Goal: Task Accomplishment & Management: Manage account settings

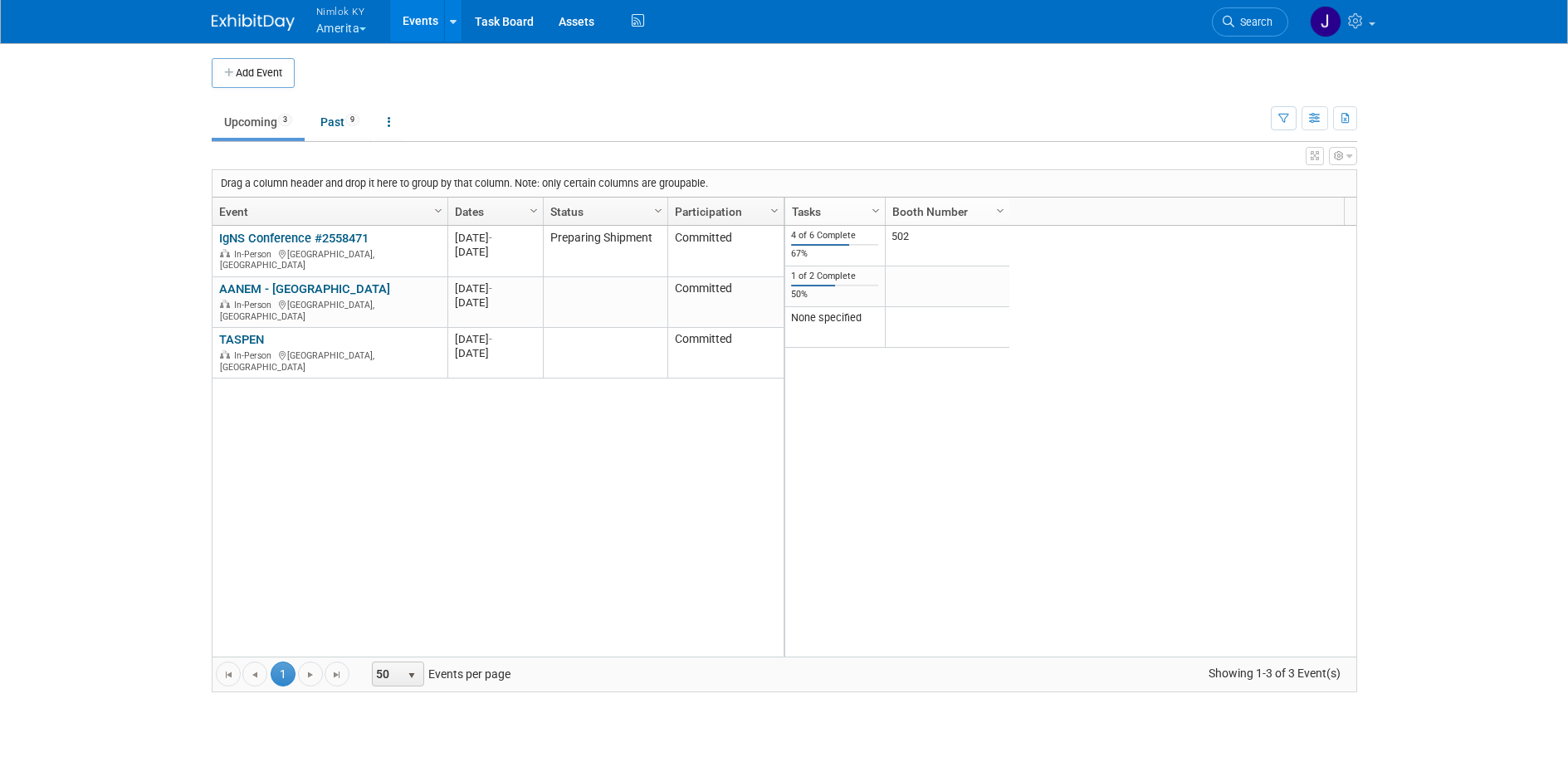
click at [354, 28] on button "Nimlok KY Amerita" at bounding box center [351, 22] width 73 height 43
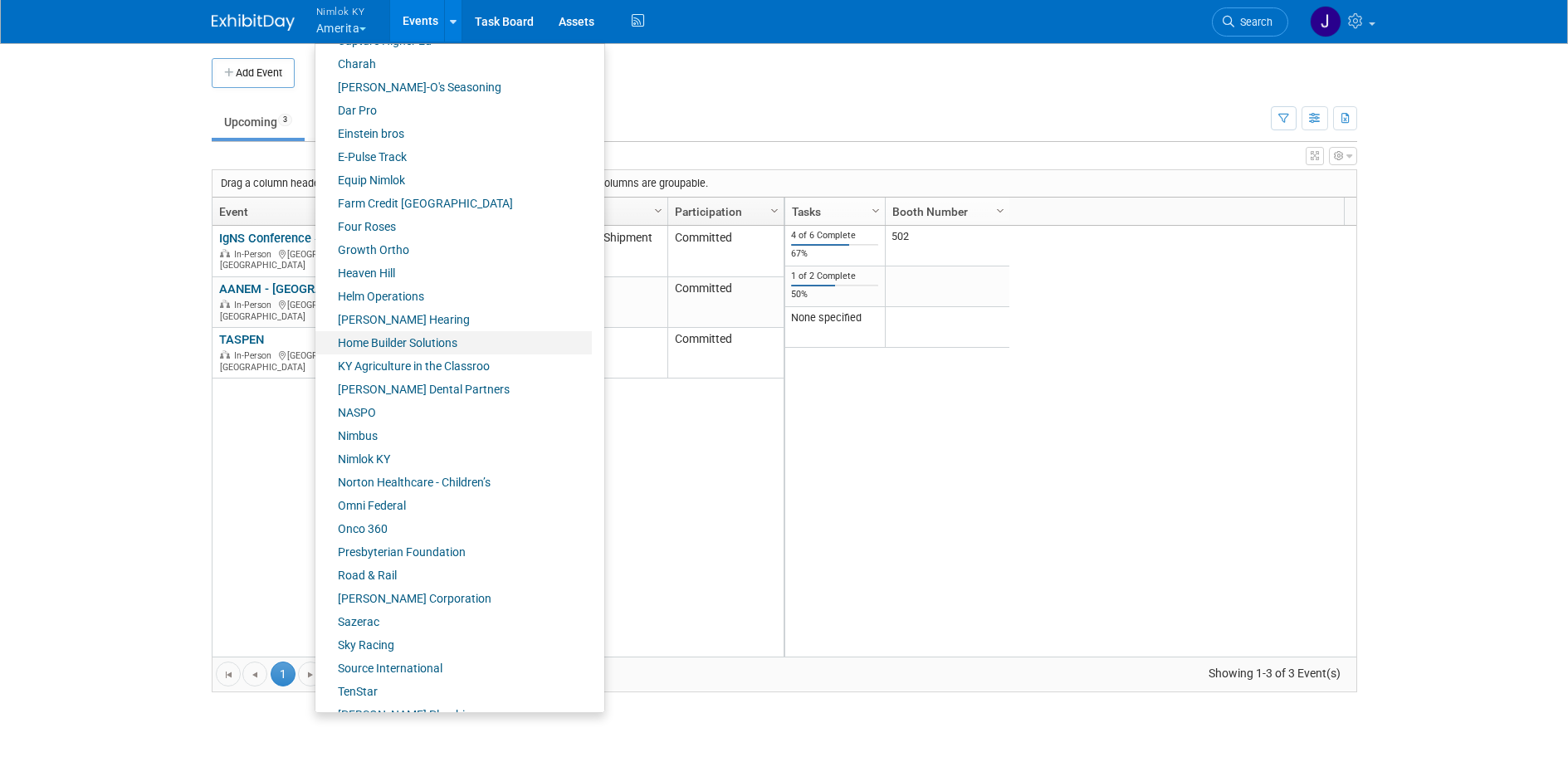
scroll to position [552, 0]
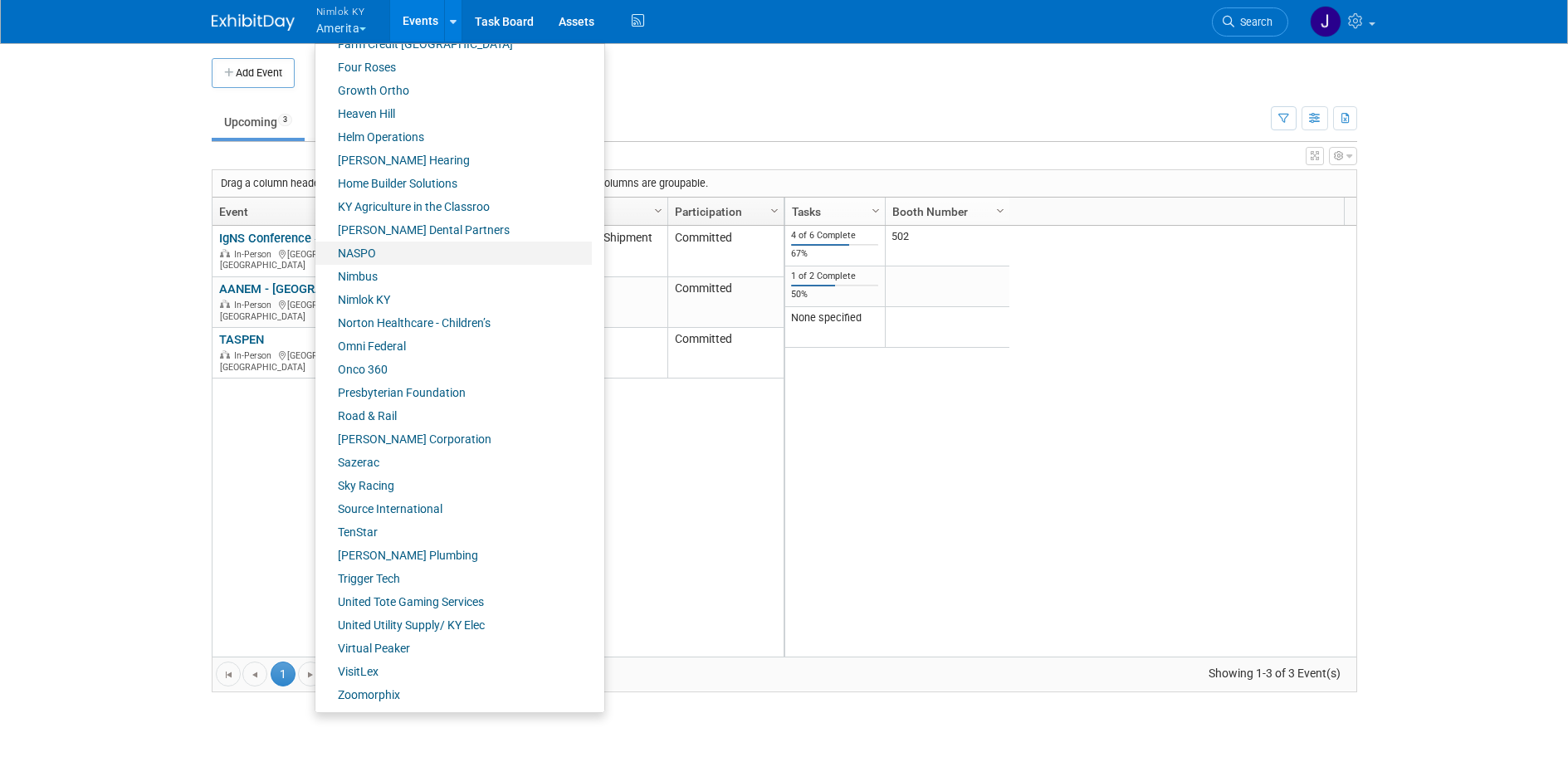
click at [376, 248] on link "NASPO" at bounding box center [453, 252] width 277 height 23
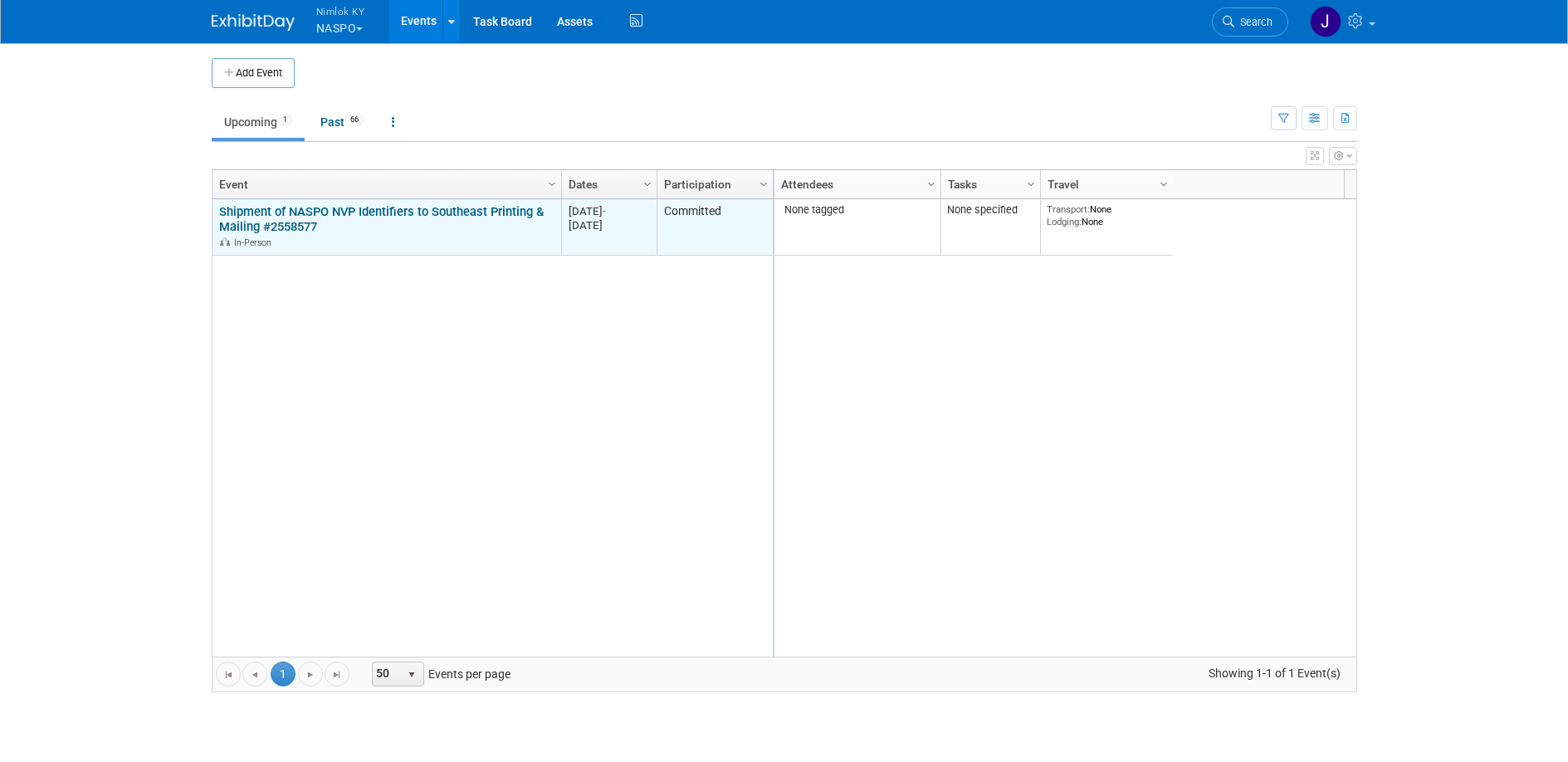
click at [333, 208] on link "Shipment of NASPO NVP Identifiers to Southeast Printing & Mailing #2558577" at bounding box center [381, 219] width 324 height 31
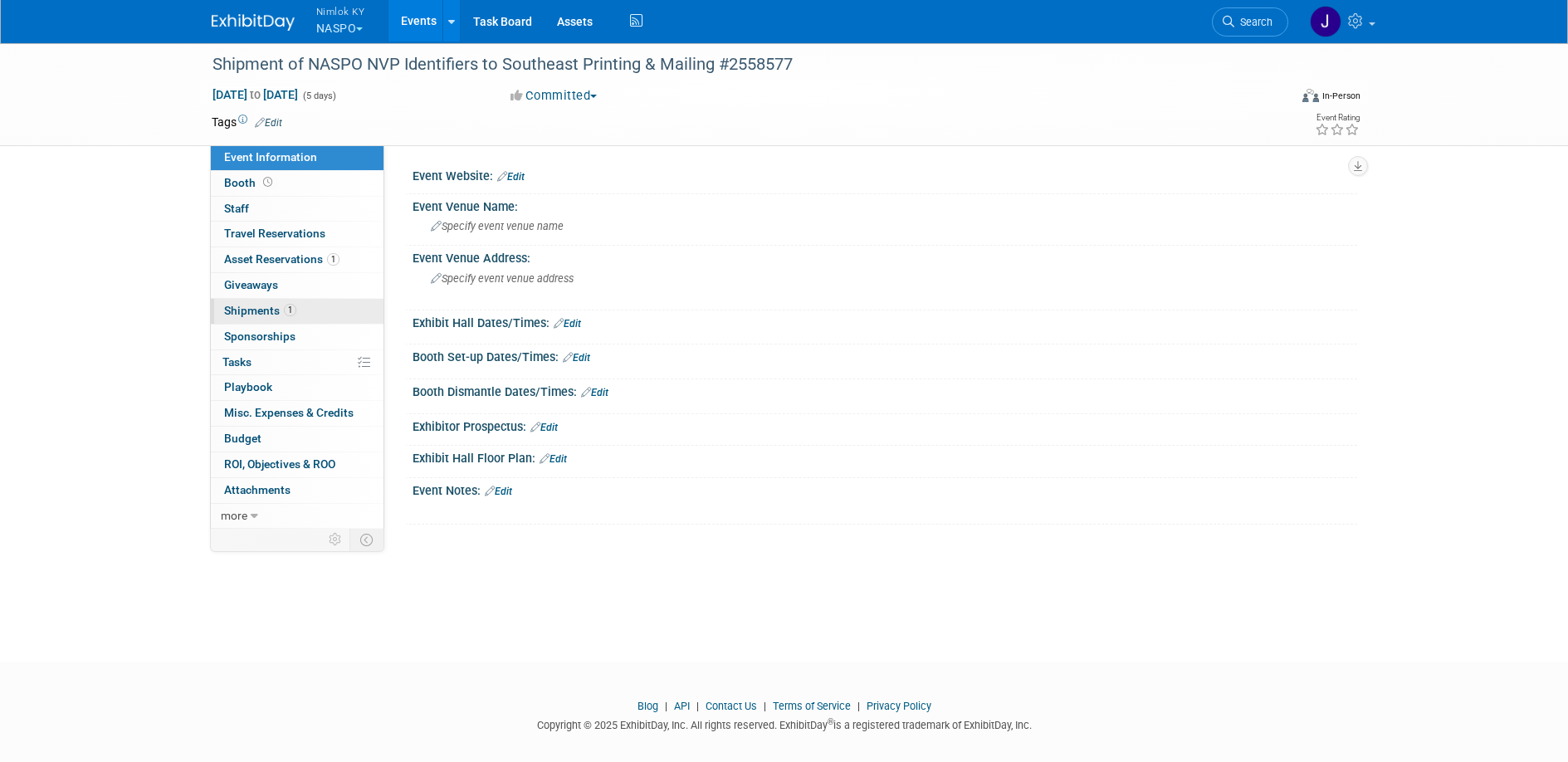
click at [272, 306] on span "Shipments 1" at bounding box center [260, 310] width 72 height 13
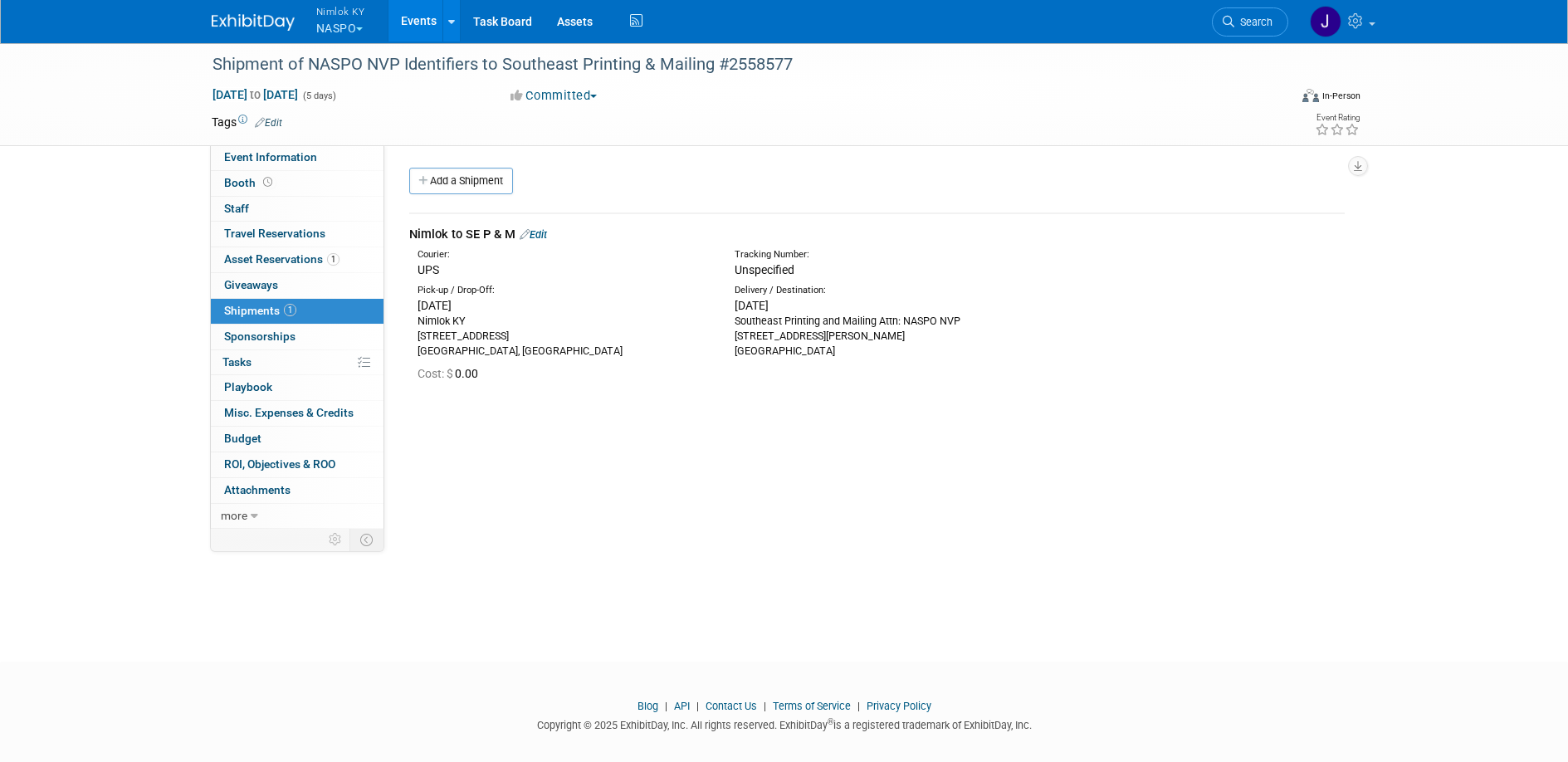
click at [546, 236] on link "Edit" at bounding box center [533, 234] width 27 height 12
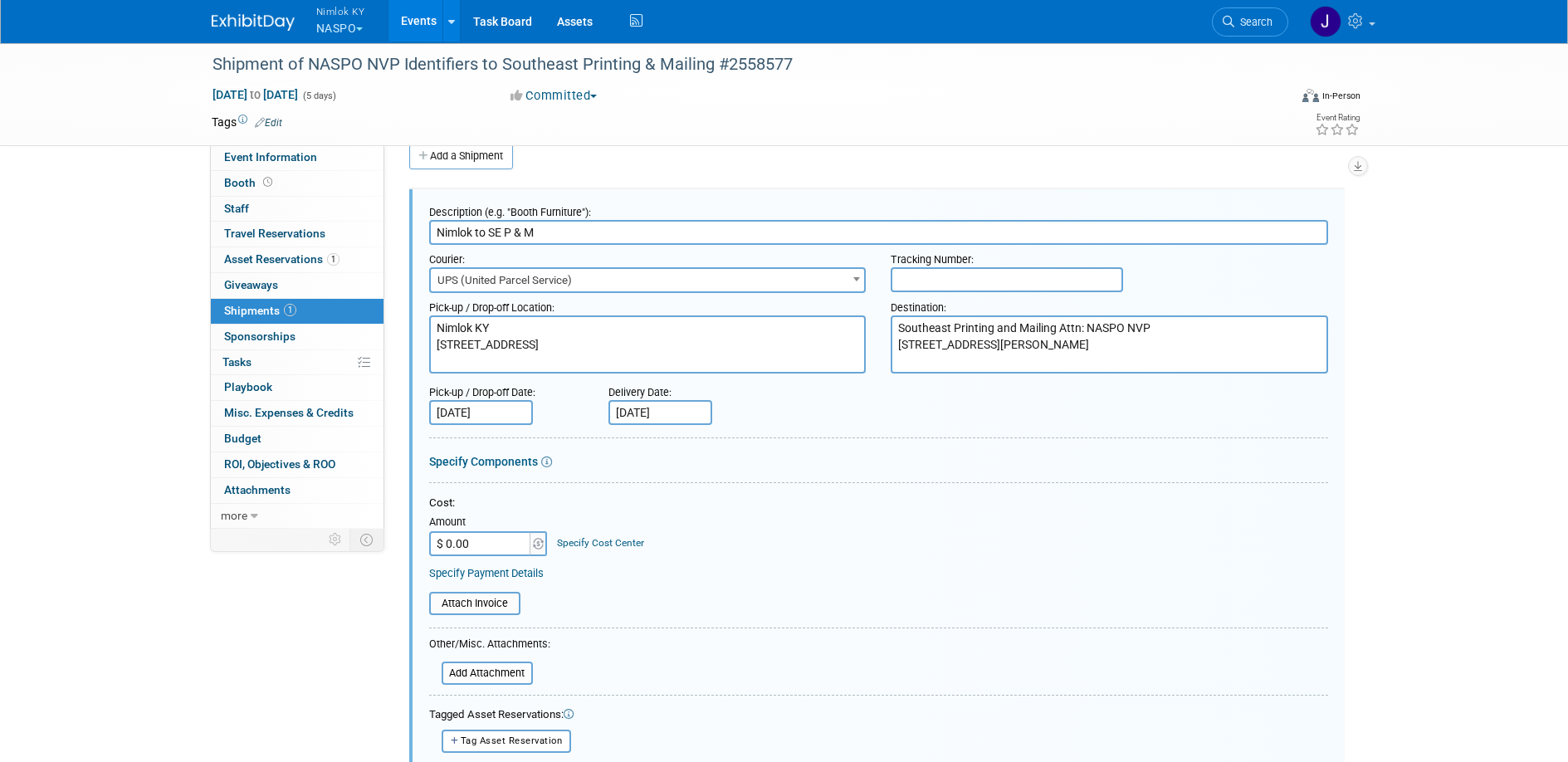
click at [957, 281] on input "text" at bounding box center [1007, 280] width 233 height 25
paste input "1z2rx9090343057515"
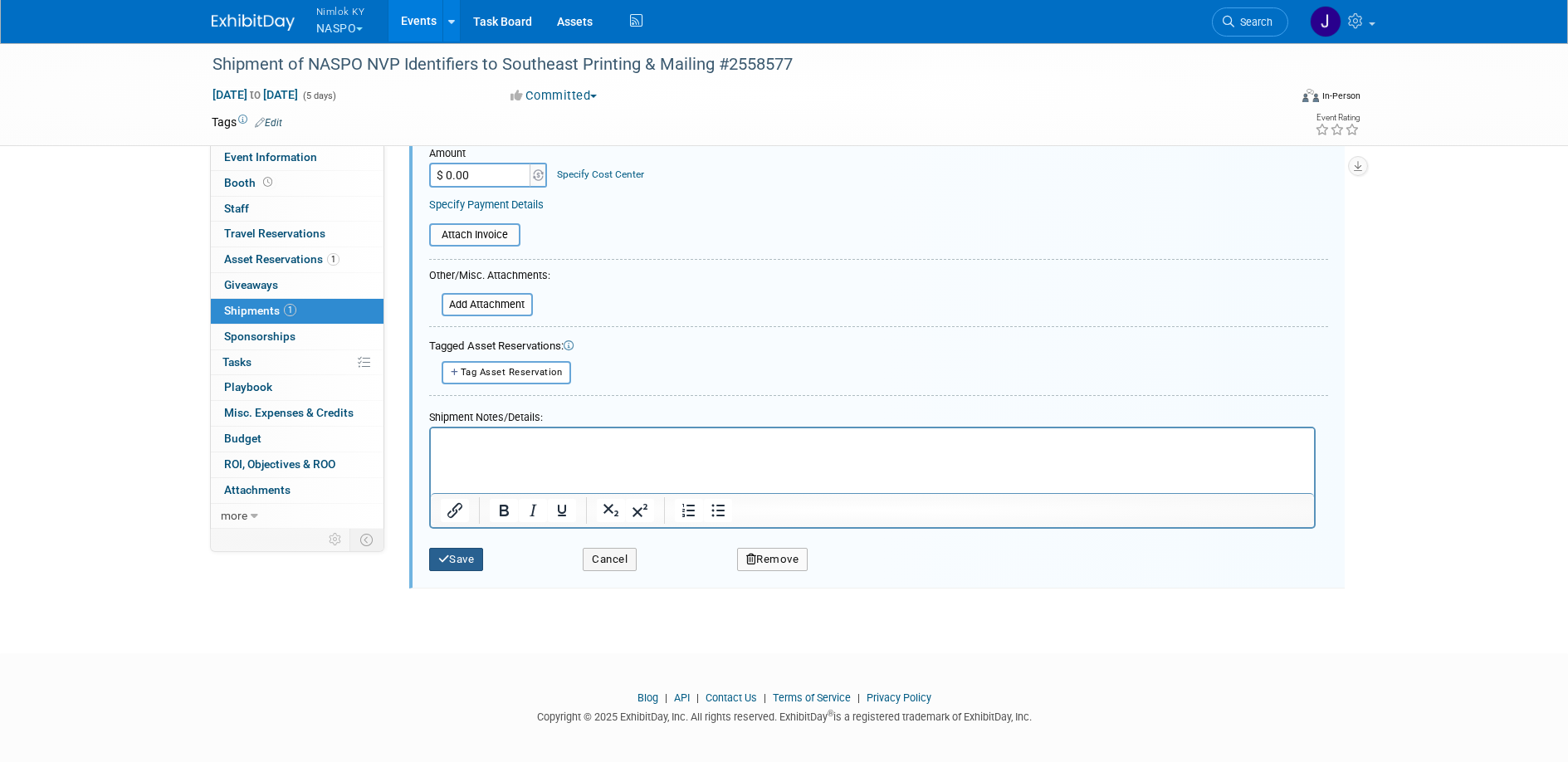
type input "1z2rx9090343057515"
click at [460, 554] on button "Save" at bounding box center [456, 559] width 55 height 23
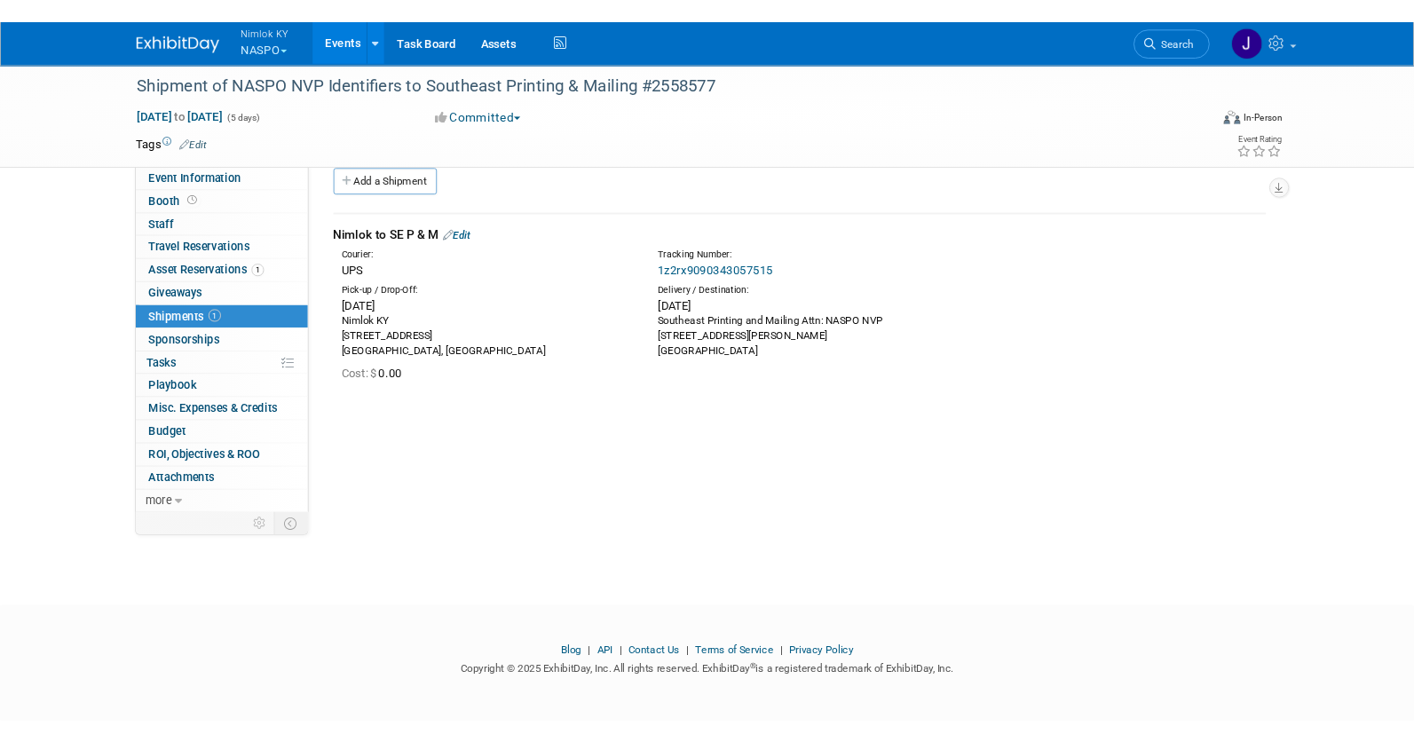
scroll to position [24, 0]
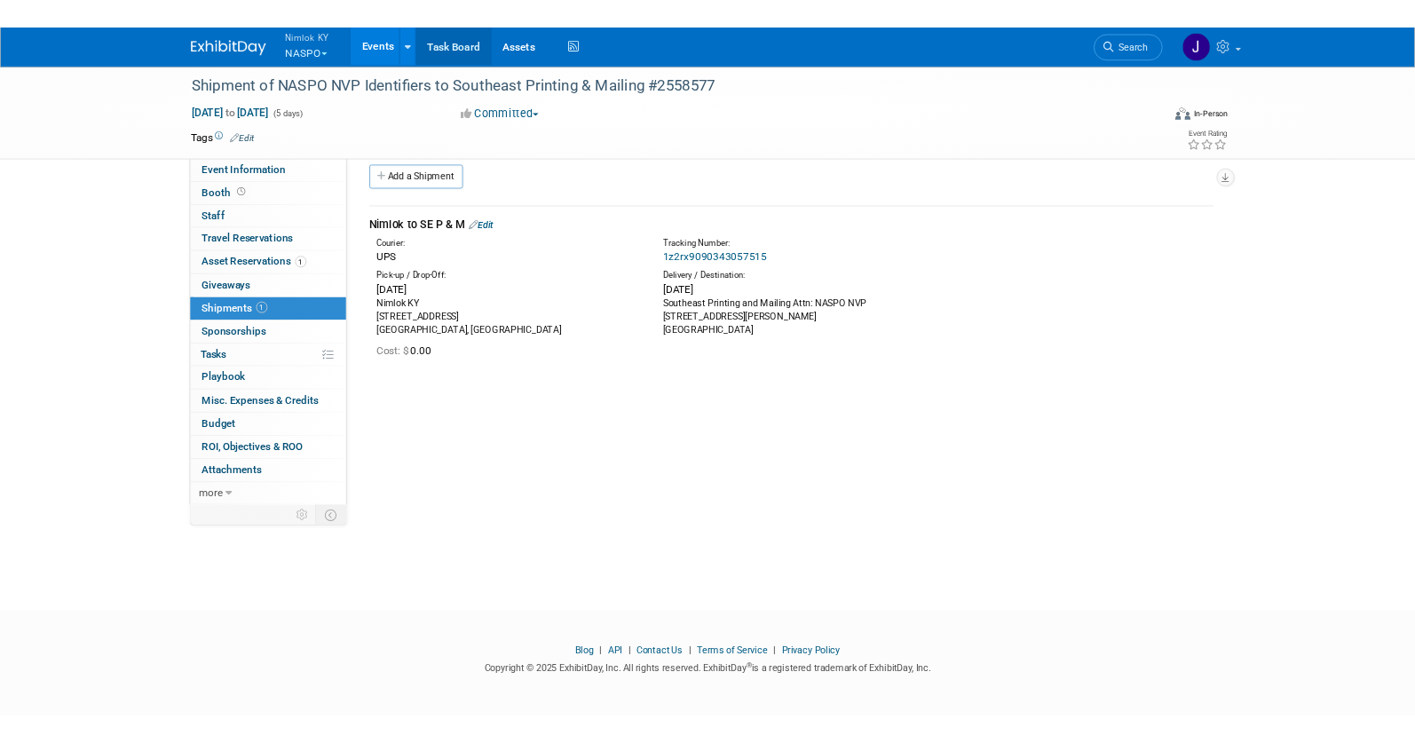
scroll to position [24, 0]
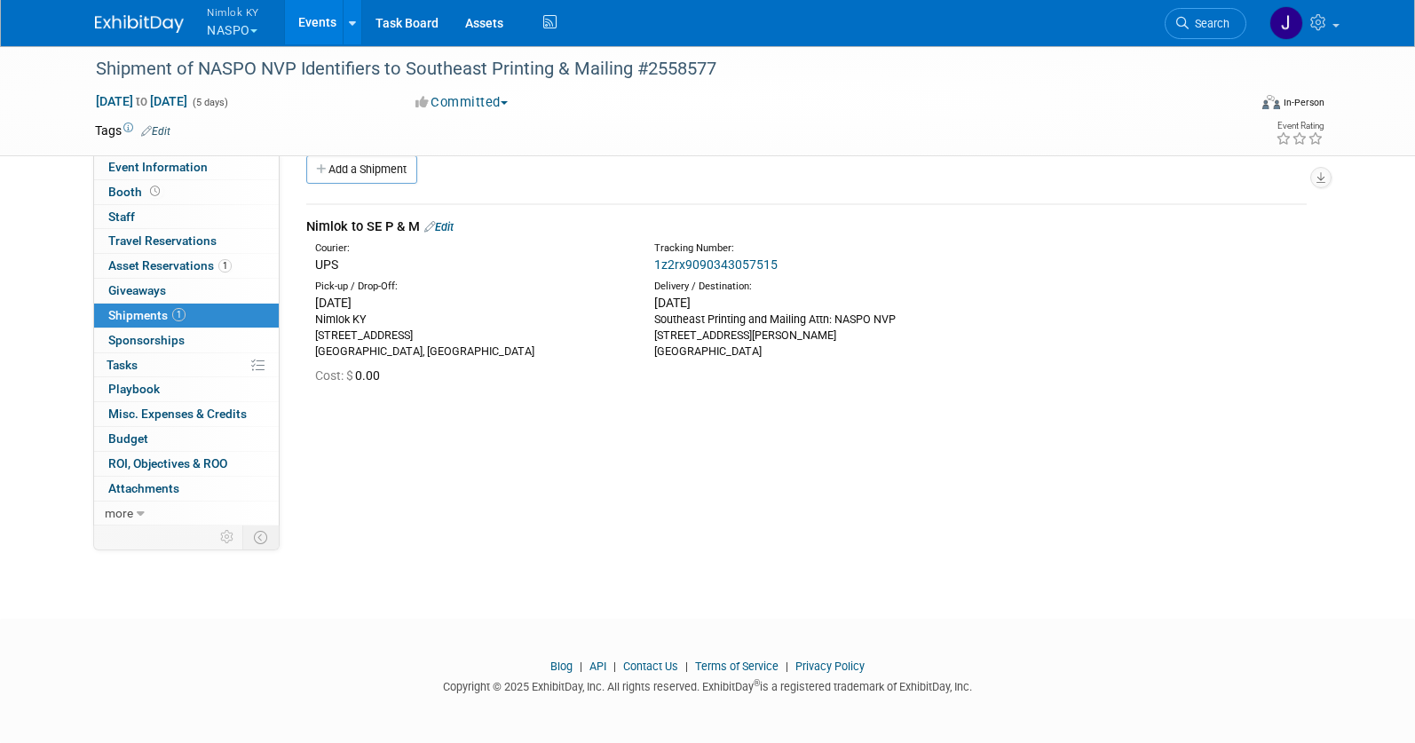
click at [241, 31] on button "Nimlok KY NASPO" at bounding box center [243, 23] width 76 height 46
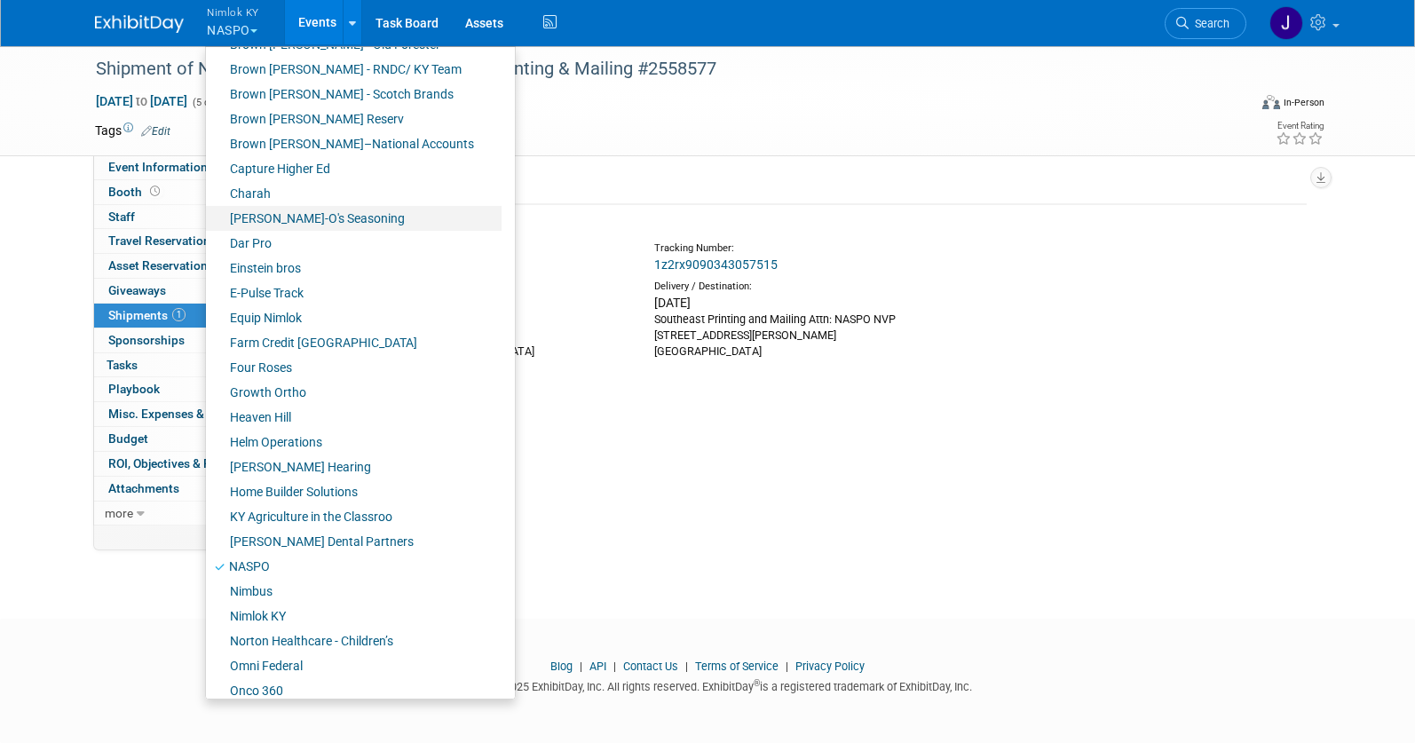
scroll to position [296, 0]
click at [293, 442] on link "Helm Operations" at bounding box center [354, 441] width 296 height 25
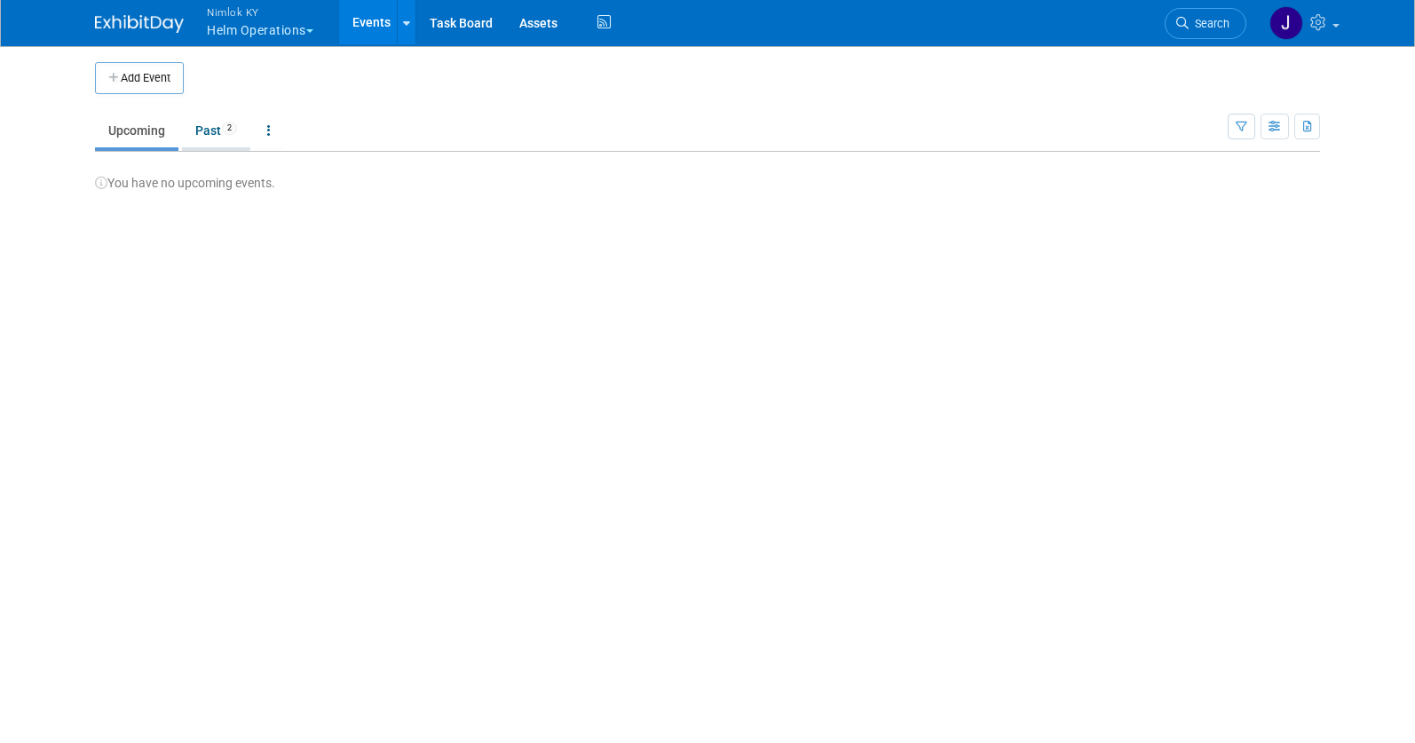
click at [207, 134] on link "Past 2" at bounding box center [216, 131] width 68 height 34
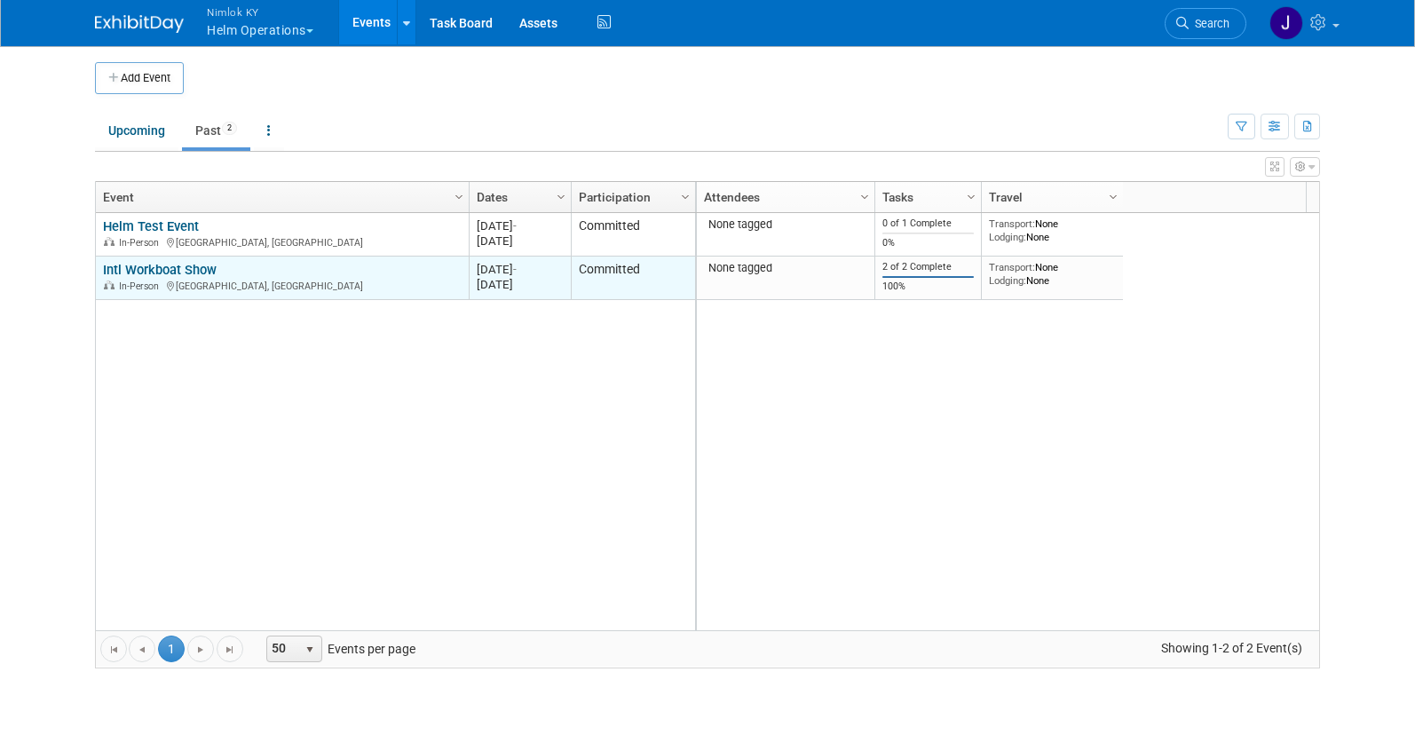
click at [195, 272] on link "Intl Workboat Show" at bounding box center [160, 270] width 114 height 16
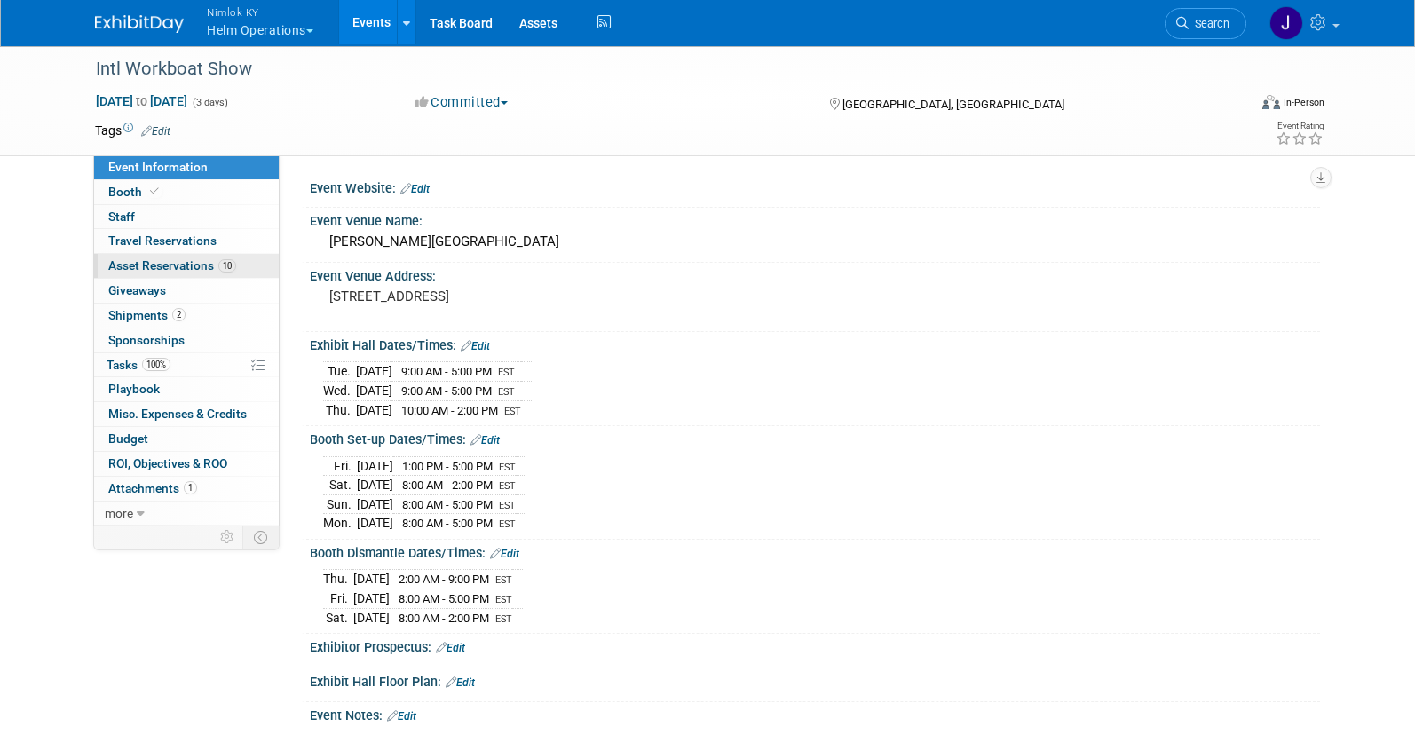
click at [213, 262] on span "Asset Reservations 10" at bounding box center [172, 265] width 128 height 14
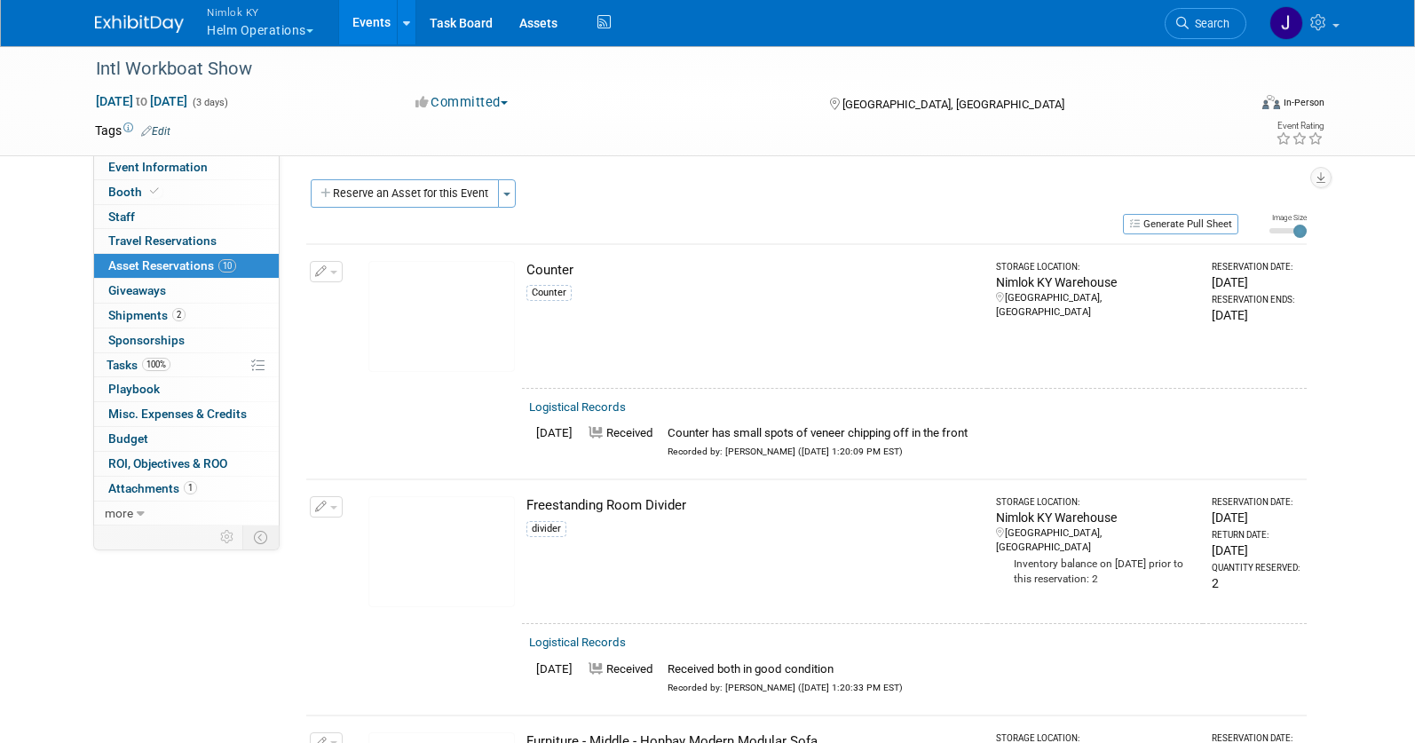
click at [368, 24] on link "Events" at bounding box center [371, 22] width 65 height 44
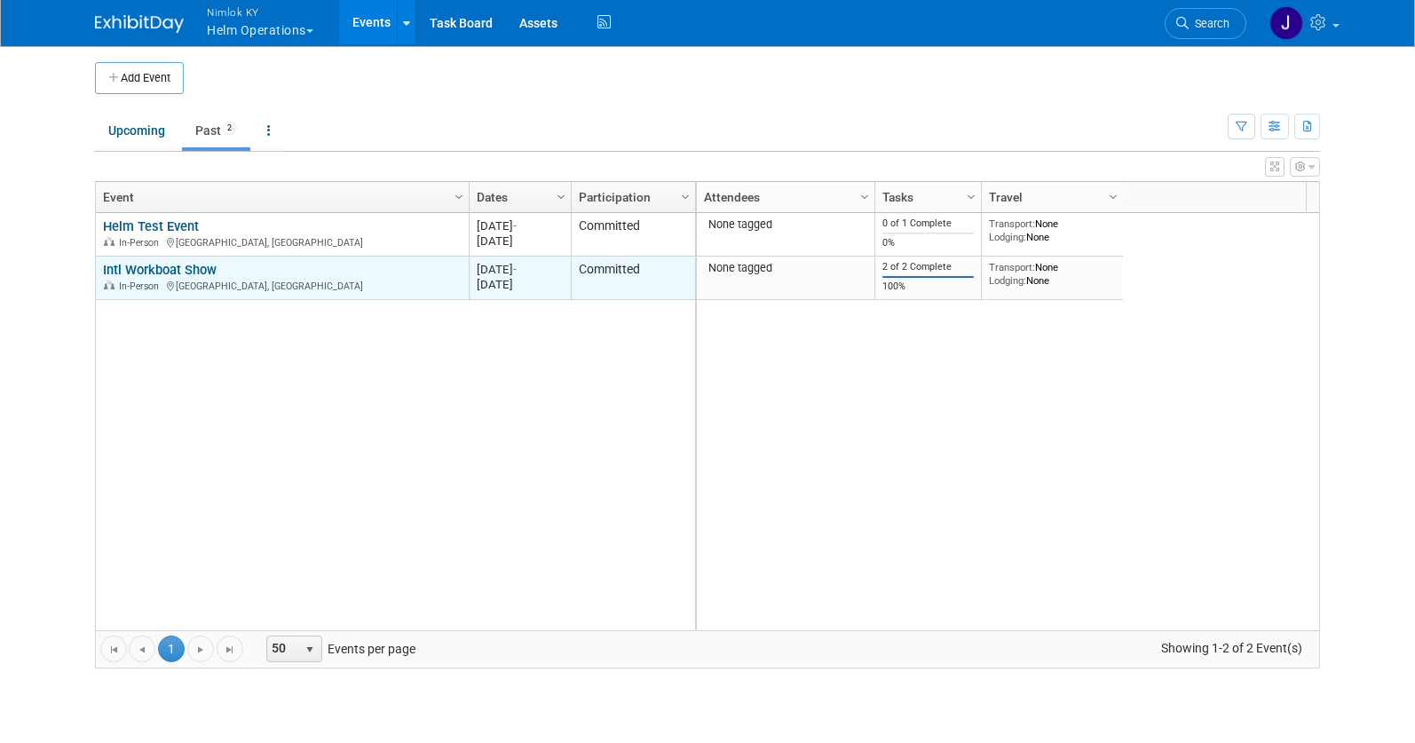
click at [202, 271] on link "Intl Workboat Show" at bounding box center [160, 270] width 114 height 16
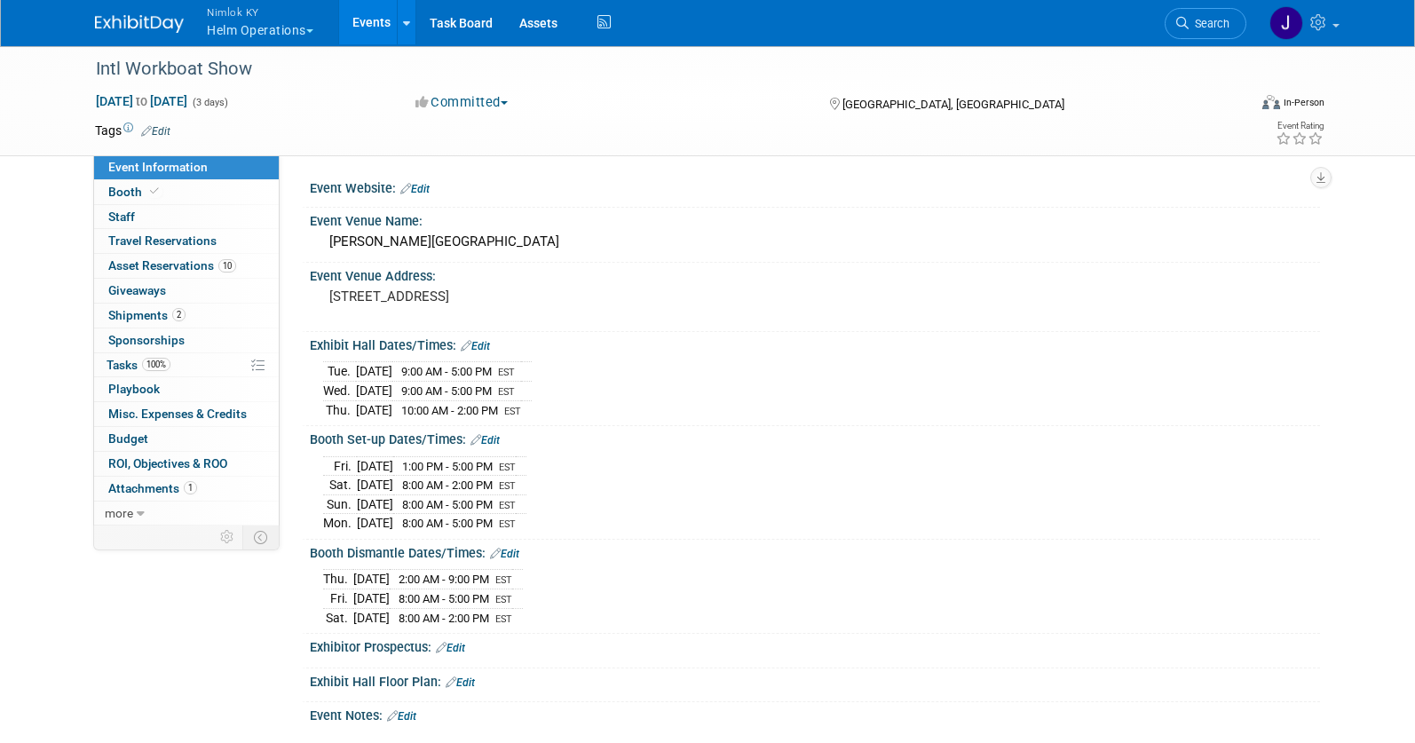
click at [362, 17] on link "Events" at bounding box center [371, 22] width 65 height 44
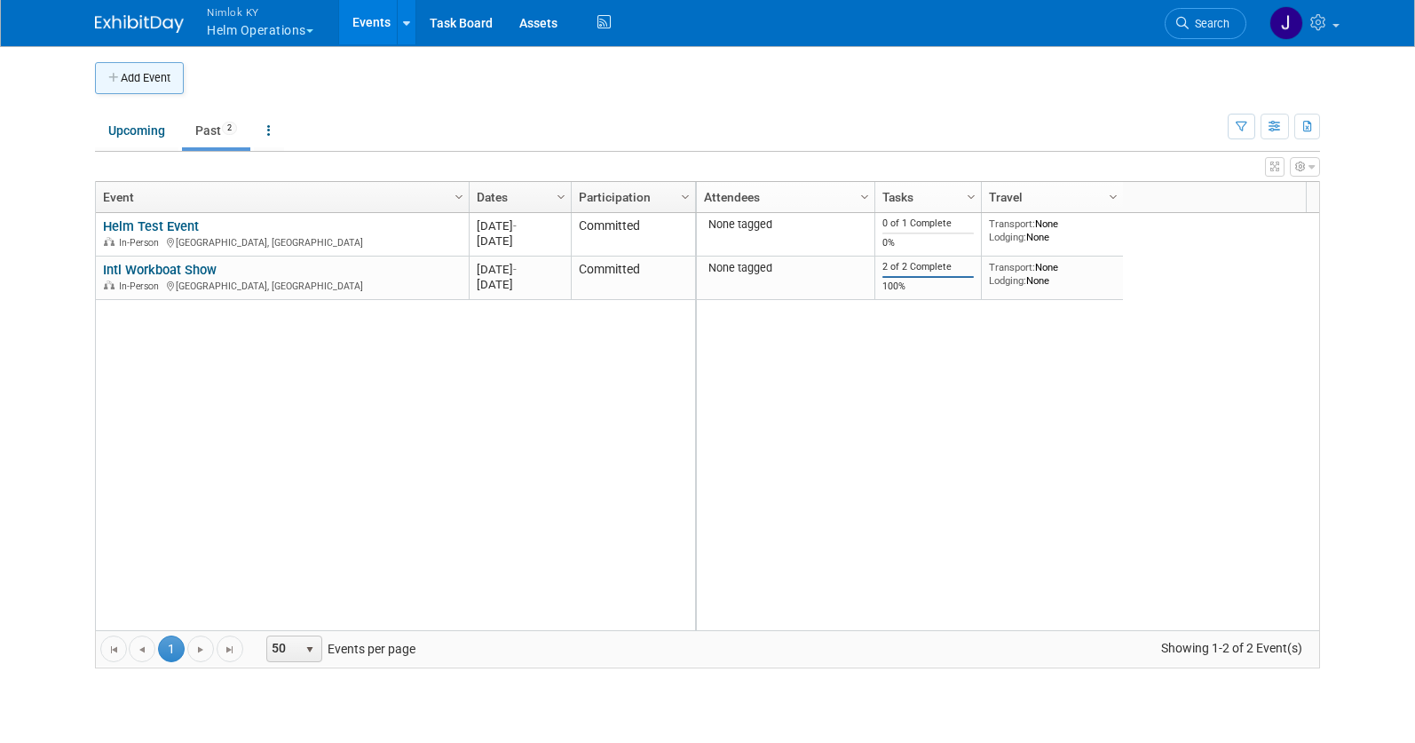
click at [138, 84] on button "Add Event" at bounding box center [139, 78] width 89 height 32
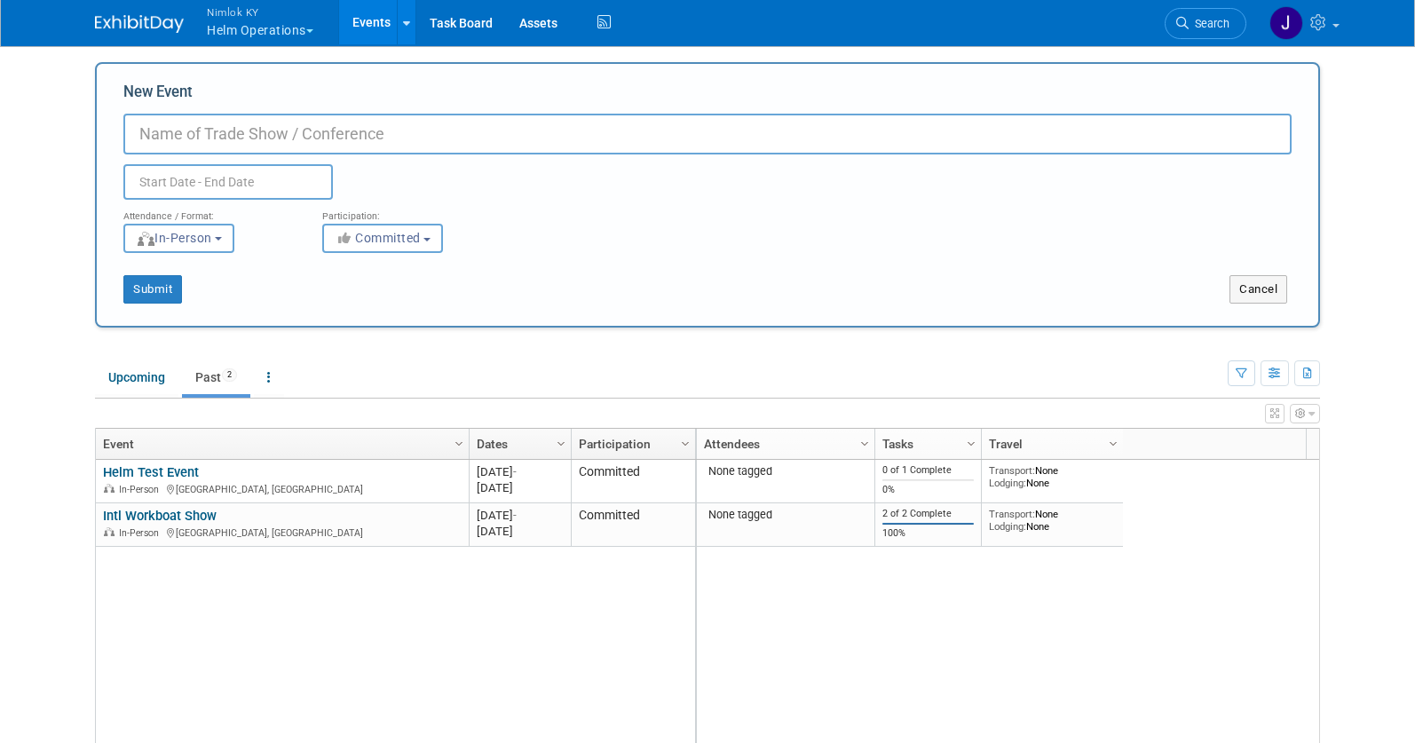
paste input "International Workboat Show - New Orleans, LA - December 3-5, 2025"
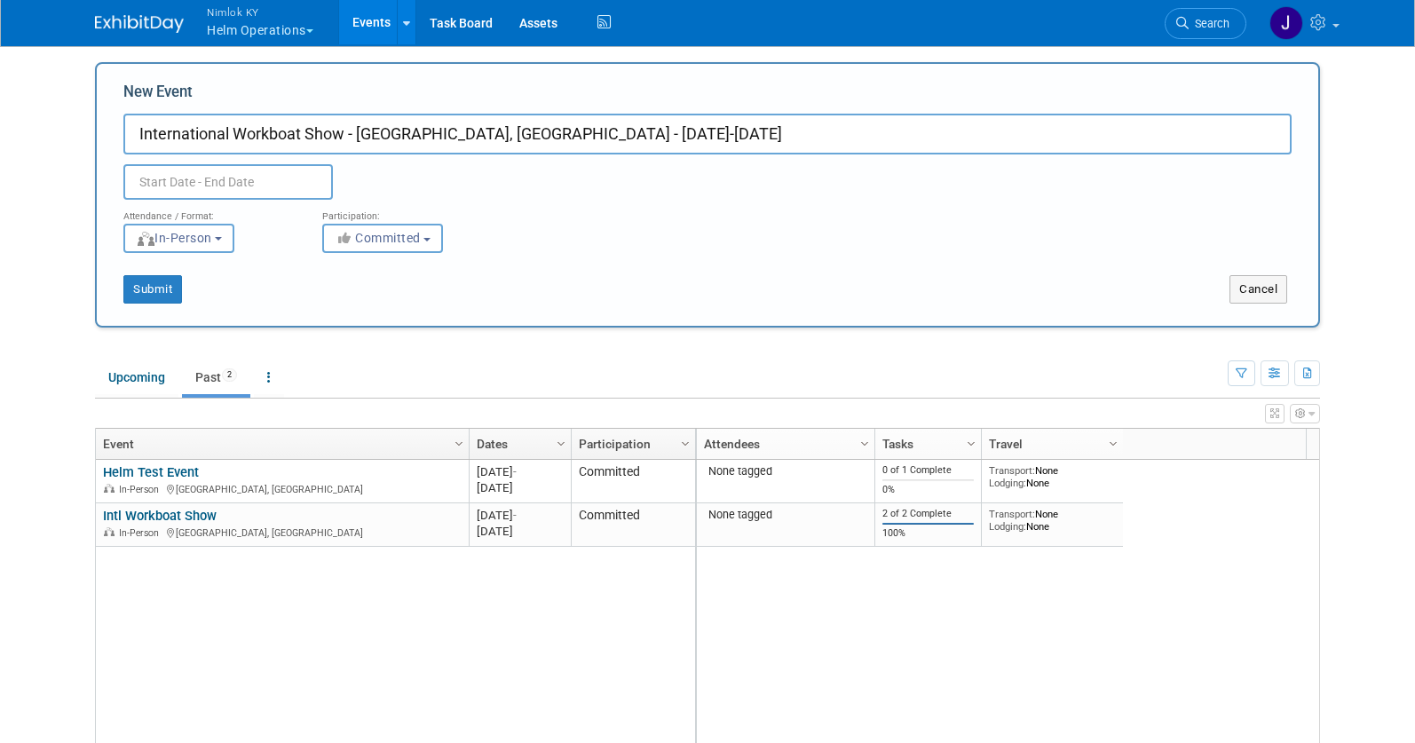
drag, startPoint x: 350, startPoint y: 135, endPoint x: 719, endPoint y: 142, distance: 369.4
click at [719, 142] on input "International Workboat Show - New Orleans, LA - December 3-5, 2025" at bounding box center [707, 134] width 1168 height 41
type input "International Workboat Show 2025"
click at [273, 184] on input "text" at bounding box center [228, 182] width 210 height 36
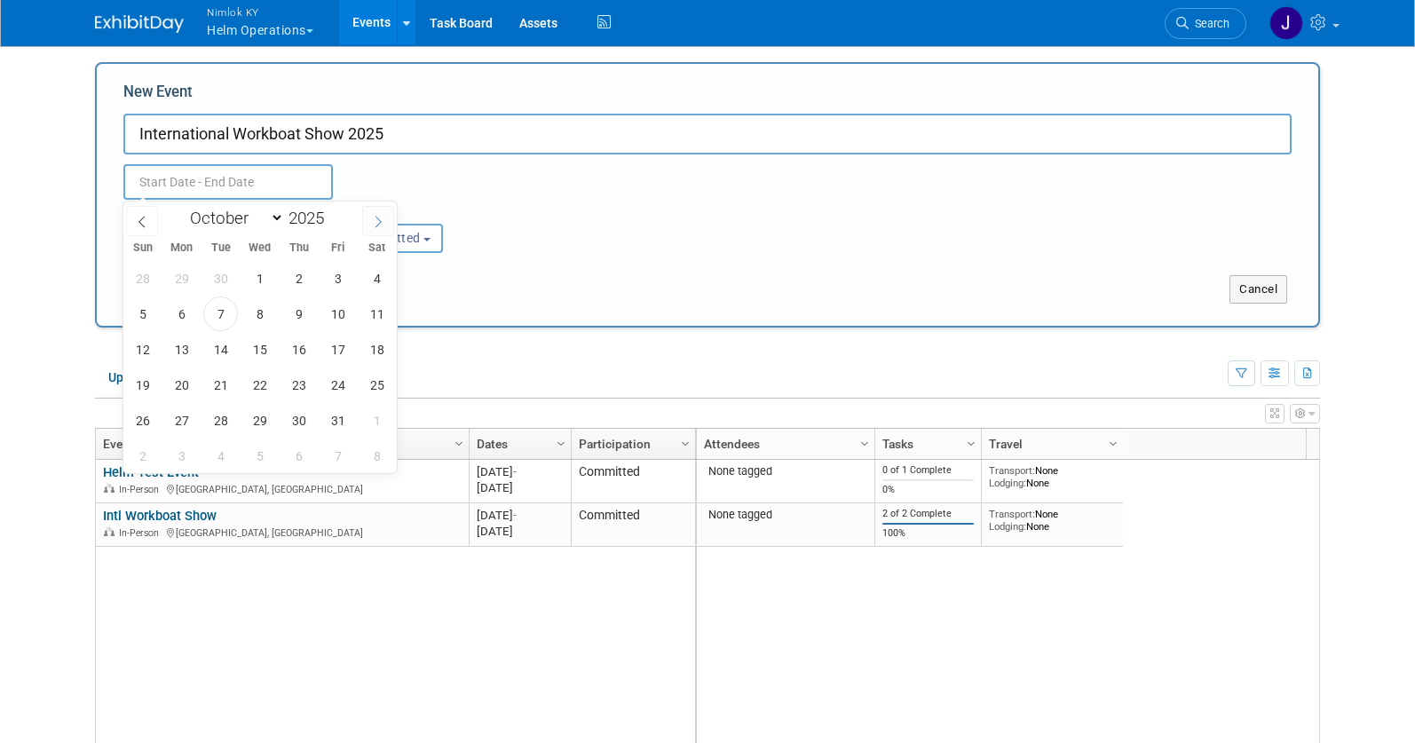
click at [362, 224] on span at bounding box center [378, 221] width 32 height 30
select select "11"
click at [251, 276] on span "3" at bounding box center [259, 278] width 35 height 35
click at [345, 283] on span "5" at bounding box center [337, 278] width 35 height 35
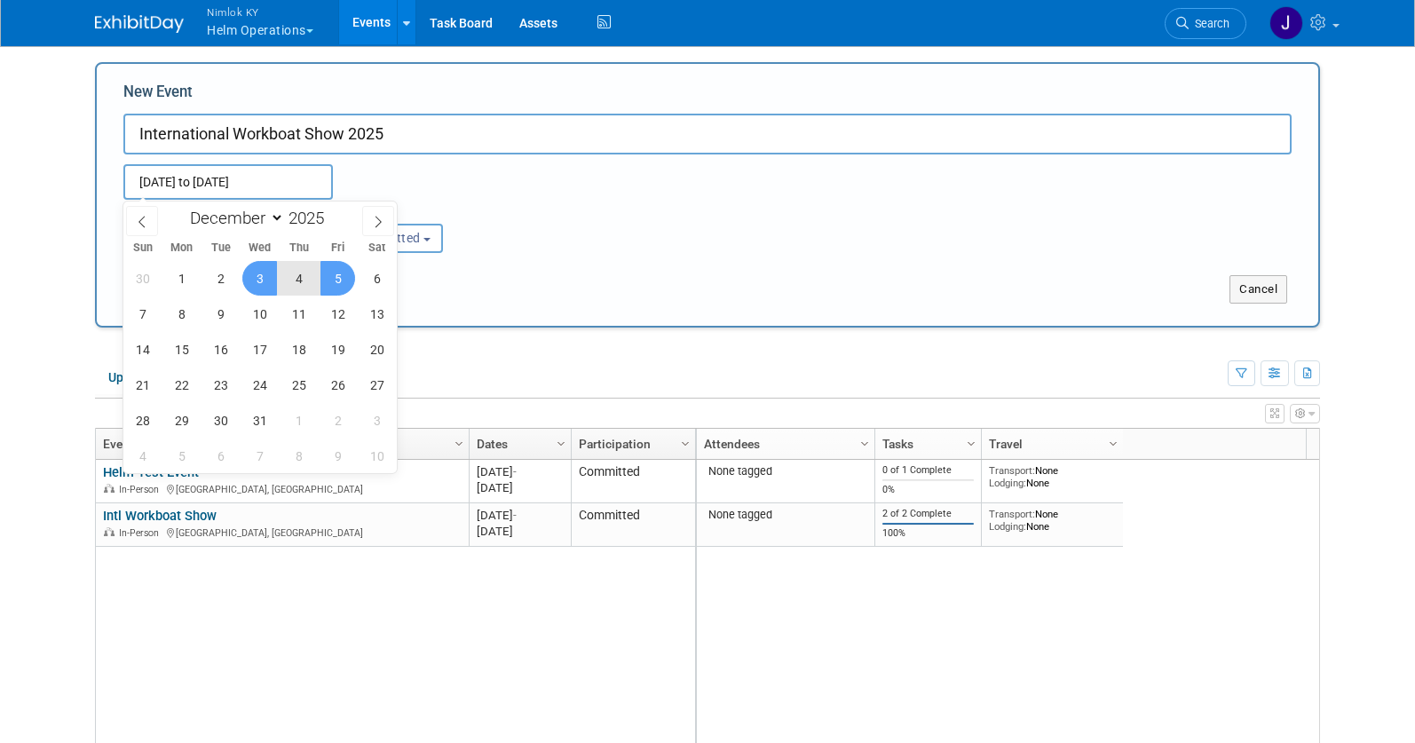
type input "Dec 3, 2025 to Dec 5, 2025"
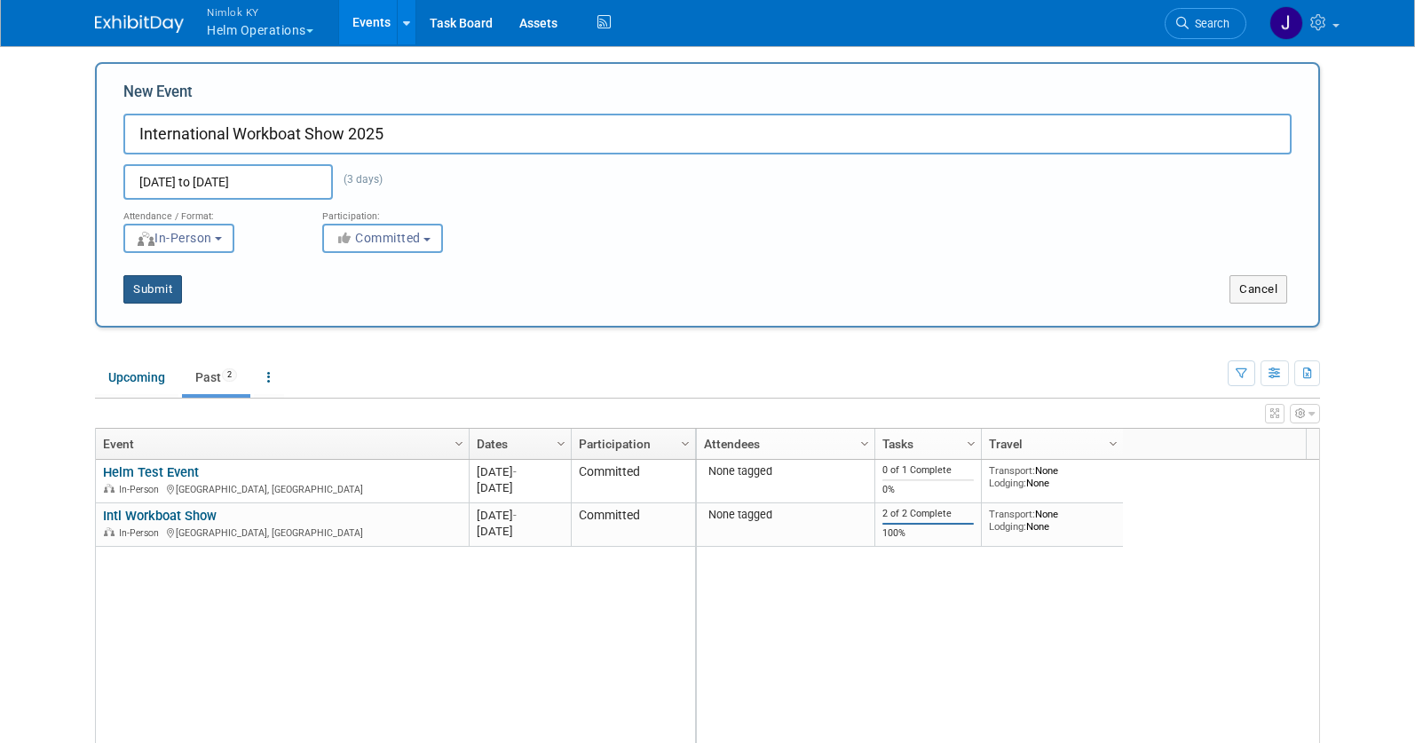
click at [166, 290] on button "Submit" at bounding box center [152, 289] width 59 height 28
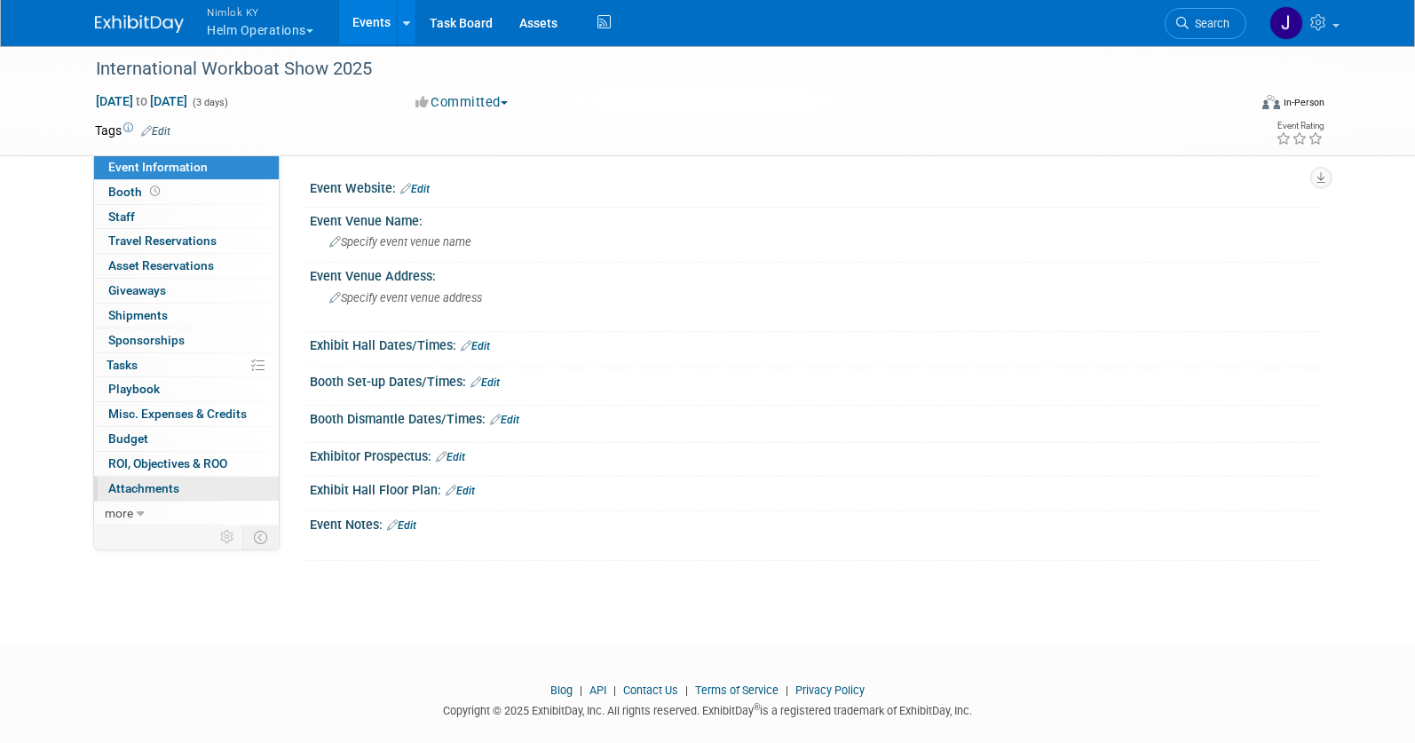
click at [145, 494] on span "Attachments 0" at bounding box center [143, 488] width 71 height 14
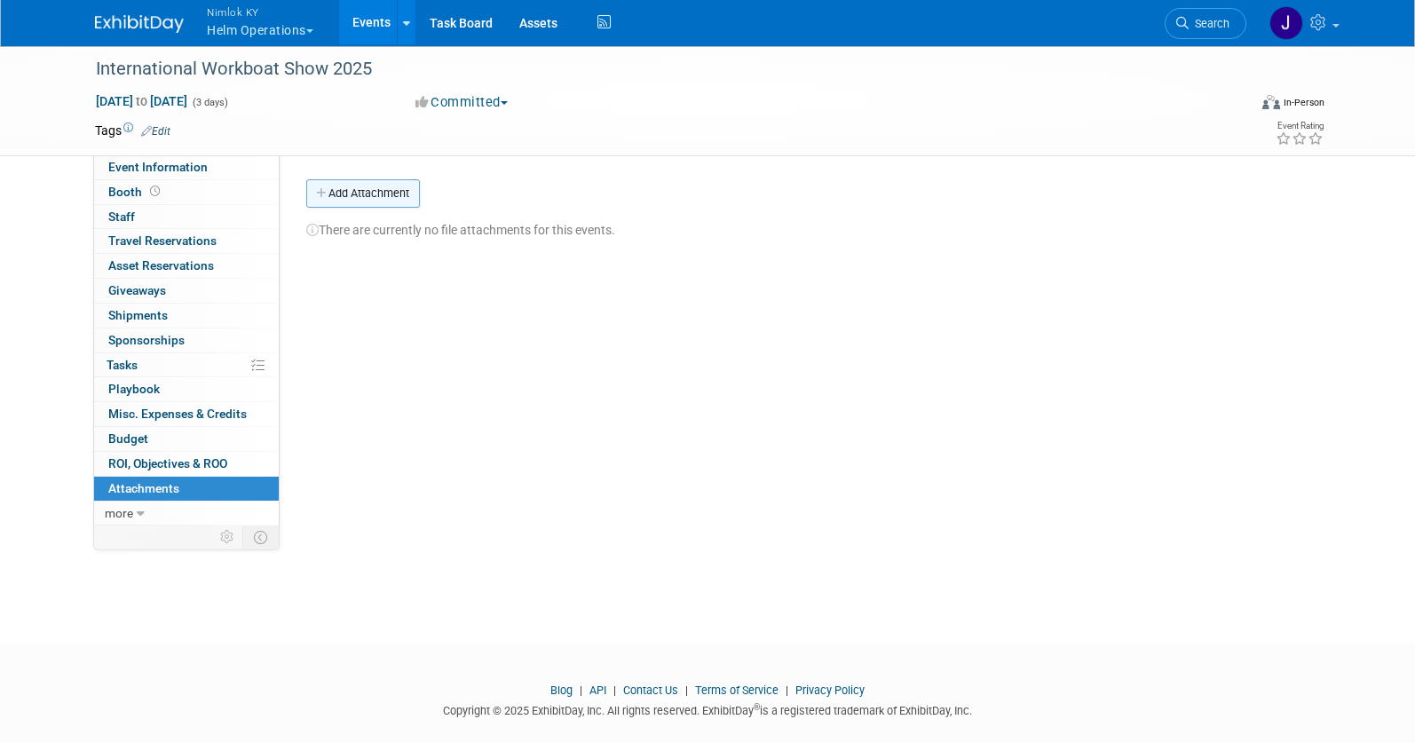
click at [376, 195] on button "Add Attachment" at bounding box center [363, 193] width 114 height 28
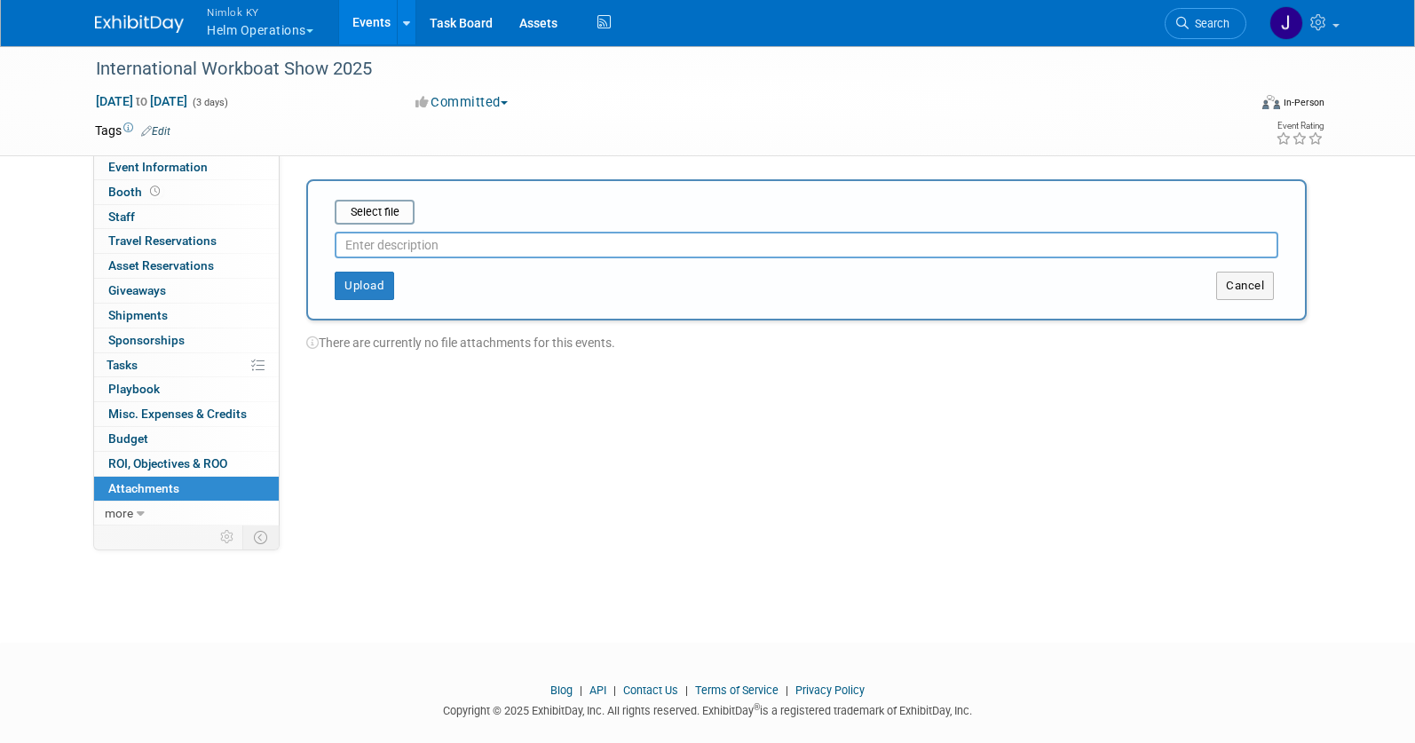
click at [479, 239] on input "text" at bounding box center [807, 245] width 944 height 27
type input "[PERSON_NAME] QF"
click at [385, 214] on input "file" at bounding box center [307, 212] width 211 height 21
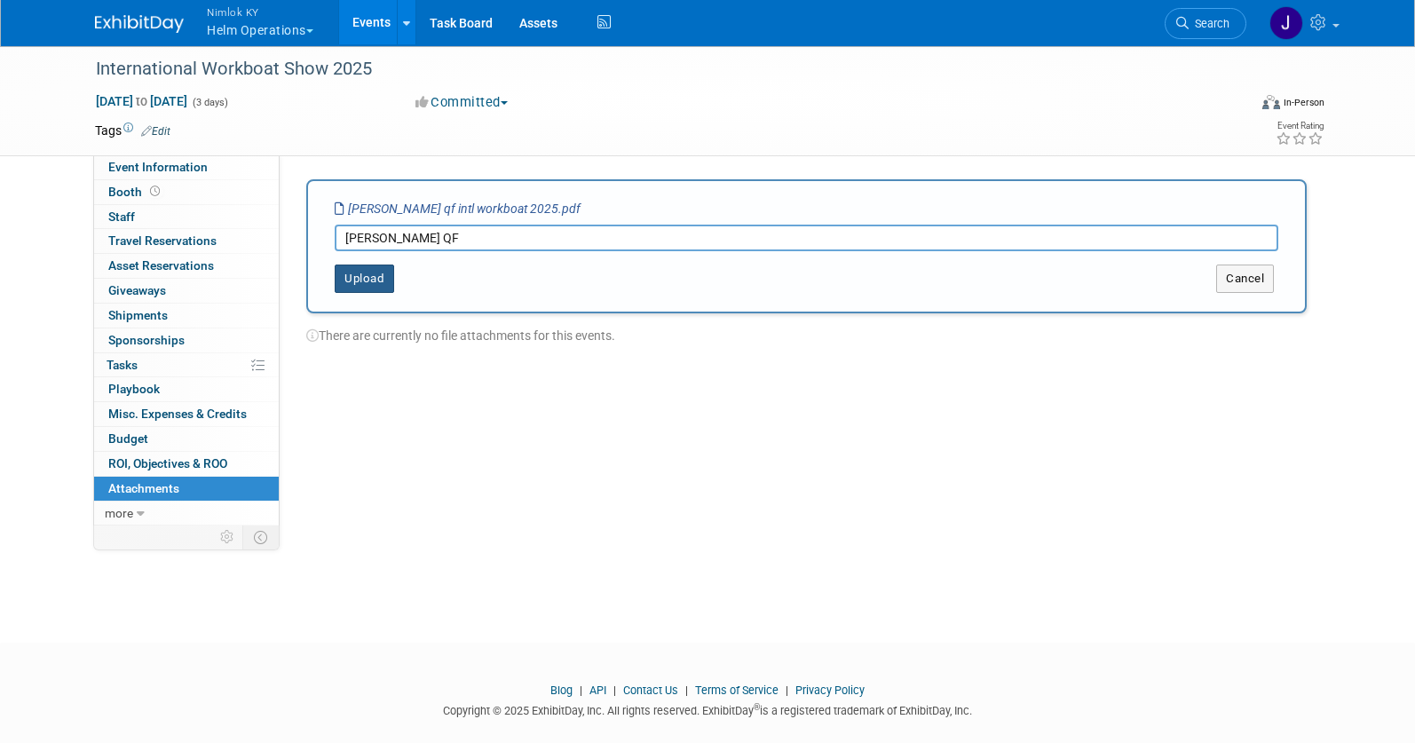
click at [376, 277] on button "Upload" at bounding box center [364, 279] width 59 height 28
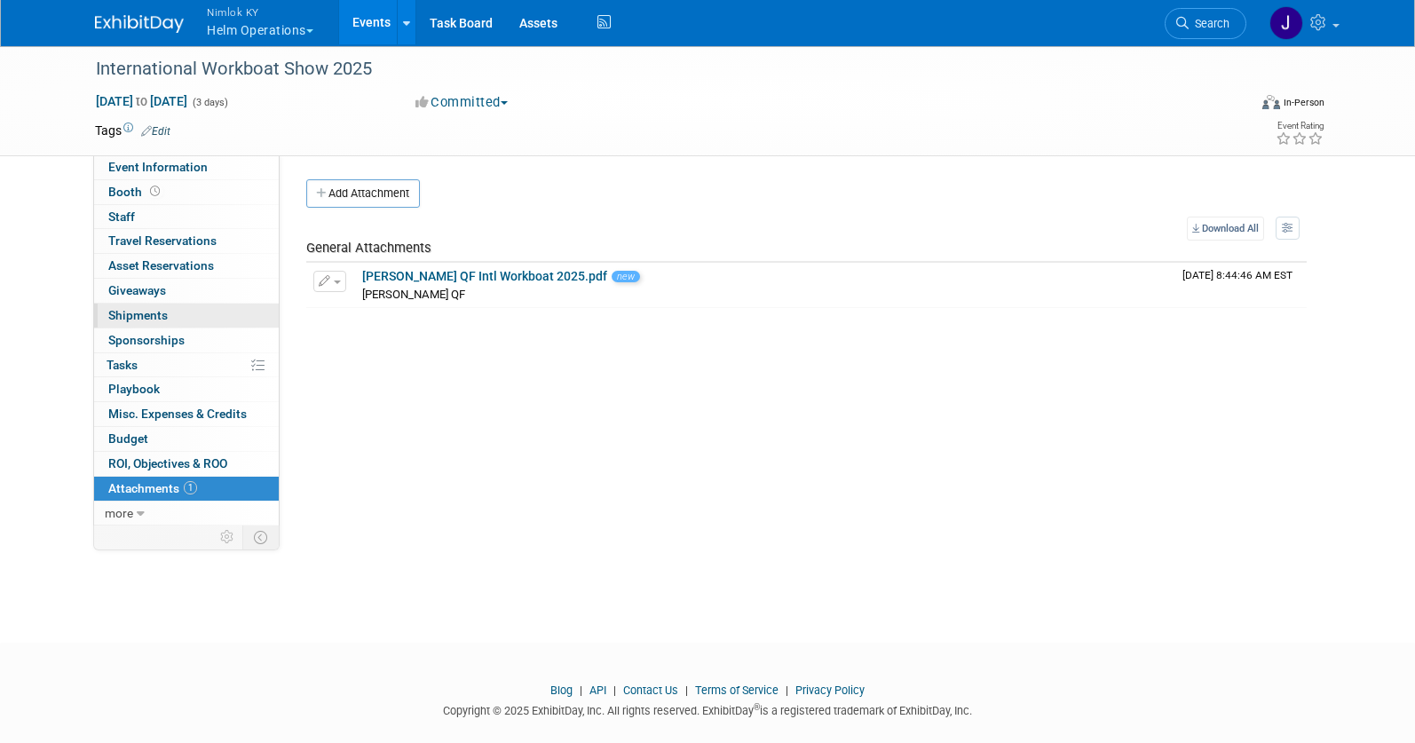
click at [168, 313] on link "0 Shipments 0" at bounding box center [186, 316] width 185 height 24
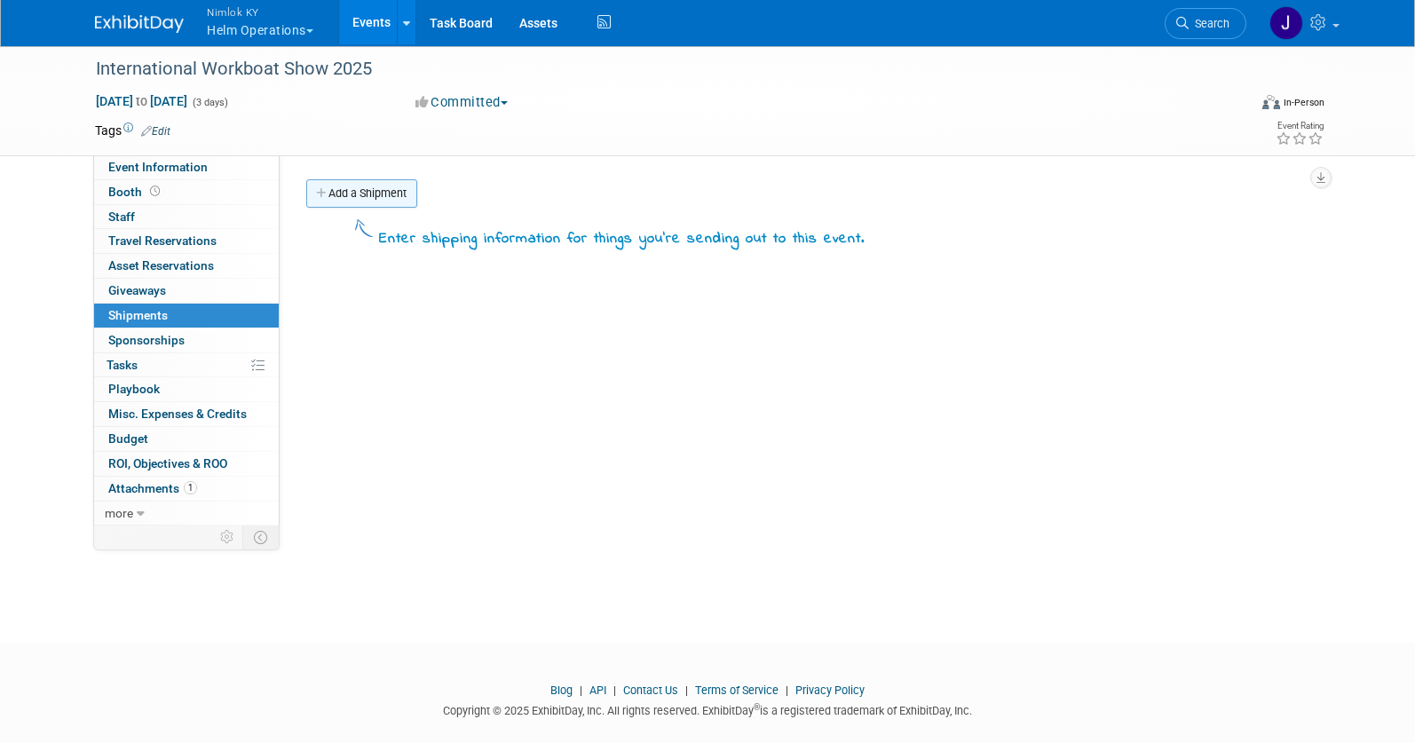
click at [388, 206] on link "Add a Shipment" at bounding box center [361, 193] width 111 height 28
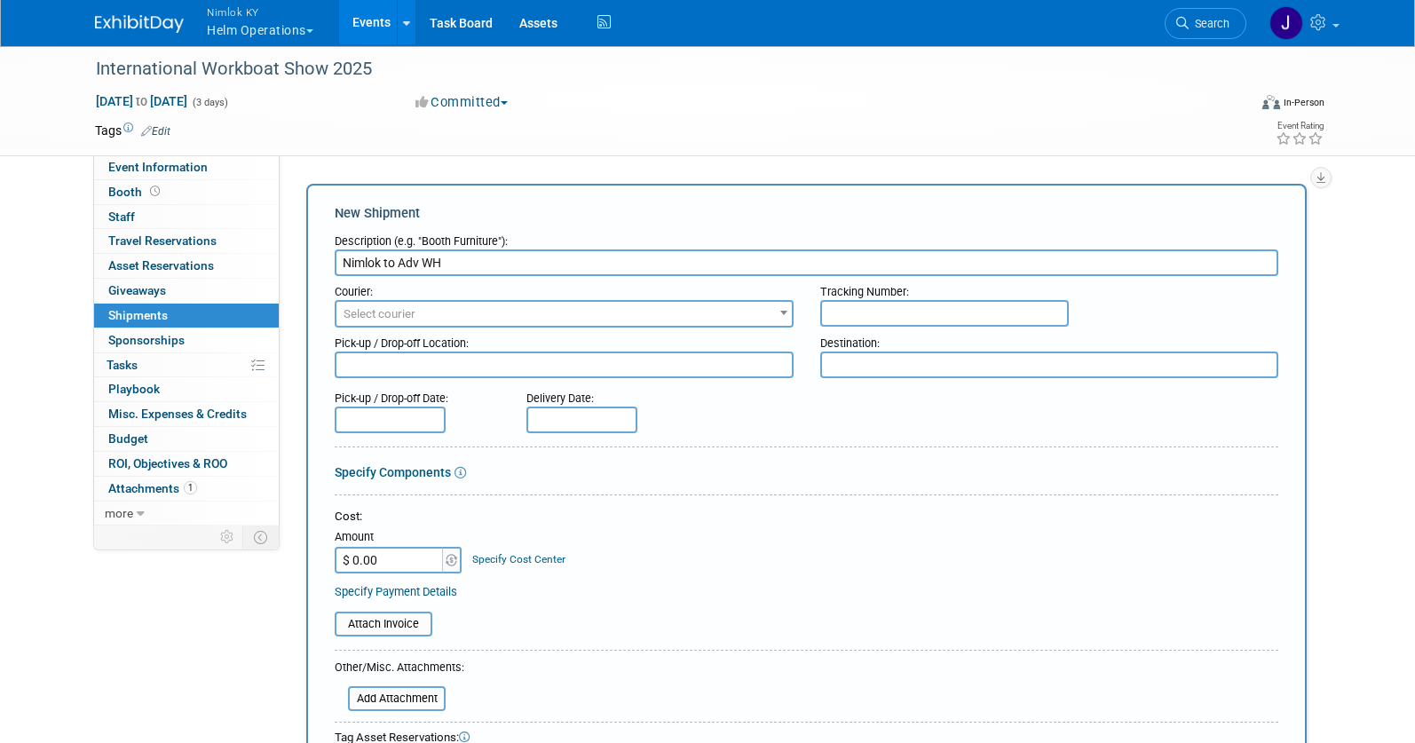
type input "Nimlok to Adv WH"
click at [662, 368] on textarea at bounding box center [564, 365] width 459 height 27
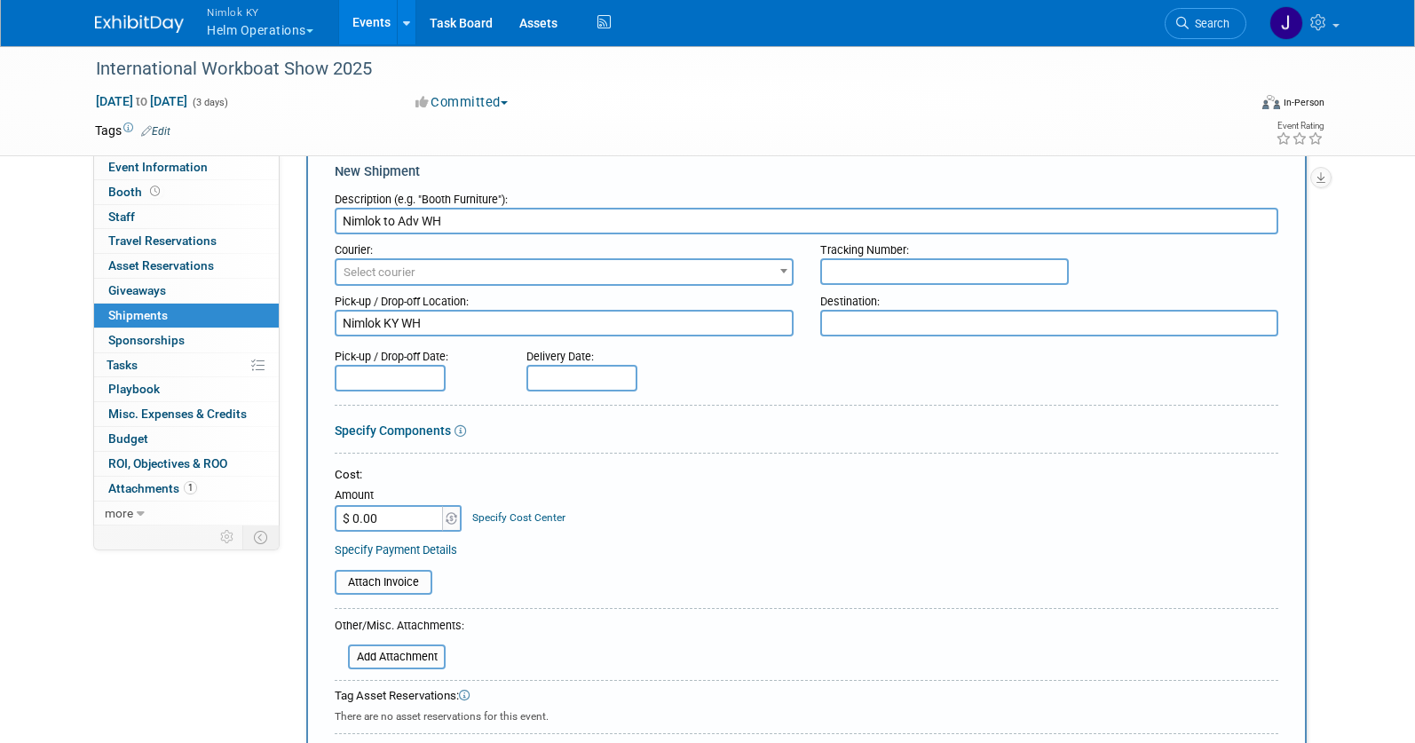
type textarea "Nimlok KY WH"
click at [969, 320] on textarea at bounding box center [1049, 323] width 459 height 27
paste textarea "Exhibiting Company Name / Booth Number International WorkBoat Show C/O Freeman …"
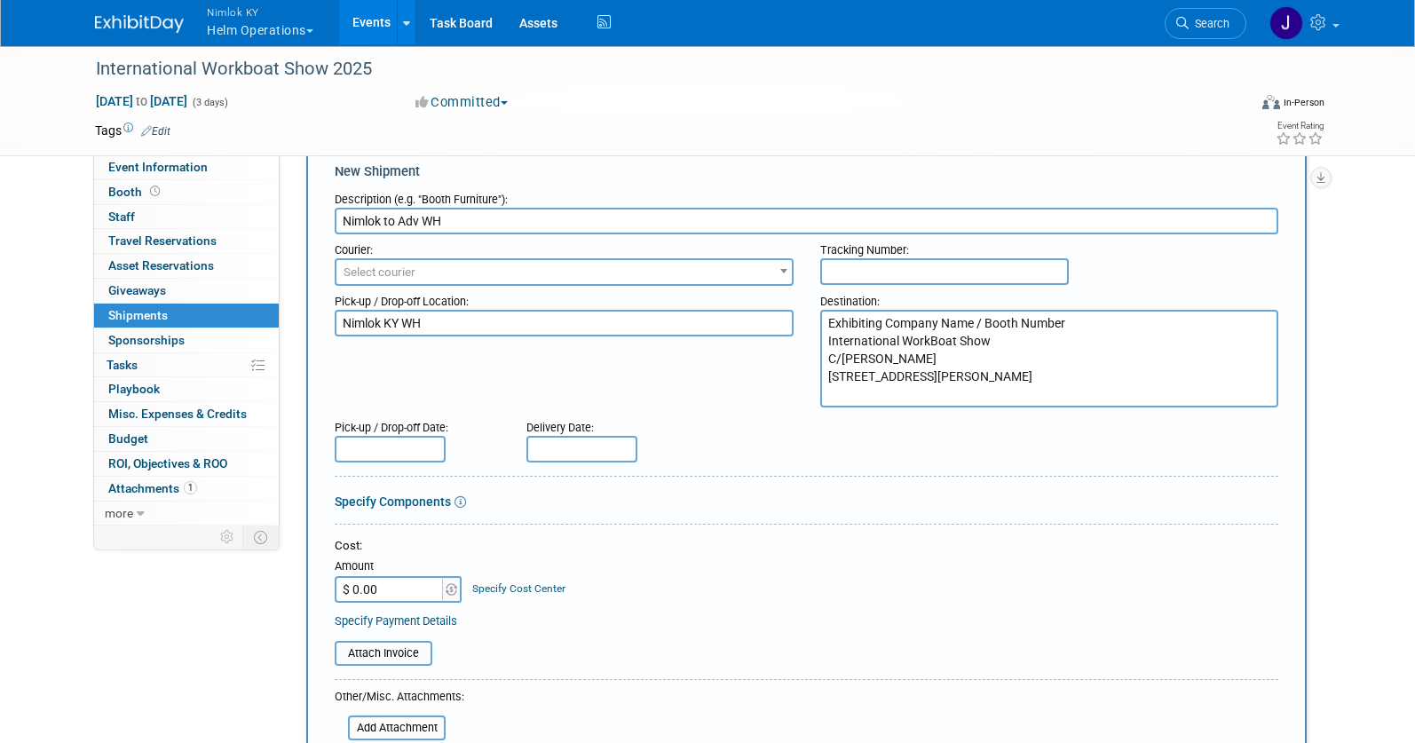
type textarea "Exhibiting Company Name / Booth Number International WorkBoat Show C/O Freeman …"
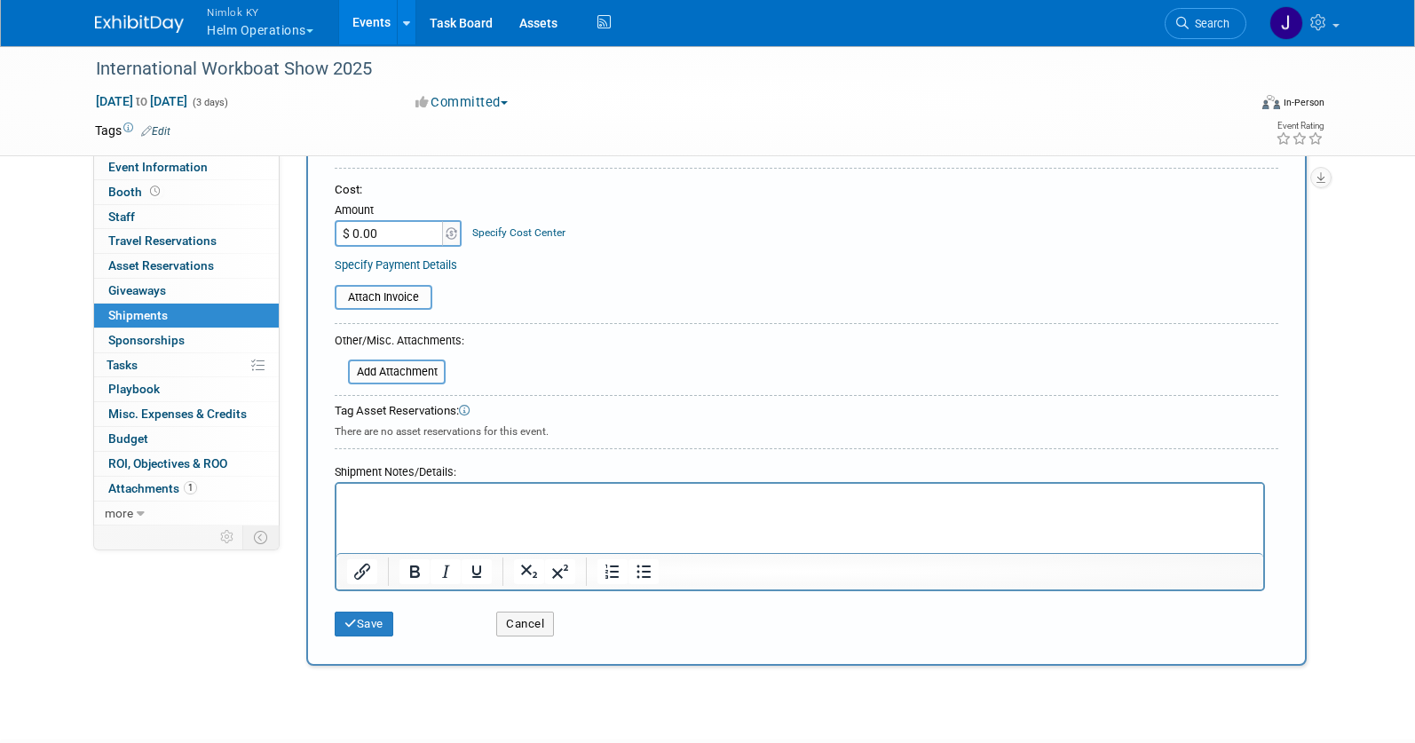
scroll to position [403, 0]
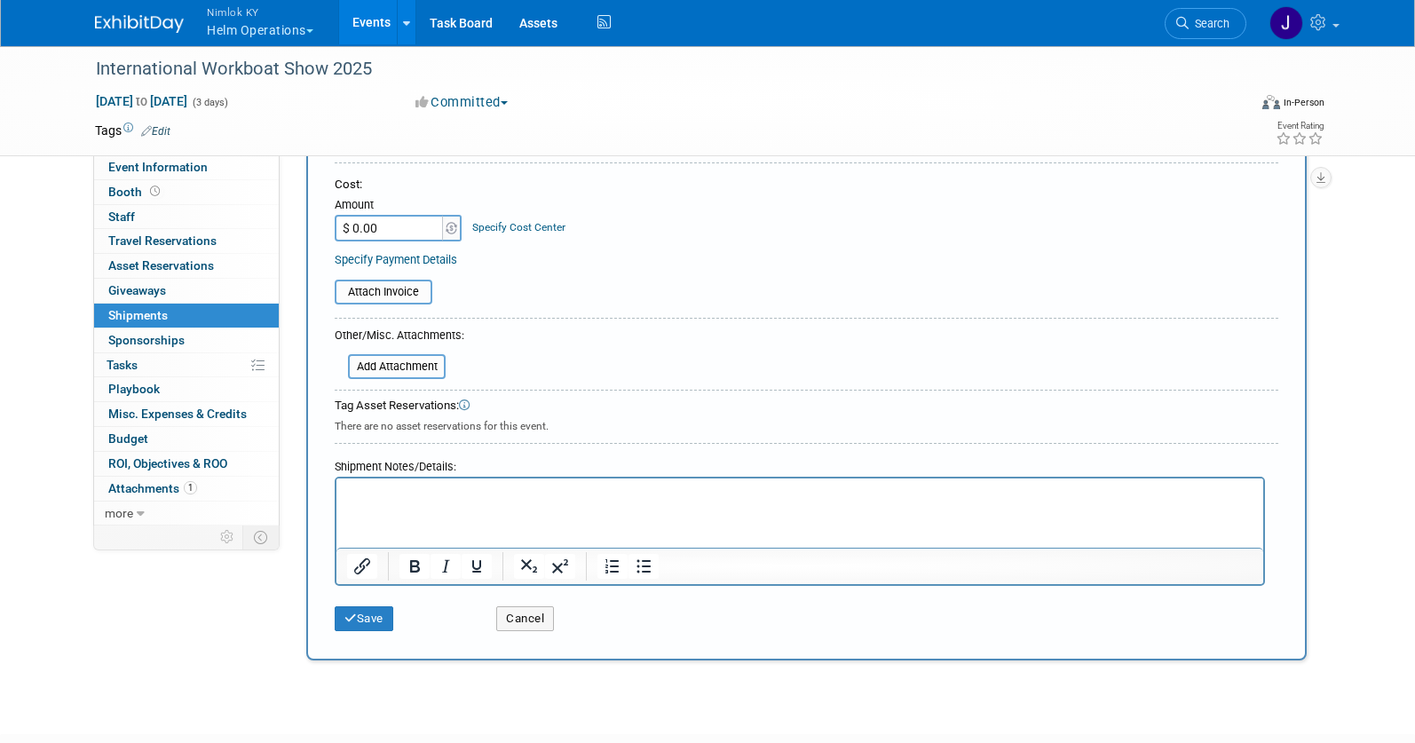
click at [796, 503] on html at bounding box center [799, 491] width 927 height 25
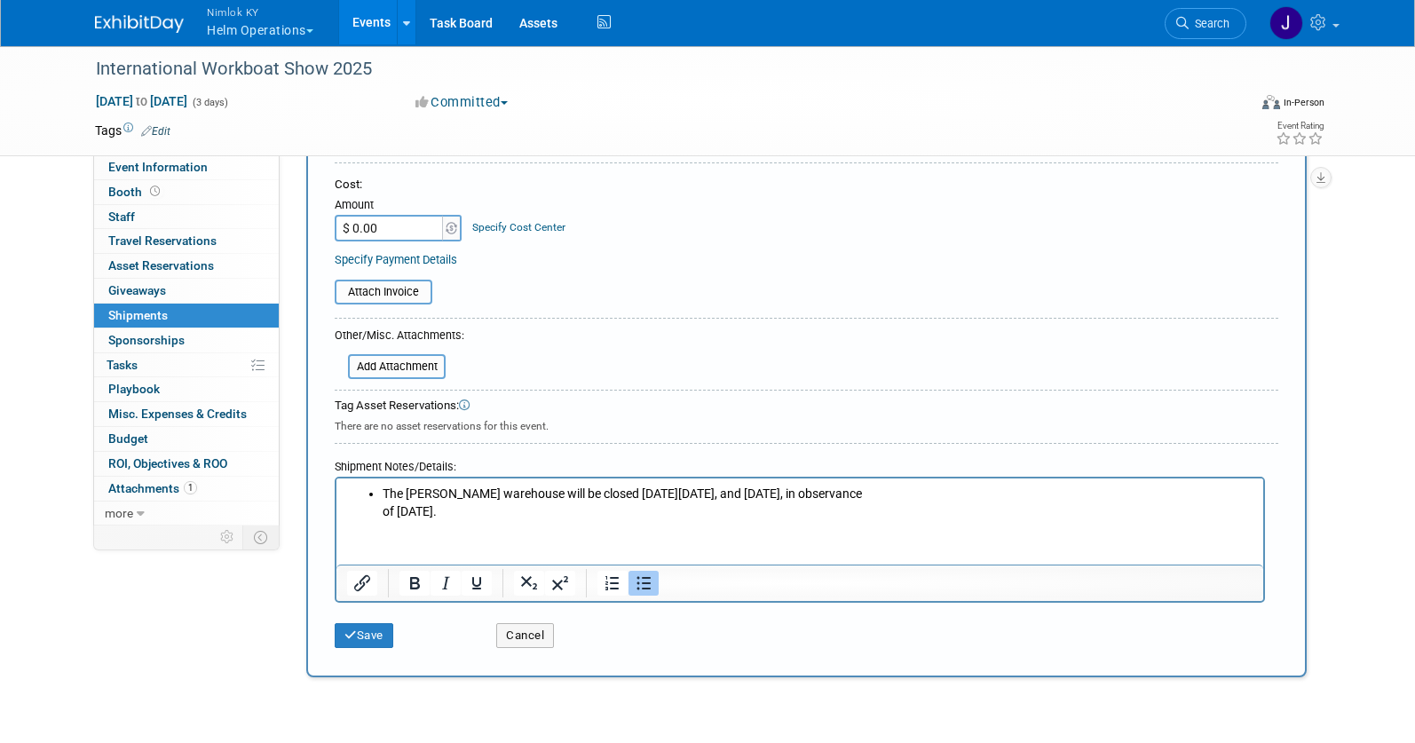
click at [781, 511] on li "The Freeman warehouse will be closed on Thursday November 27, and Friday, Novem…" at bounding box center [818, 503] width 871 height 35
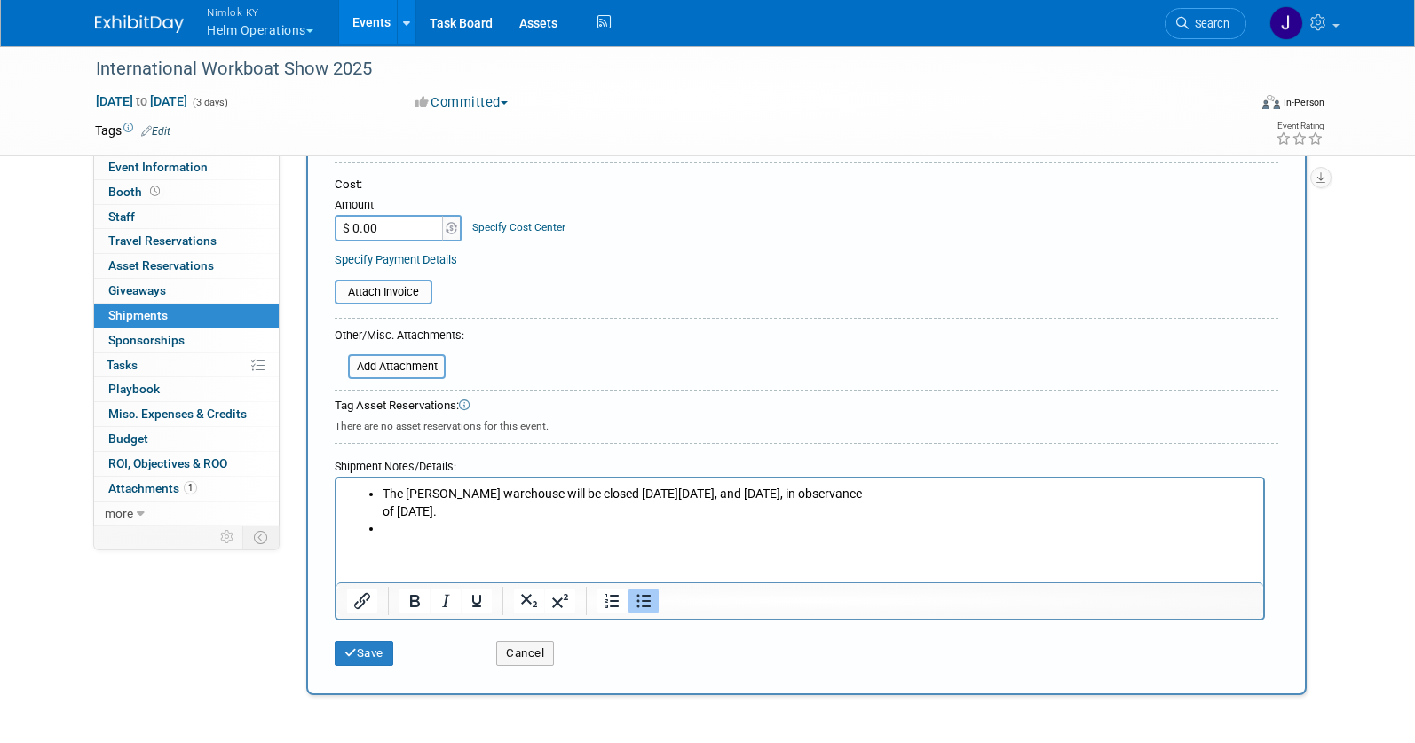
paste body "Rich Text Area. Press ALT-0 for help."
click at [973, 528] on li "Freeman will accept crated, boxed or skidded material beginning October 30, 202…" at bounding box center [818, 529] width 871 height 18
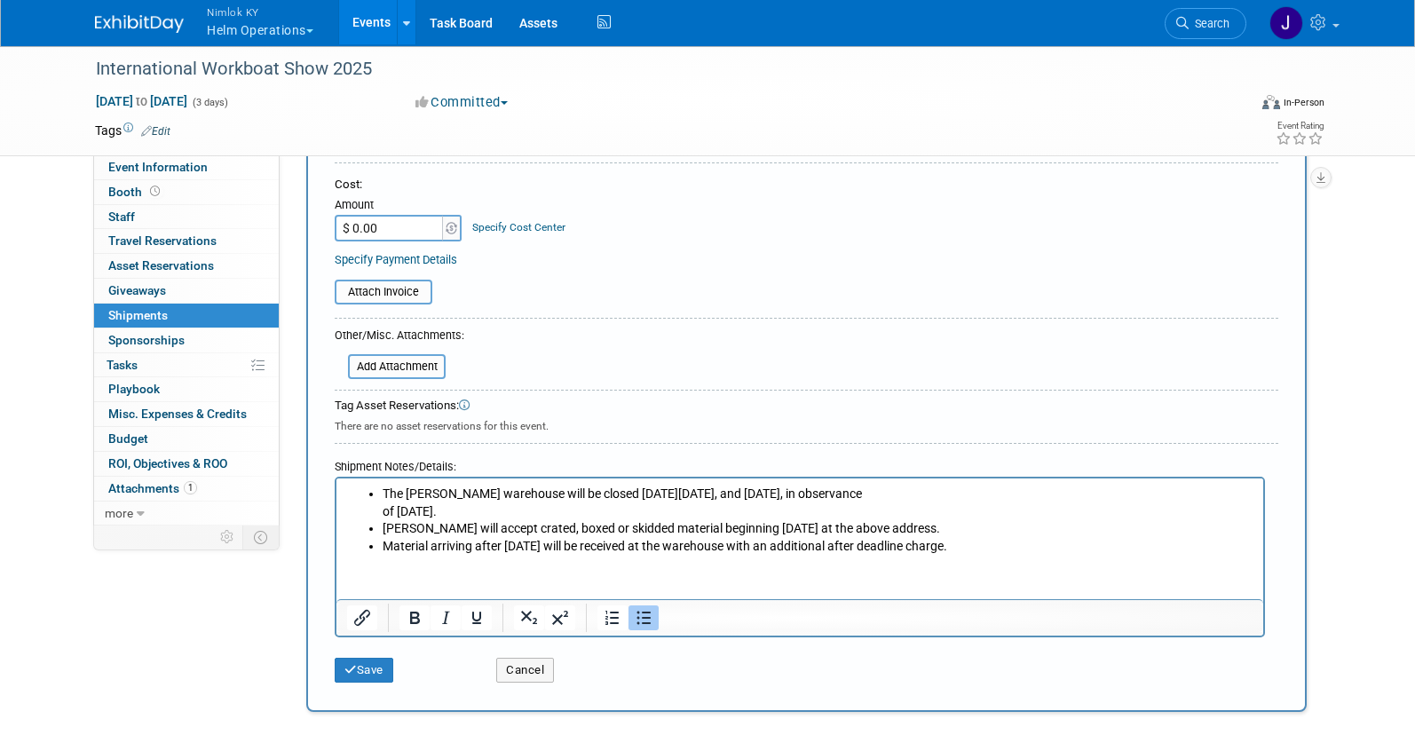
click at [1157, 554] on li "Material arriving after November 24, 2025 will be received at the warehouse wit…" at bounding box center [818, 547] width 871 height 18
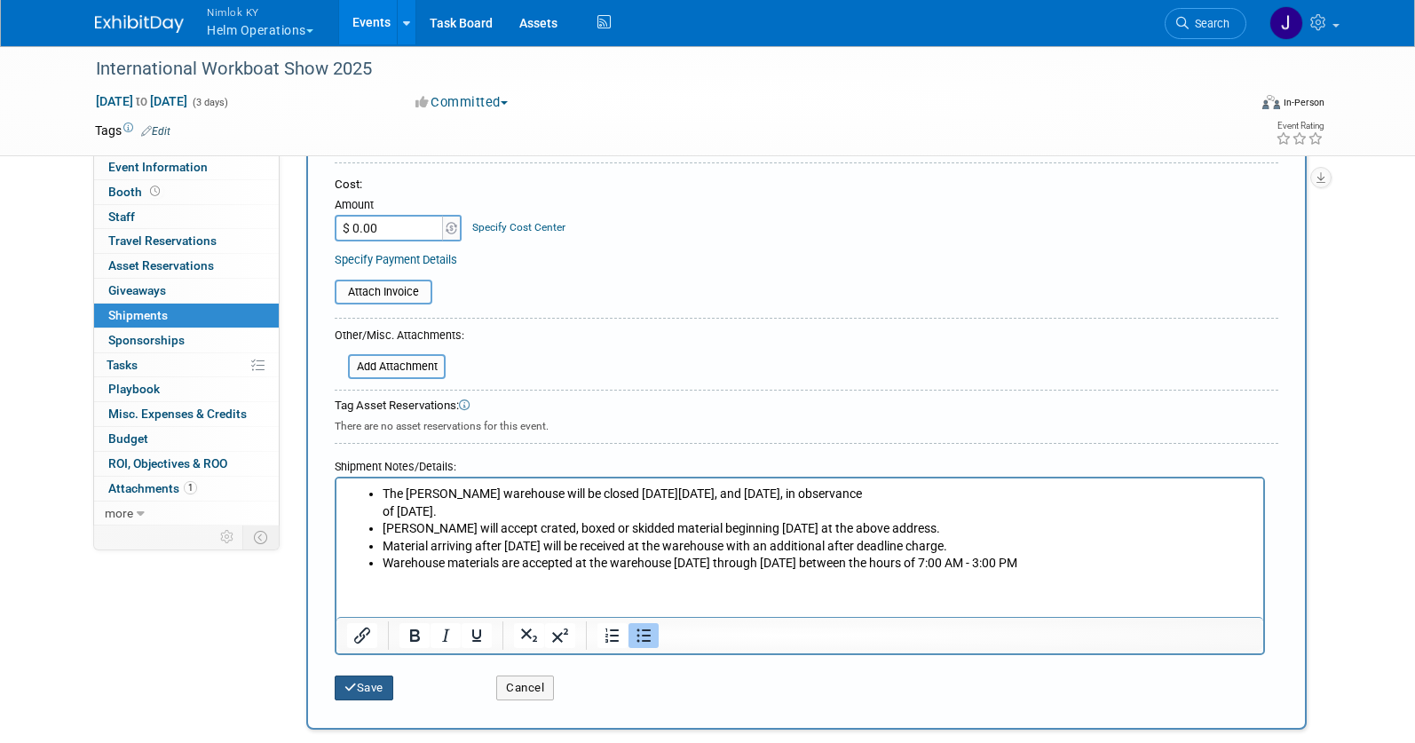
click at [366, 685] on button "Save" at bounding box center [364, 688] width 59 height 25
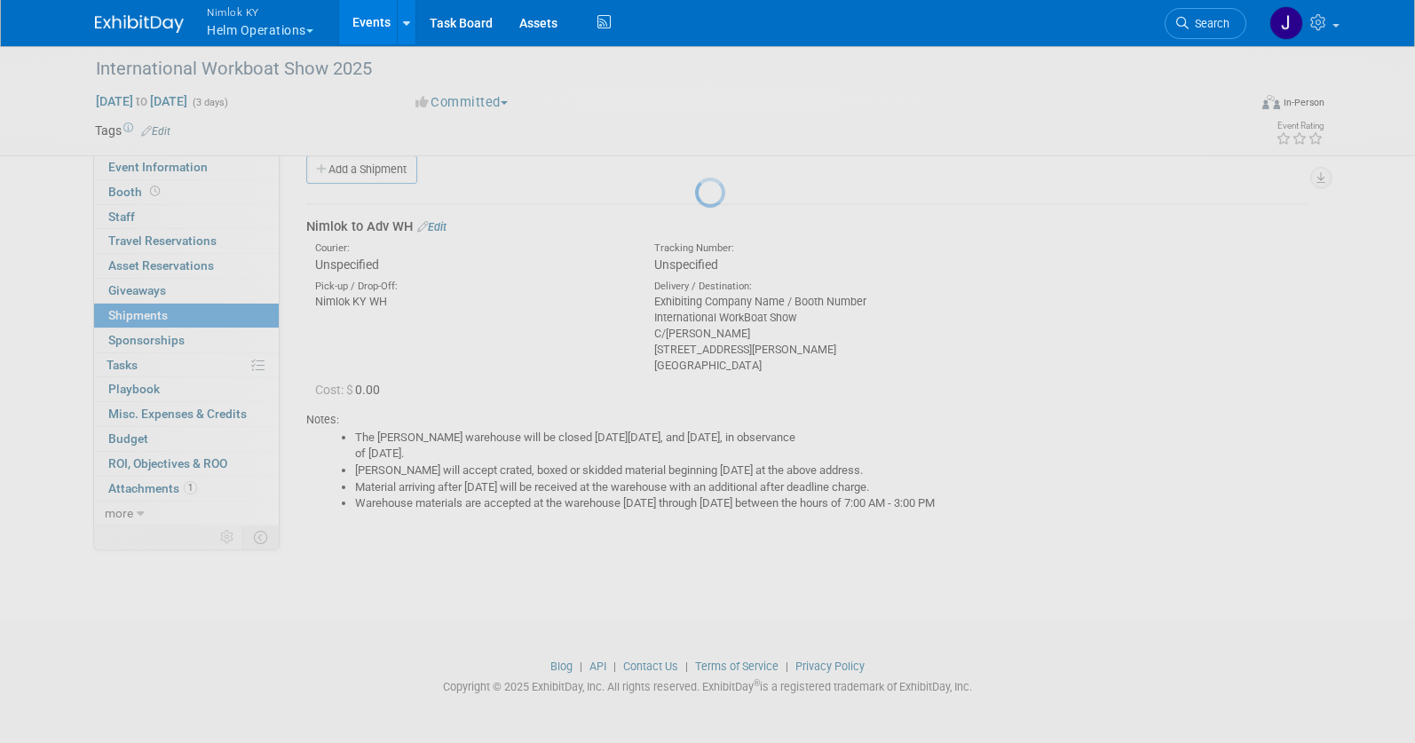
scroll to position [24, 0]
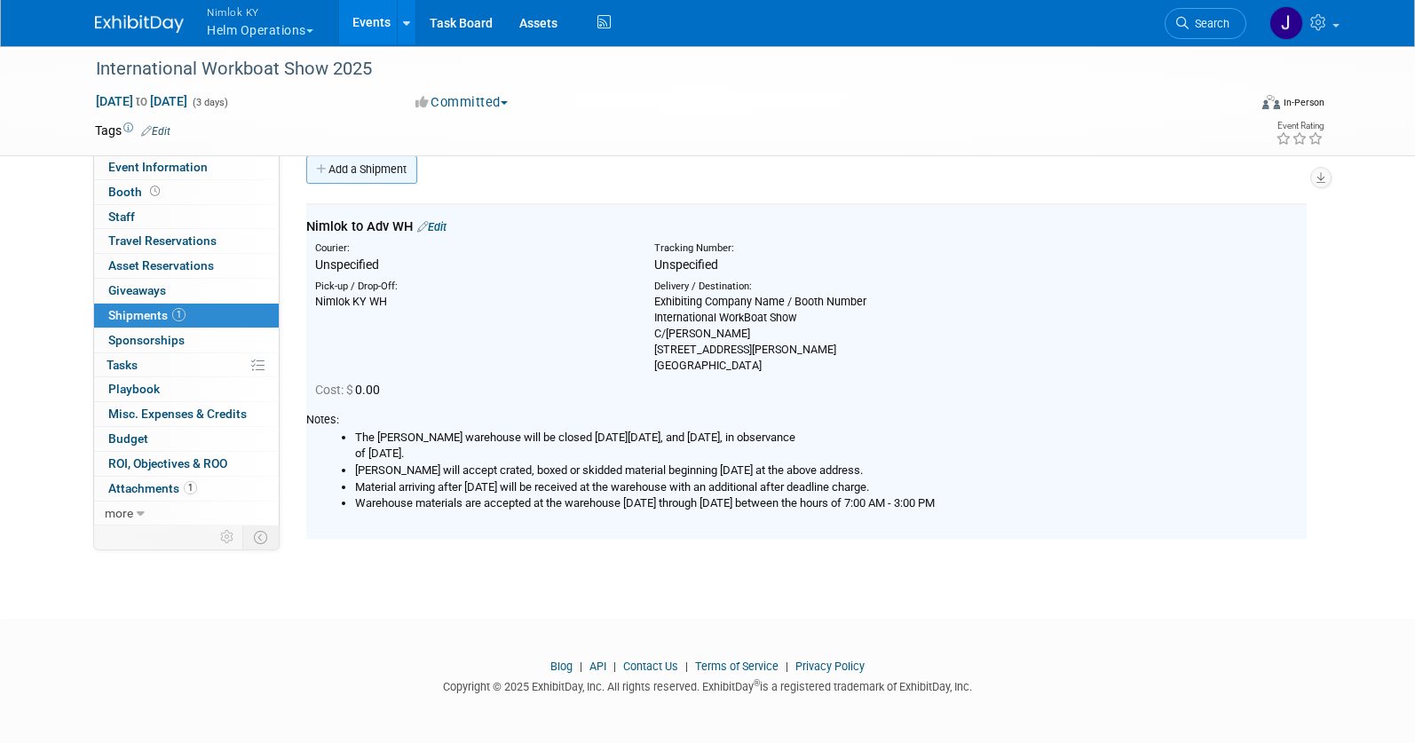
click at [389, 172] on link "Add a Shipment" at bounding box center [361, 169] width 111 height 28
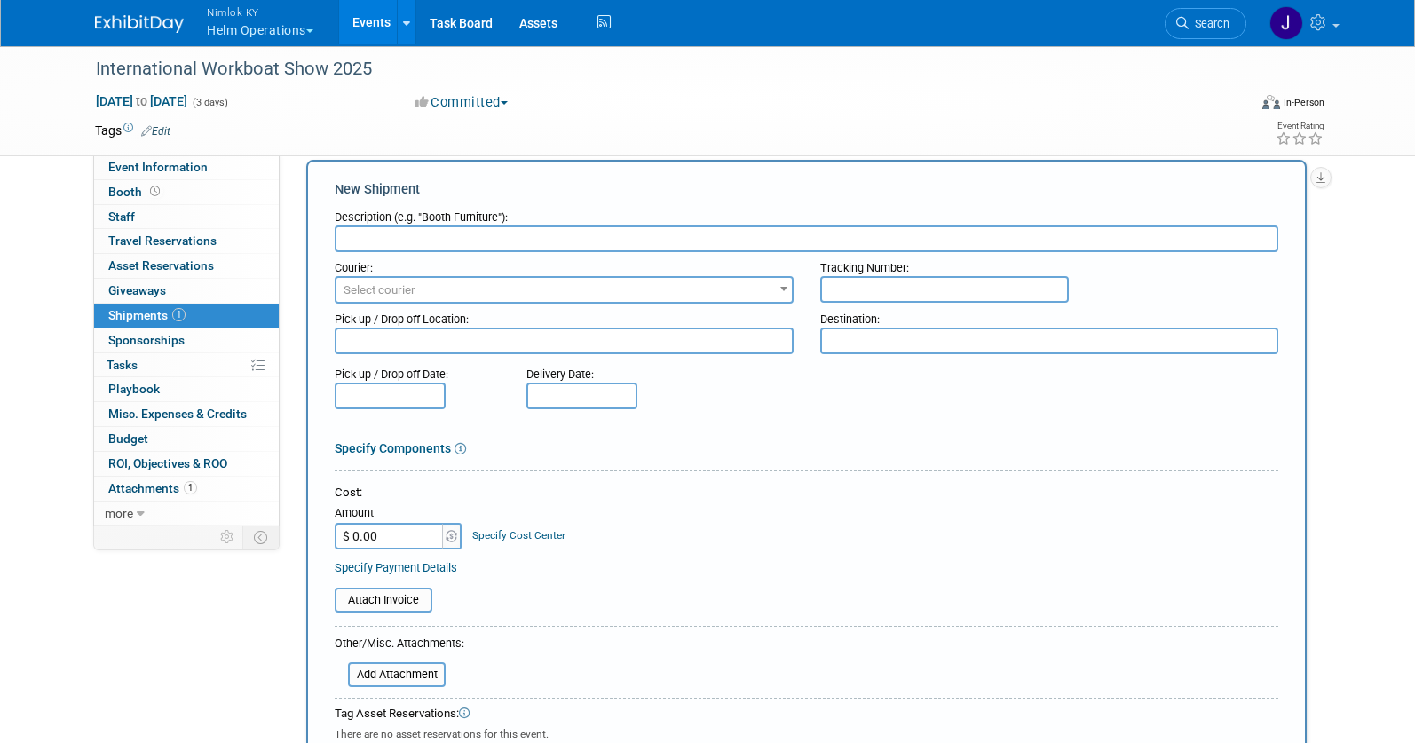
scroll to position [0, 0]
type input "Show Site to Nimlok KY"
click at [694, 344] on textarea at bounding box center [564, 341] width 459 height 27
paste textarea "Exhibiting Company Name / Booth Number International Workboat Show Ernest N Mor…"
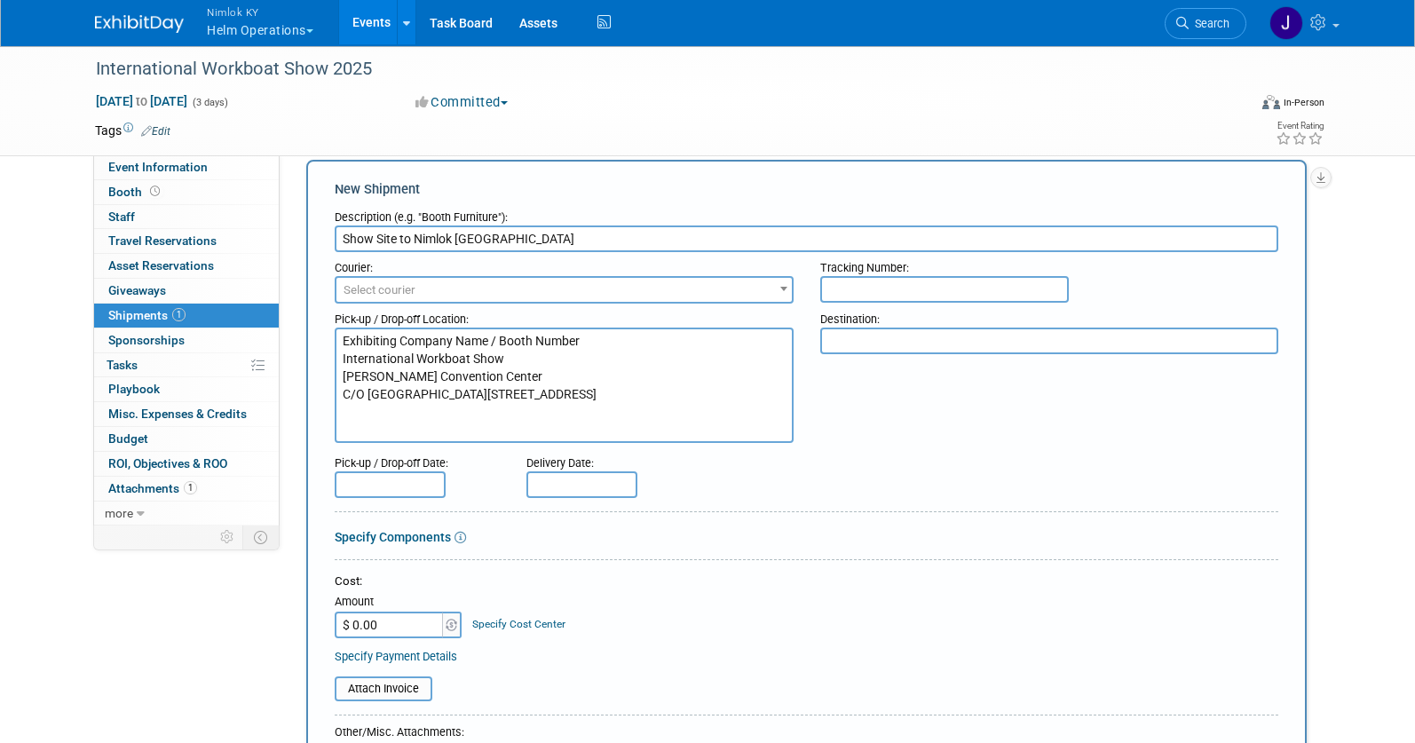
type textarea "Exhibiting Company Name / Booth Number International Workboat Show Ernest N Mor…"
click at [843, 344] on textarea at bounding box center [1049, 341] width 459 height 27
type textarea "Nimlok KY WH"
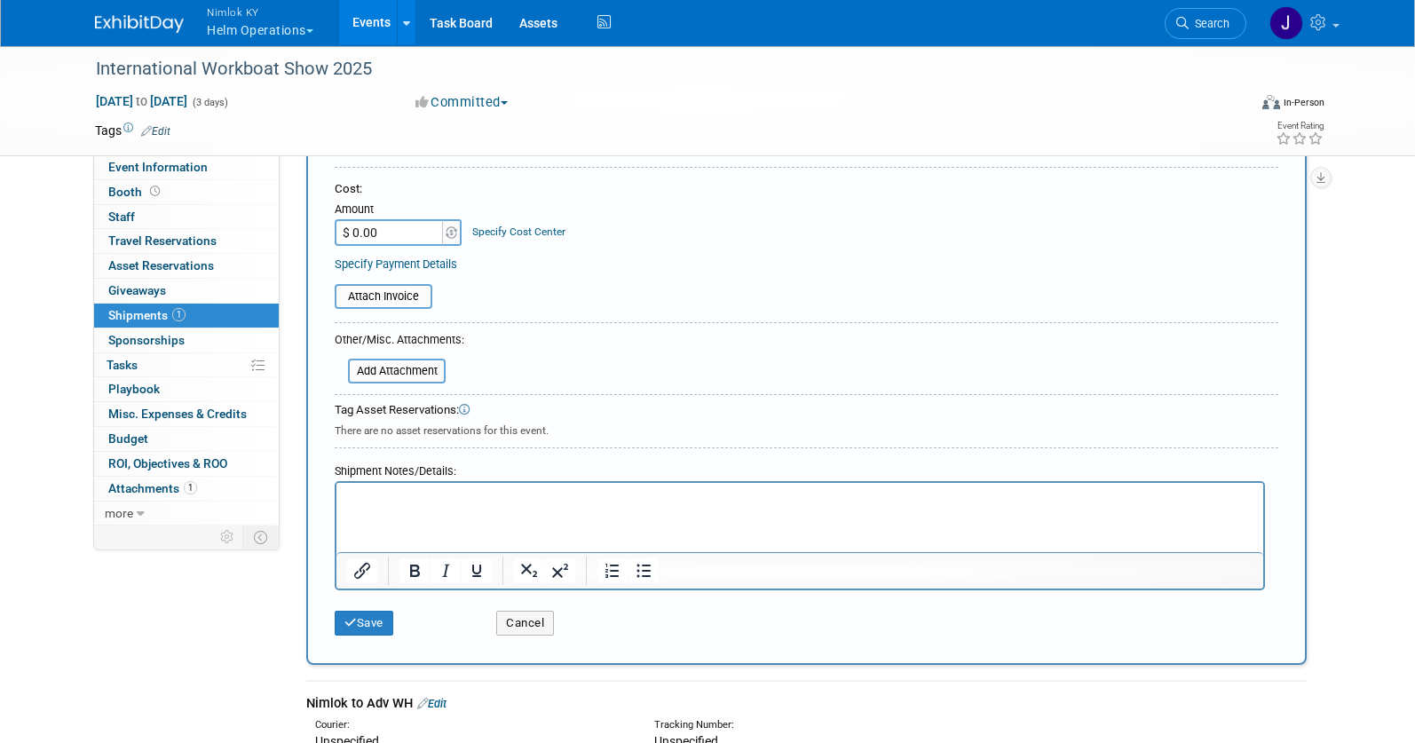
scroll to position [422, 0]
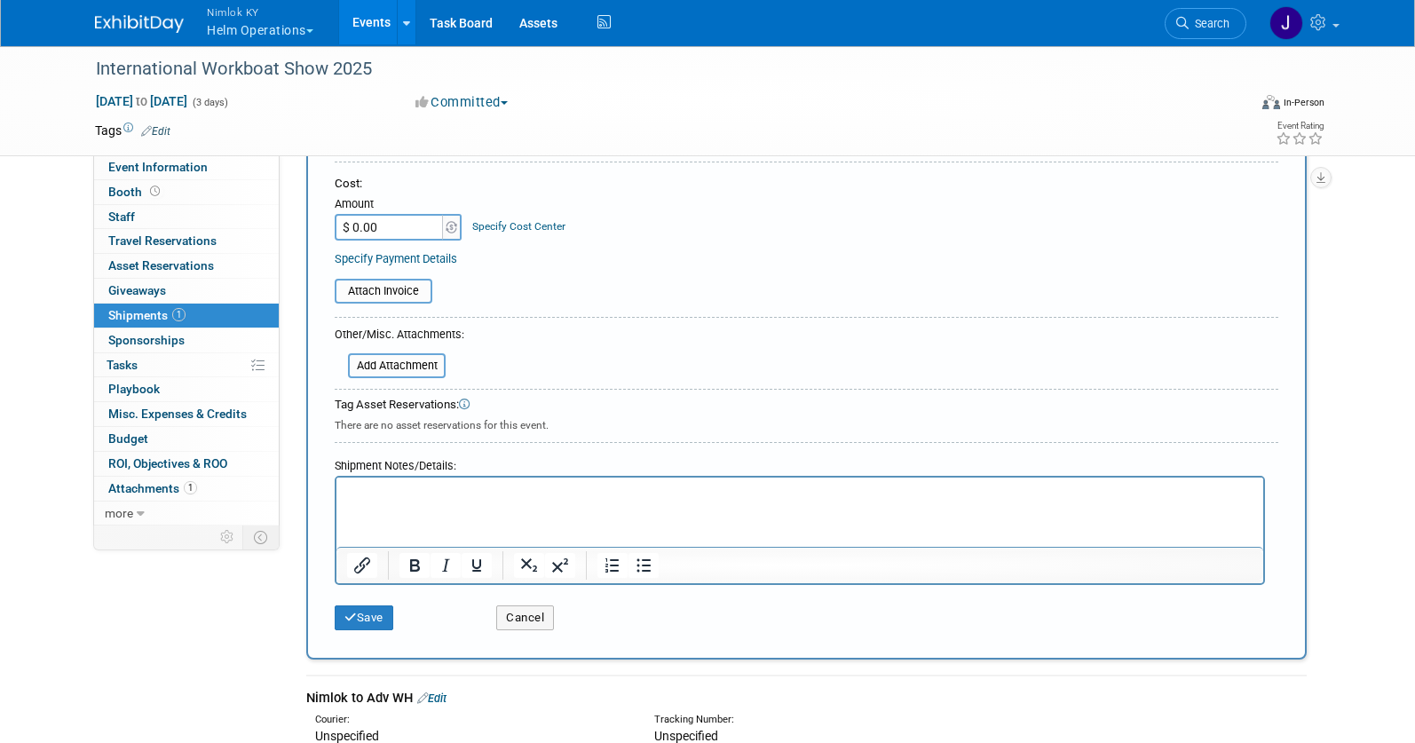
click at [791, 502] on html at bounding box center [799, 490] width 927 height 25
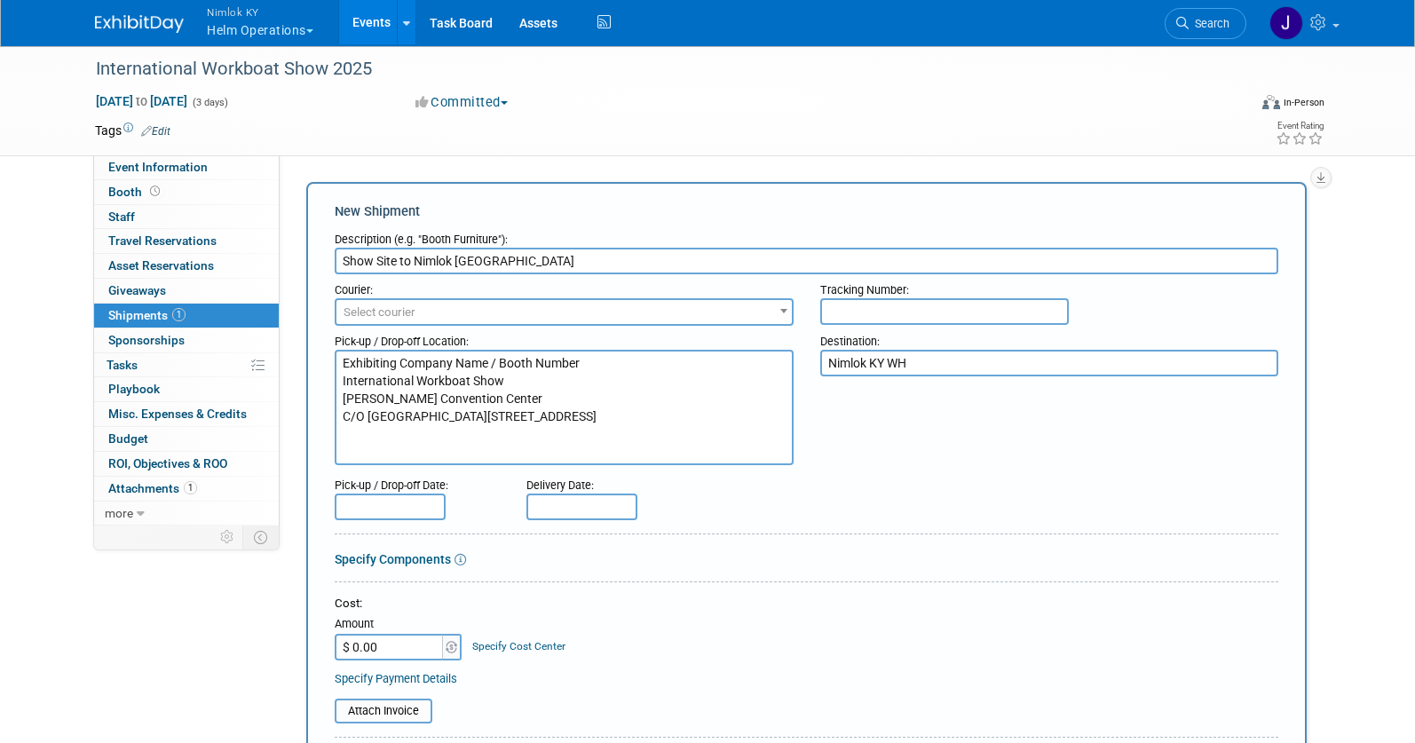
scroll to position [0, 0]
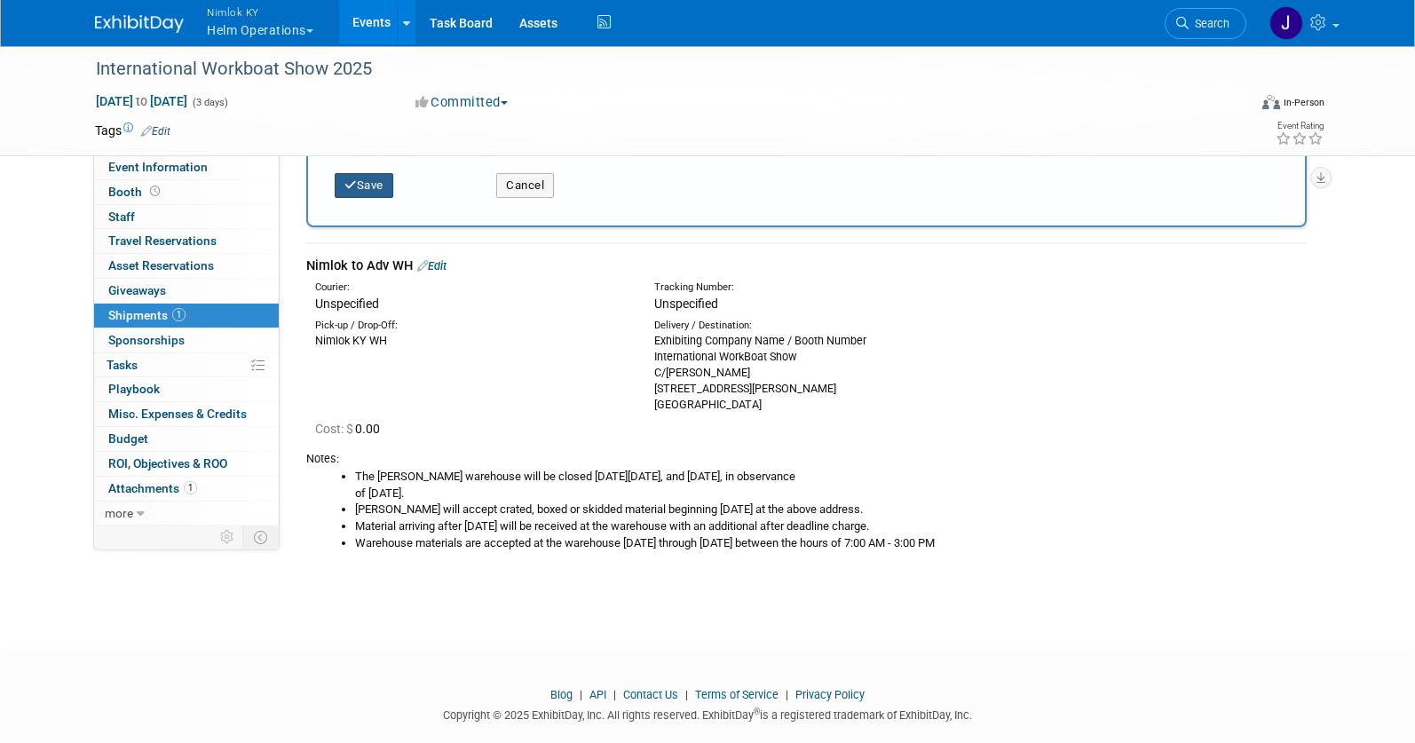
click at [386, 188] on button "Save" at bounding box center [364, 185] width 59 height 25
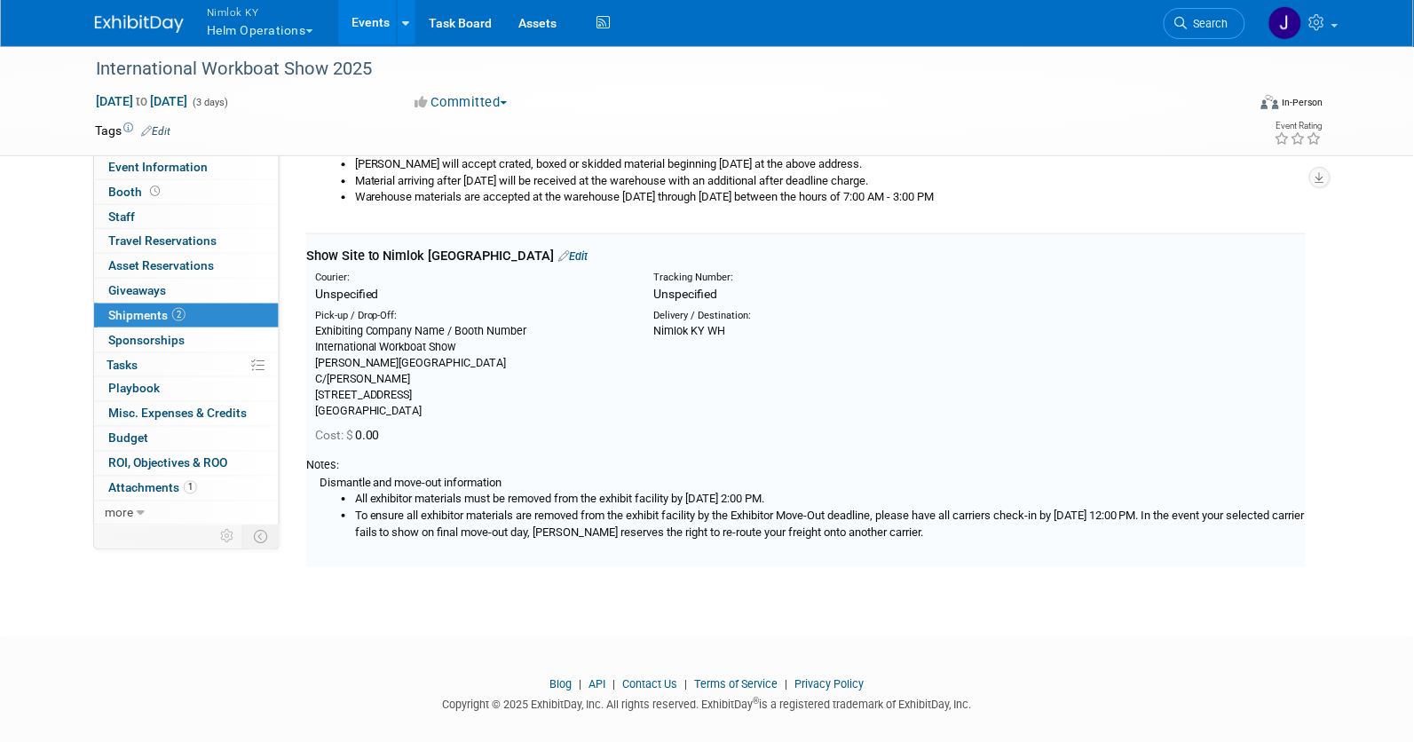
scroll to position [321, 0]
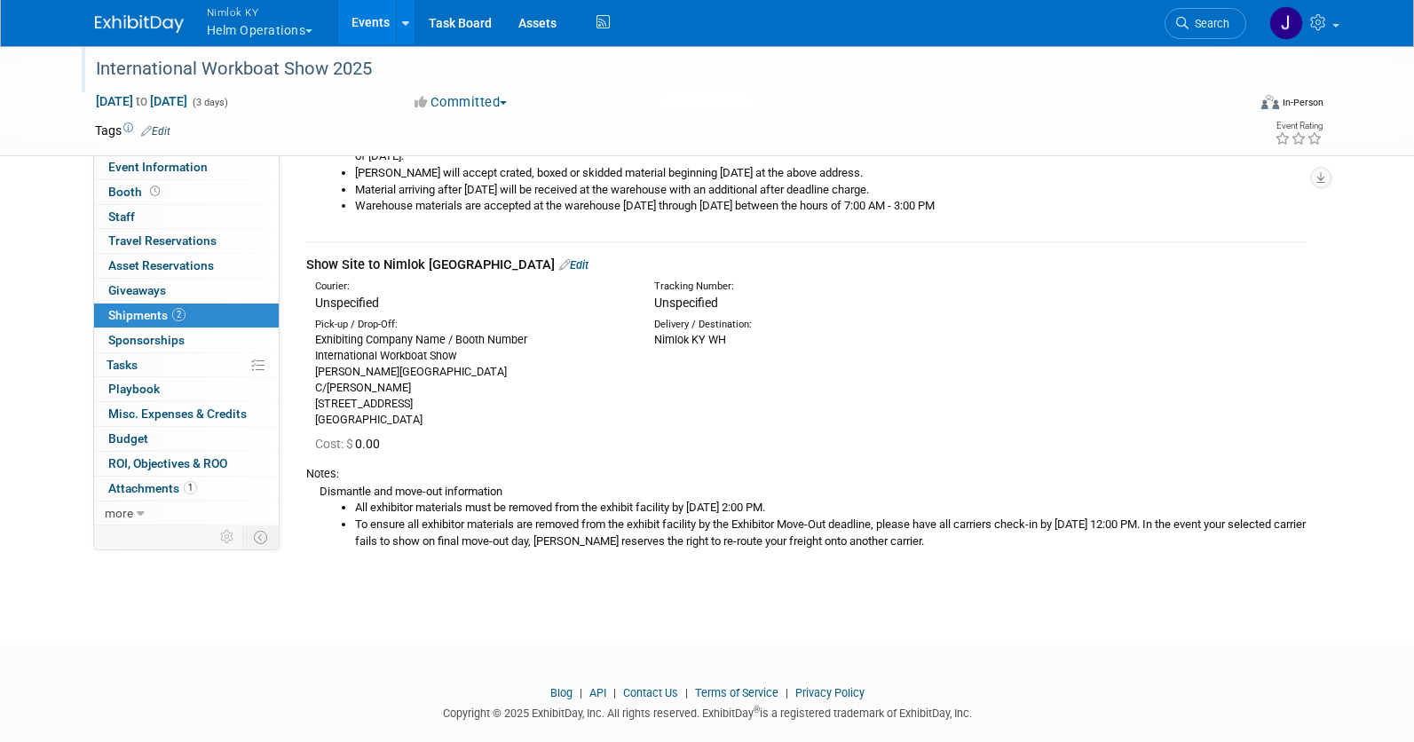
click at [421, 62] on div "International Workboat Show 2025" at bounding box center [655, 69] width 1130 height 32
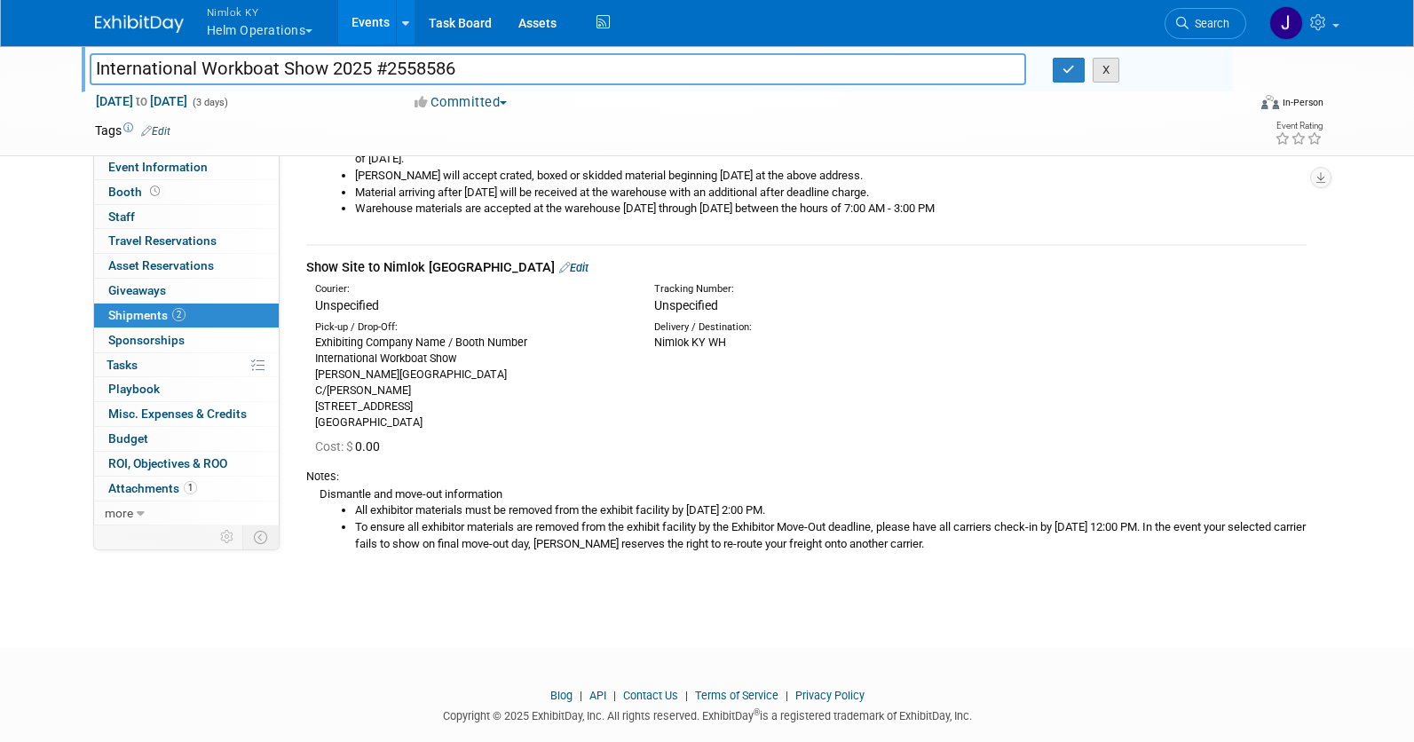
scroll to position [318, 0]
type input "International Workboat Show 2025 #2558586"
click at [1052, 66] on div "X" at bounding box center [1136, 70] width 193 height 25
click at [1056, 68] on button "button" at bounding box center [1069, 70] width 32 height 25
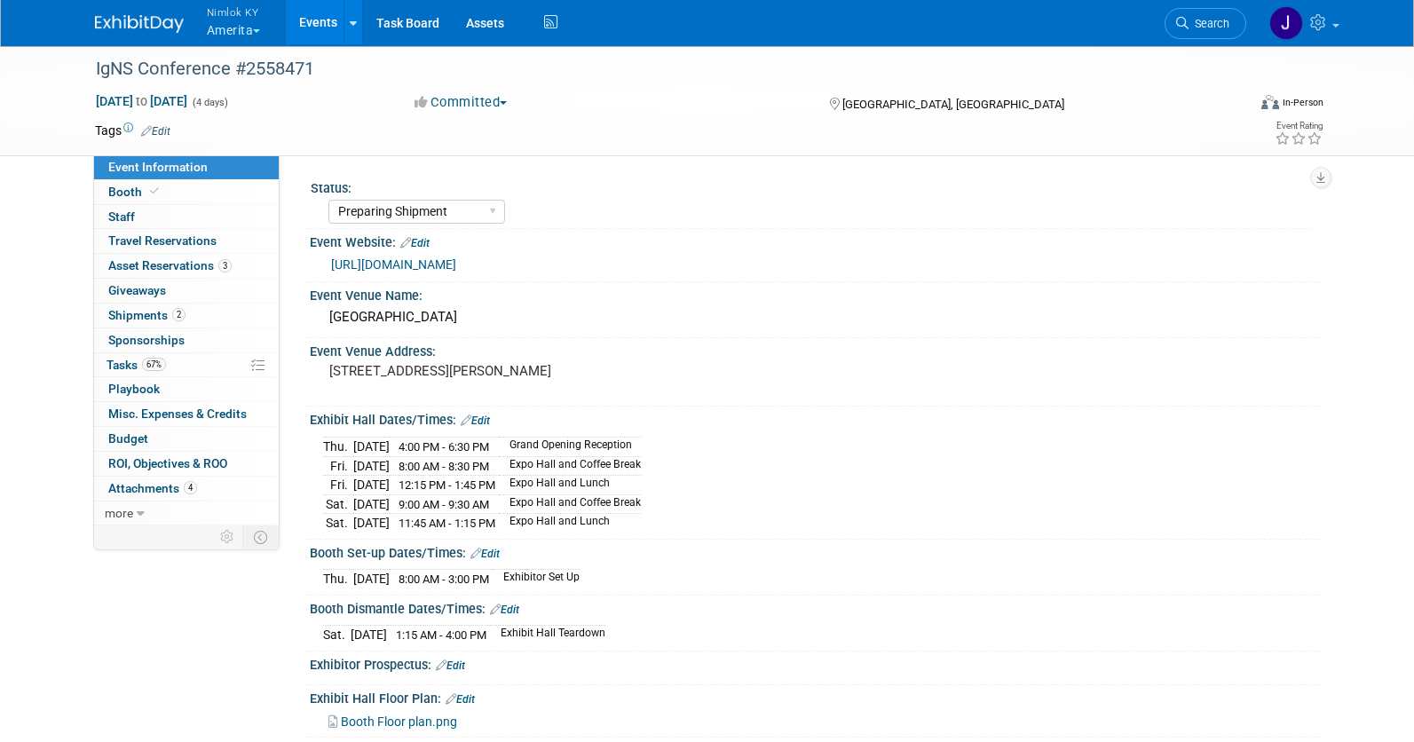
select select "Preparing Shipment"
click at [598, 170] on div "Status: Complete Preparing Shipment Shipping to Rep/AdvWH Waiting on RTN Shipme…" at bounding box center [800, 340] width 1040 height 370
click at [178, 353] on link "67% Tasks 67%" at bounding box center [186, 365] width 185 height 24
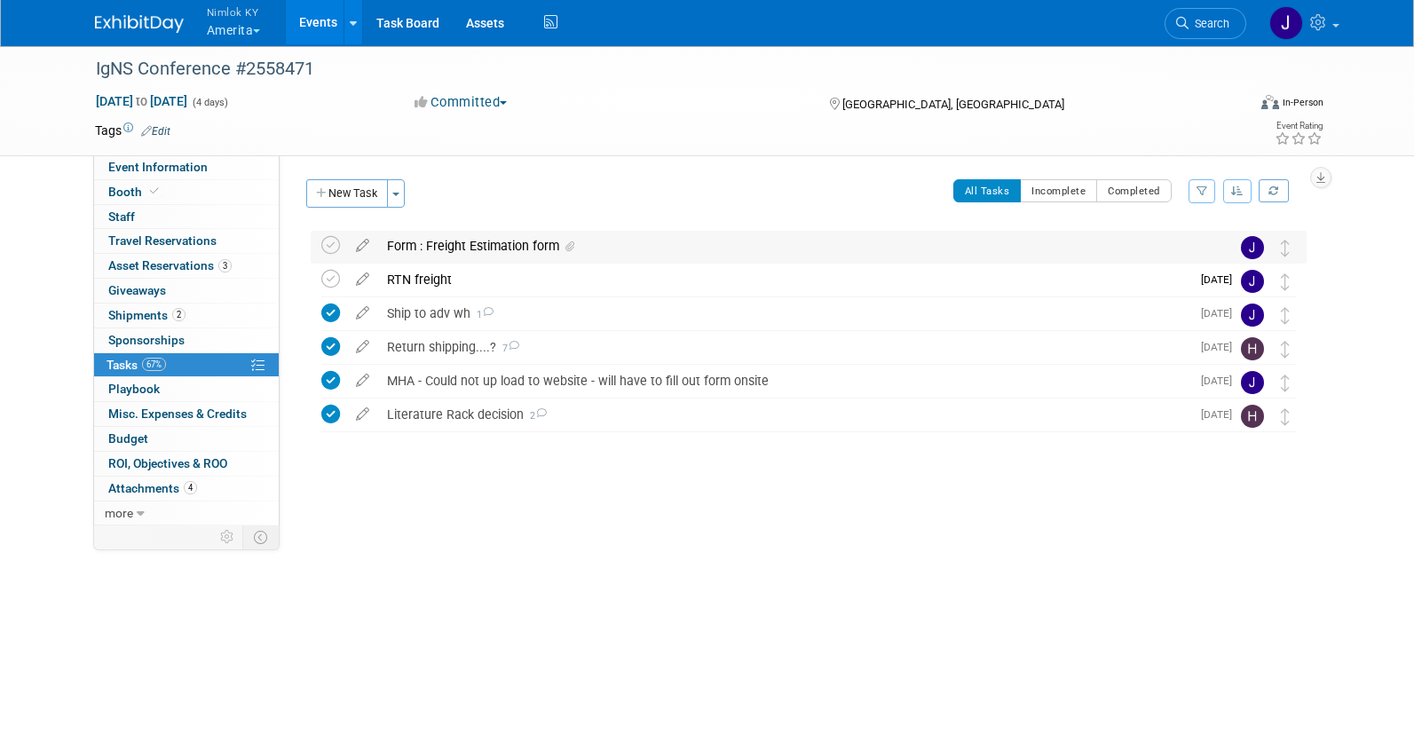
click at [527, 247] on div "Form : Freight Estimation form" at bounding box center [791, 246] width 827 height 30
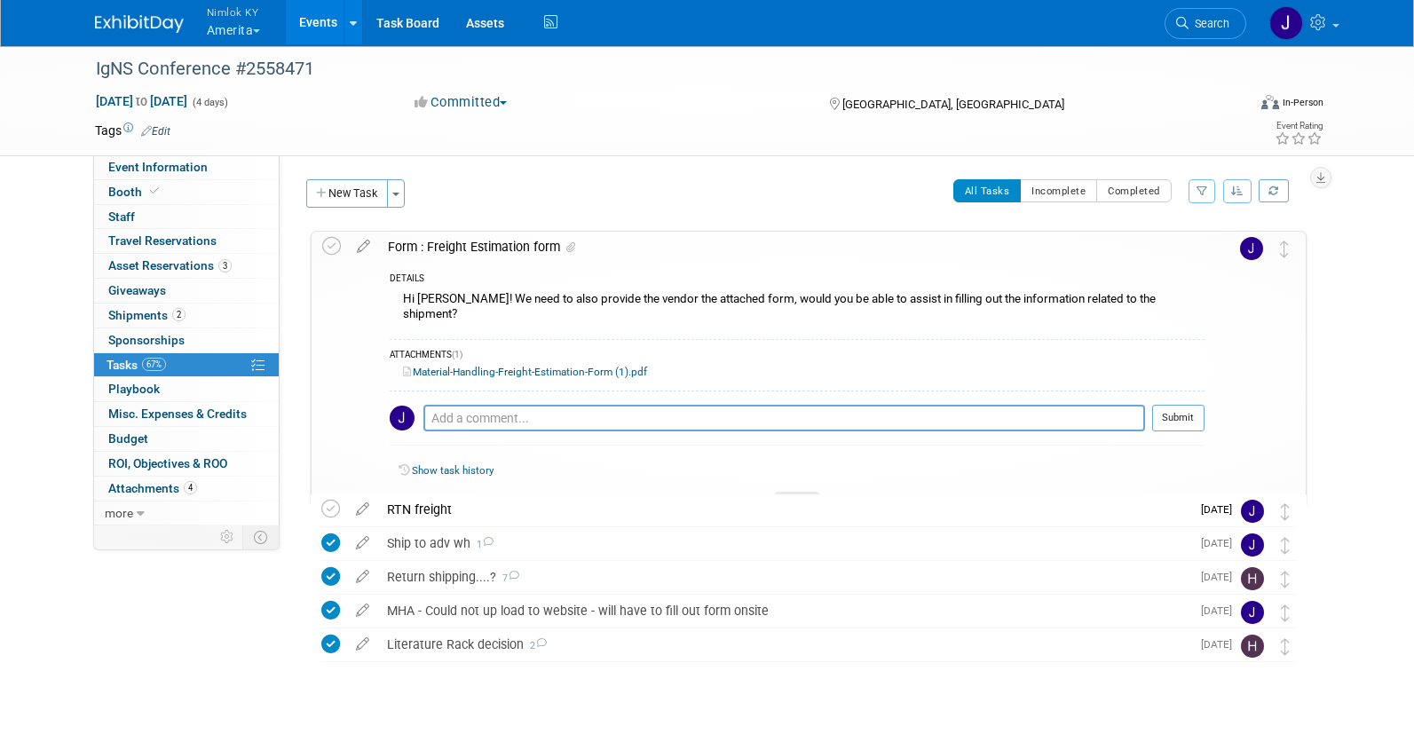
click at [617, 366] on link "Material-Handling-Freight-Estimation-Form (1).pdf" at bounding box center [525, 372] width 244 height 12
click at [798, 497] on icon at bounding box center [797, 502] width 7 height 11
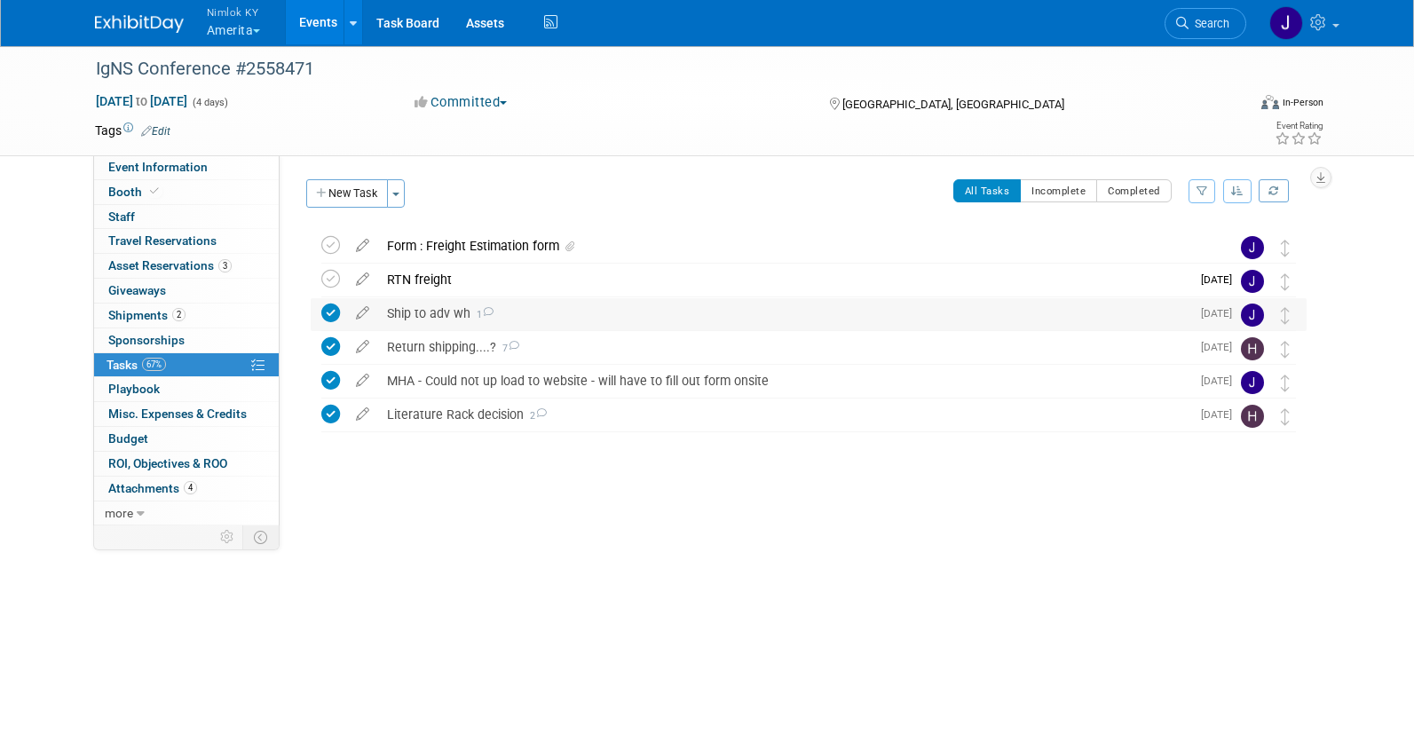
click at [468, 305] on div "Ship to adv wh 1" at bounding box center [784, 313] width 812 height 30
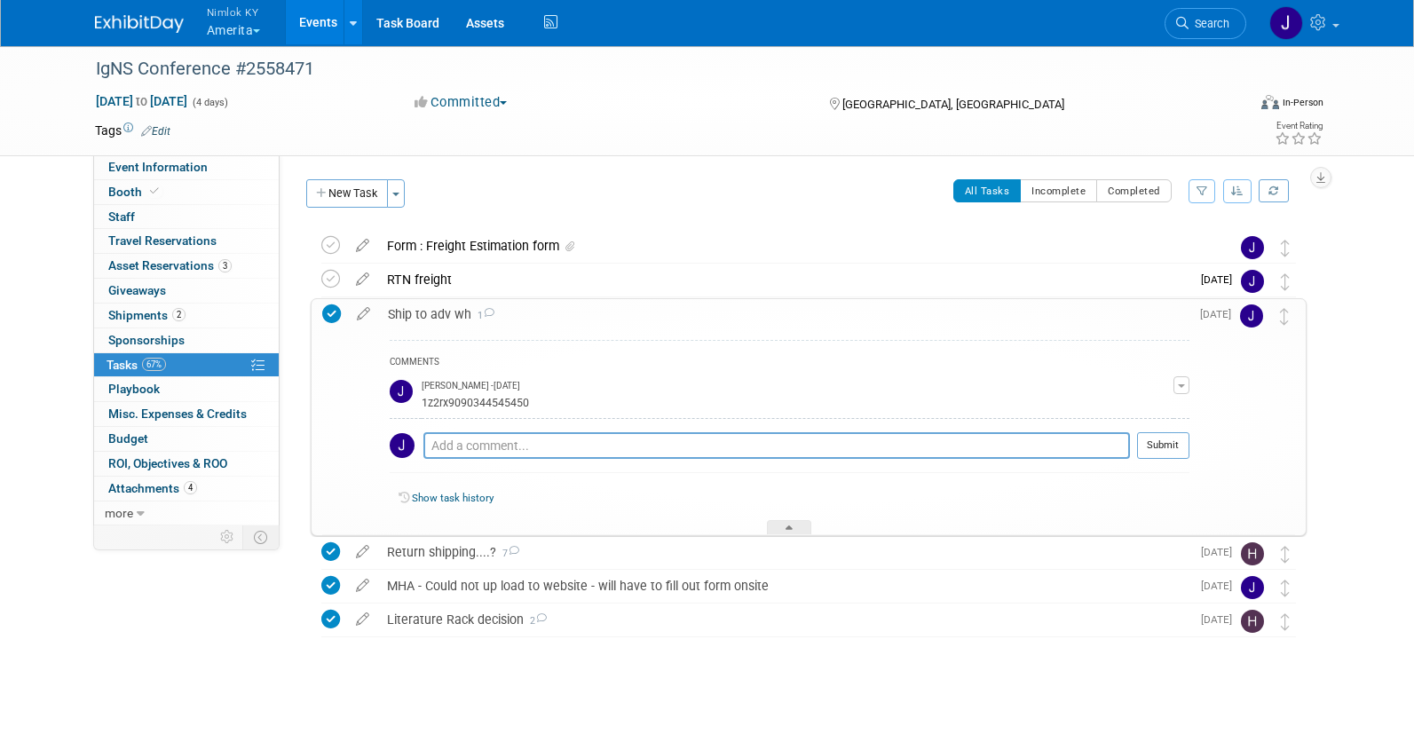
click at [614, 306] on div "Ship to adv wh 1" at bounding box center [784, 314] width 811 height 30
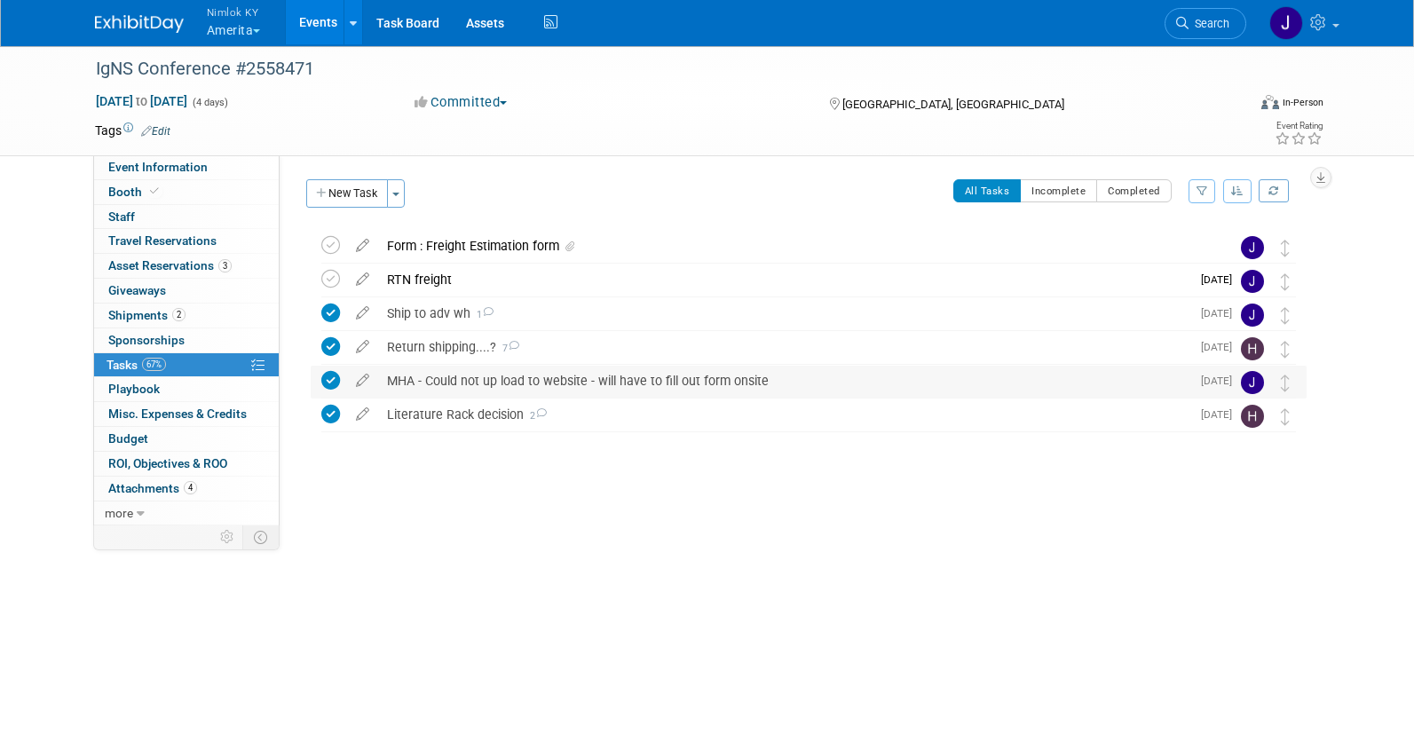
click at [509, 389] on div "MHA - Could not up load to website - will have to fill out form onsite" at bounding box center [784, 381] width 812 height 30
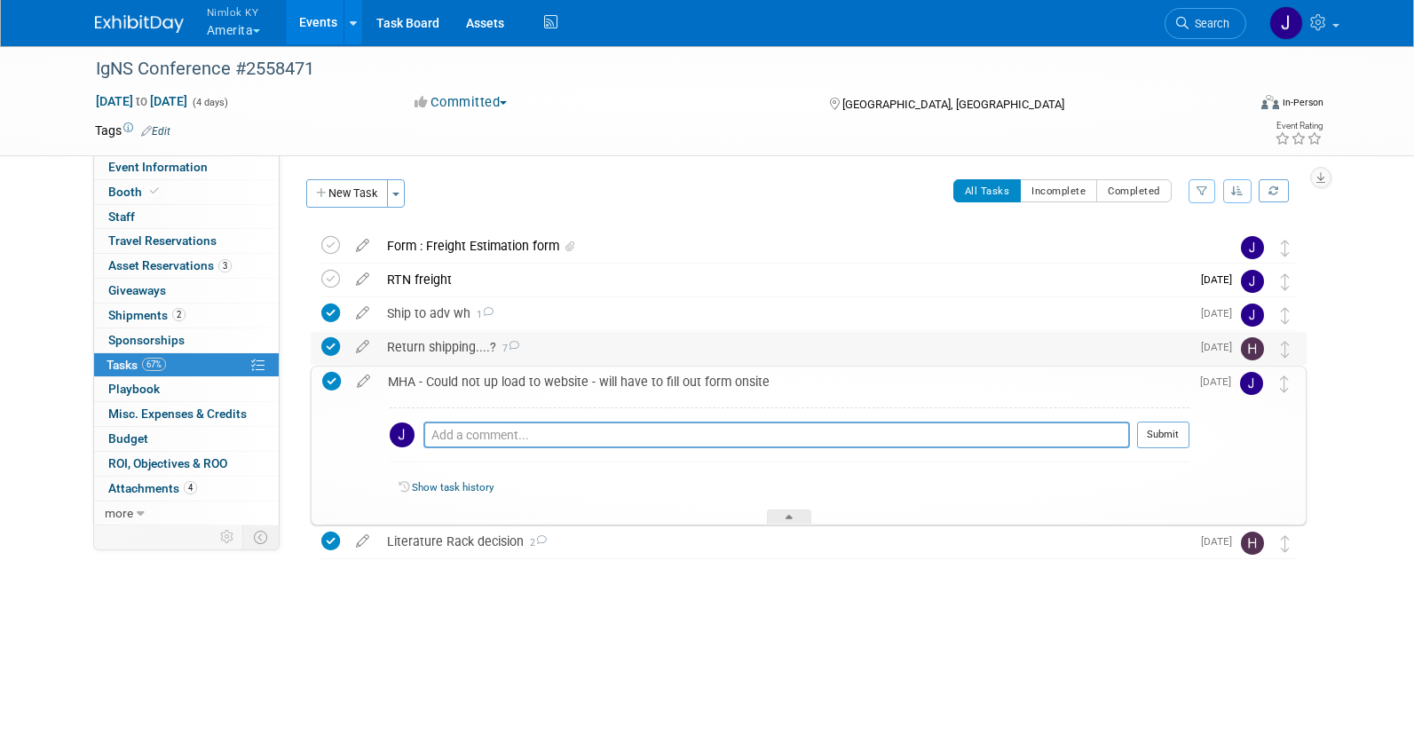
click at [454, 352] on div "Return shipping....? 7" at bounding box center [784, 347] width 812 height 30
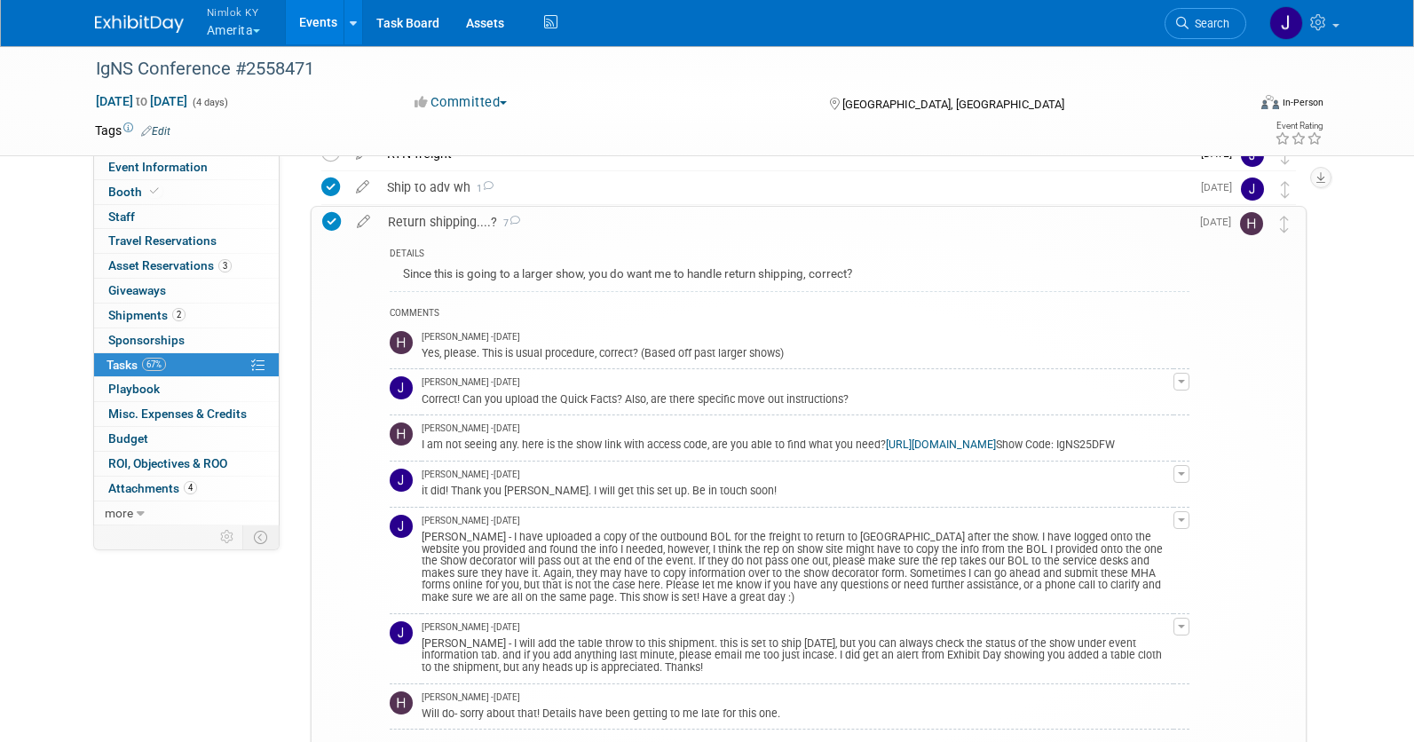
scroll to position [222, 0]
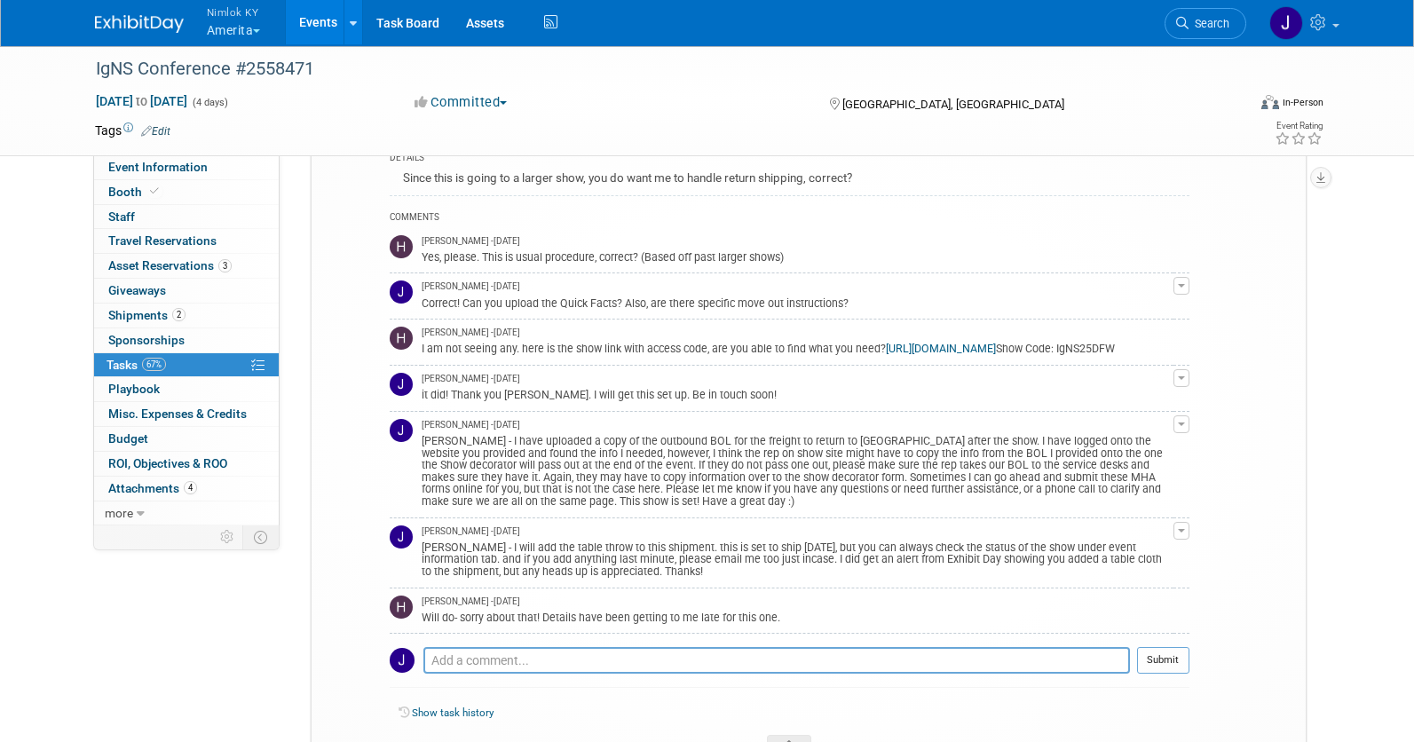
click at [970, 381] on td "Jamie Dunn - 21 days ago it did! Thank you Hannah. I will get this set up. Be i…" at bounding box center [798, 388] width 752 height 46
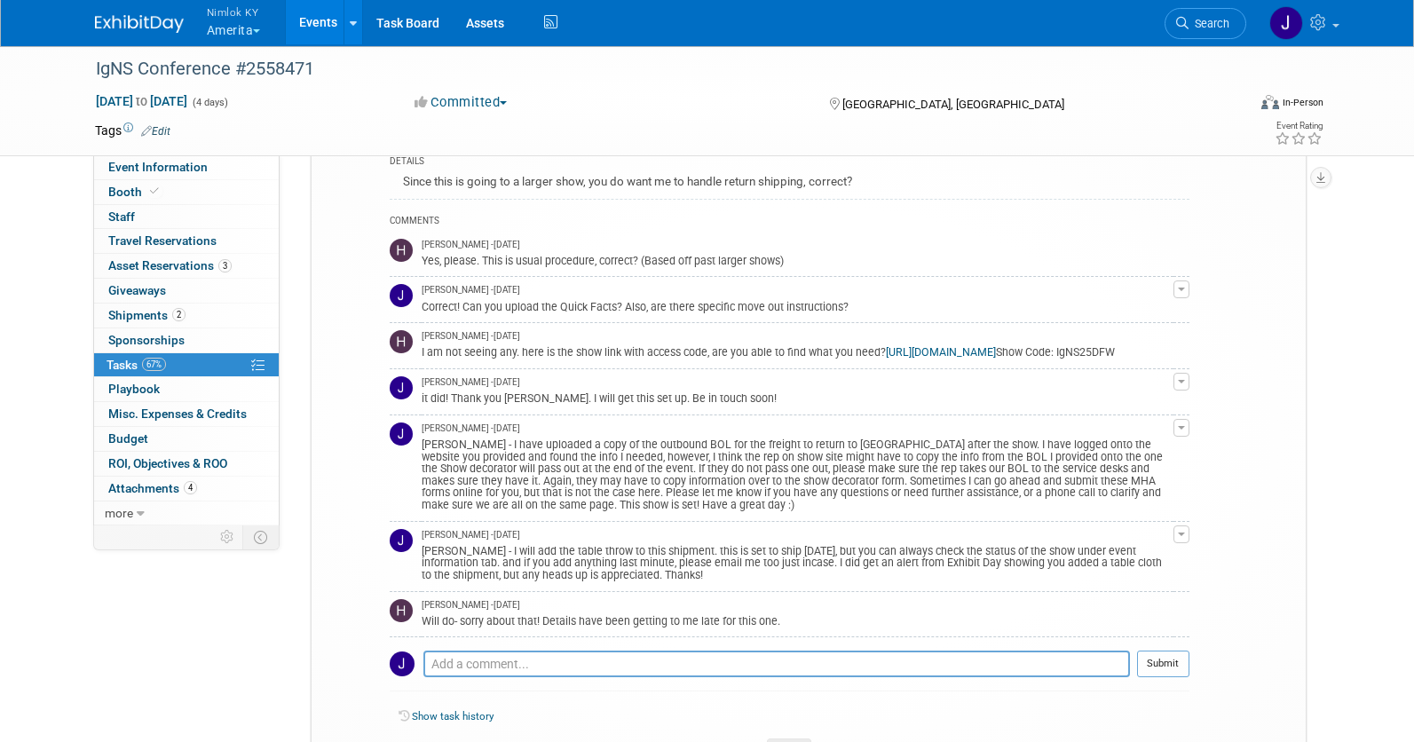
drag, startPoint x: 524, startPoint y: 367, endPoint x: 453, endPoint y: 369, distance: 71.1
click at [453, 360] on div "I am not seeing any. here is the show link with access code, are you able to fi…" at bounding box center [798, 351] width 752 height 17
copy div "IgNS25DFW"
click at [601, 382] on td "Jamie Dunn - 21 days ago it did! Thank you Hannah. I will get this set up. Be i…" at bounding box center [798, 391] width 752 height 46
click at [975, 350] on link "https://c1tradeshowservices.com/order-services/" at bounding box center [941, 352] width 110 height 12
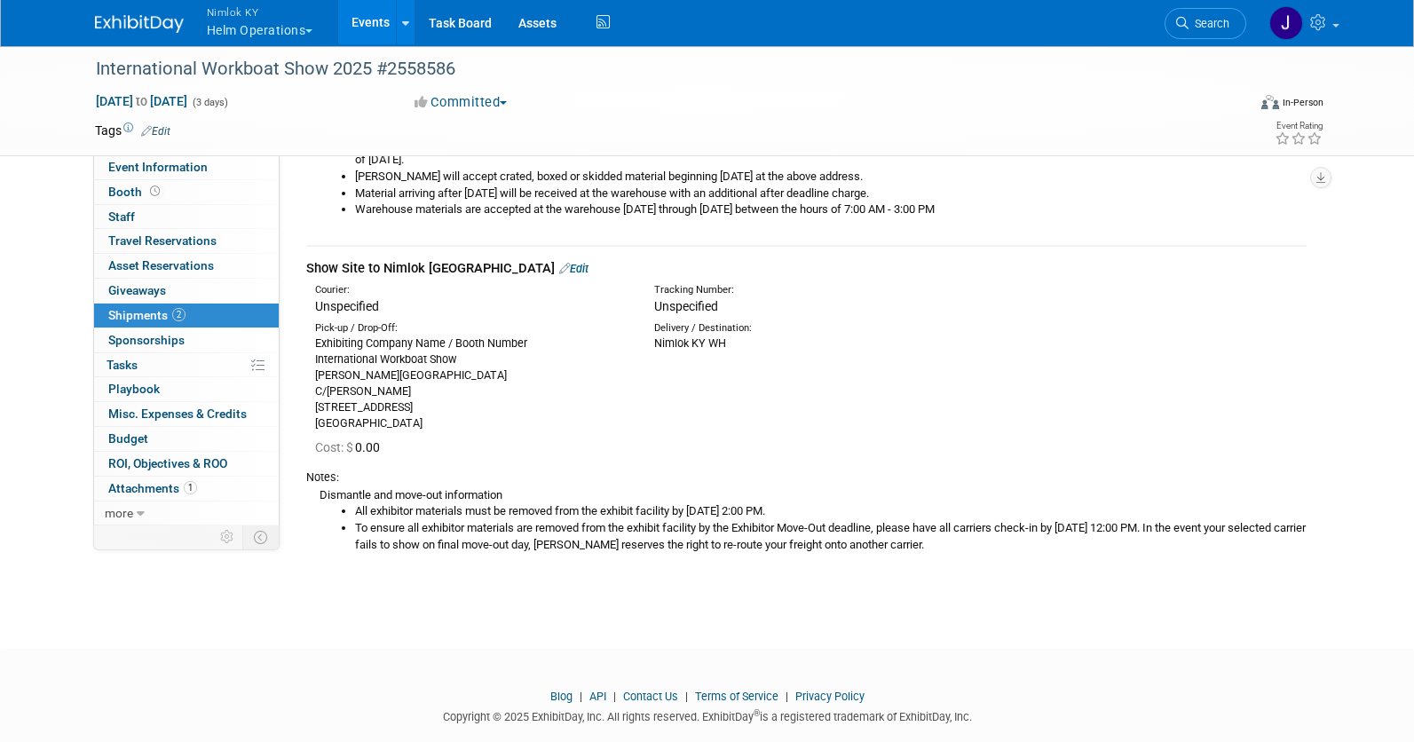
click at [268, 31] on button "Nimlok [PERSON_NAME] Operations" at bounding box center [270, 23] width 131 height 46
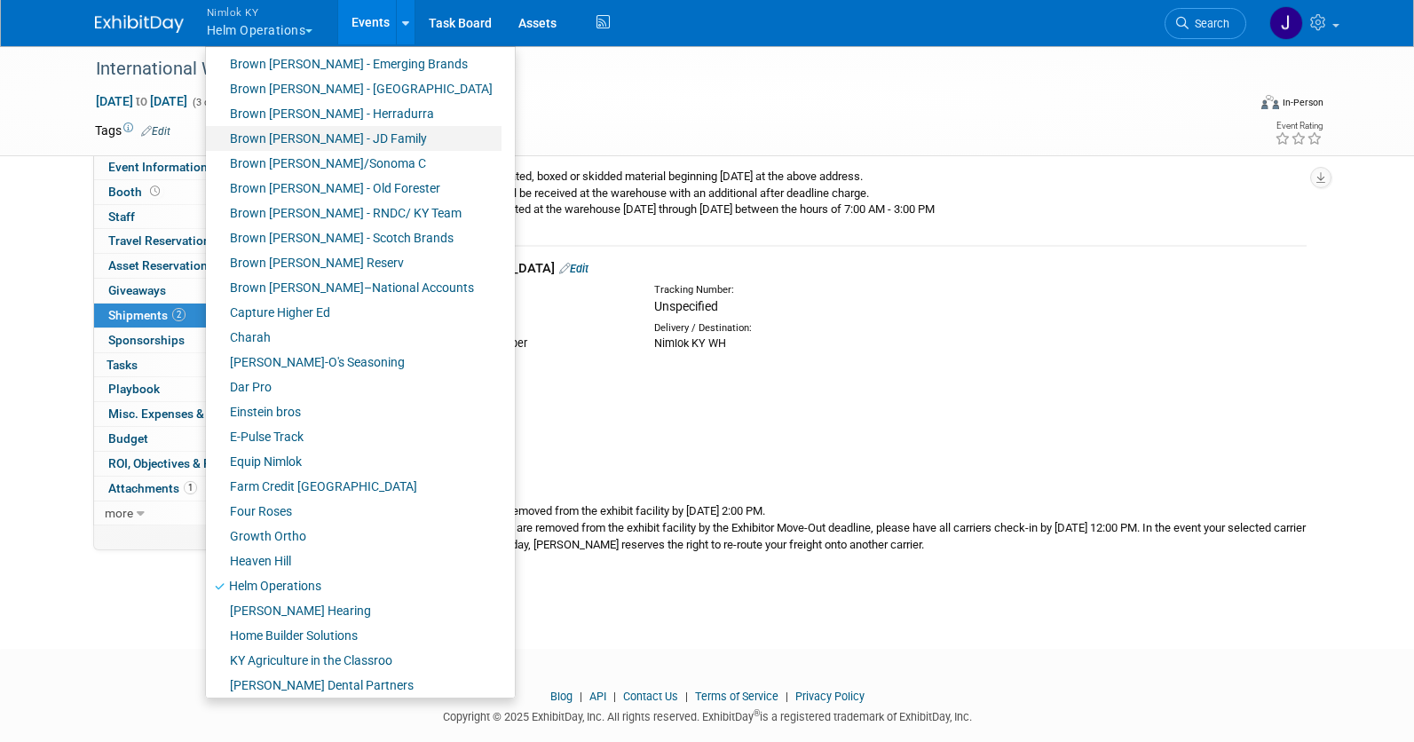
scroll to position [225, 0]
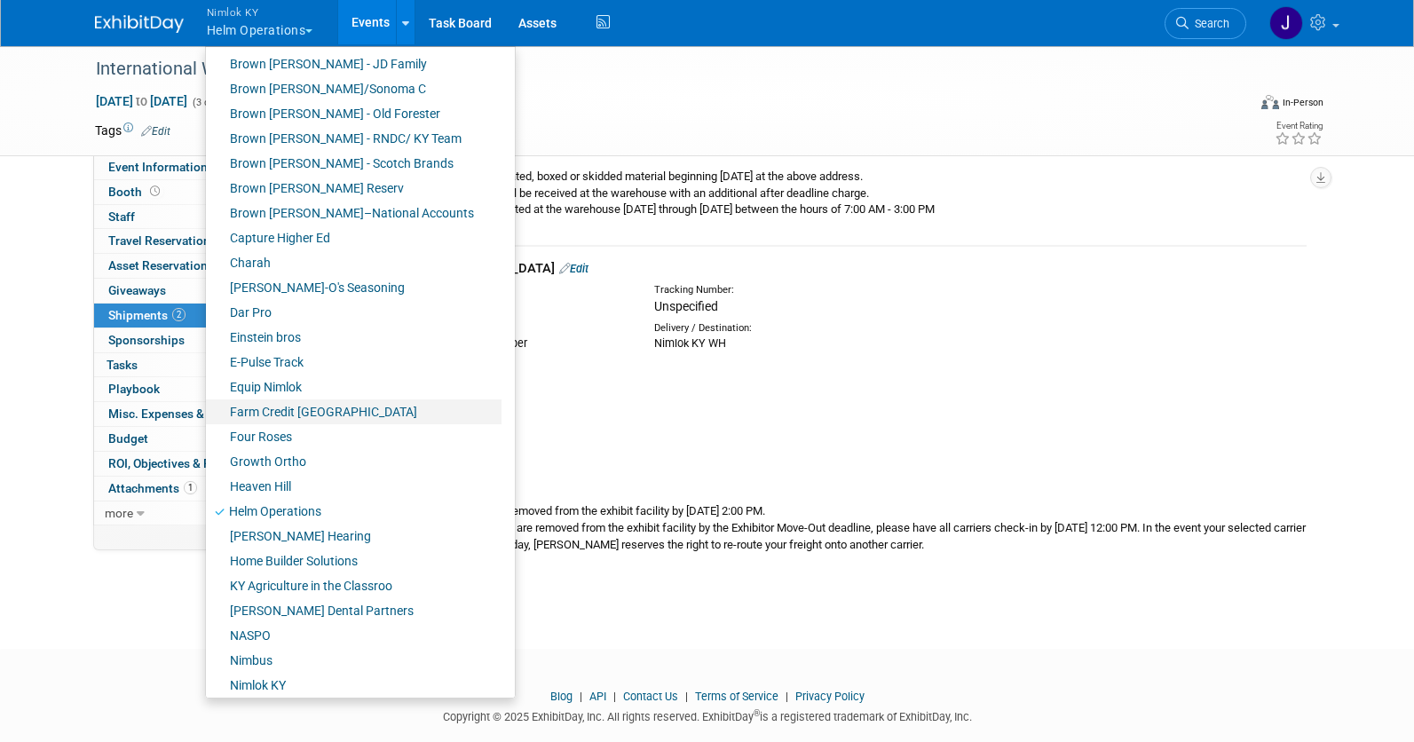
click at [328, 415] on link "Farm Credit [GEOGRAPHIC_DATA]" at bounding box center [354, 412] width 296 height 25
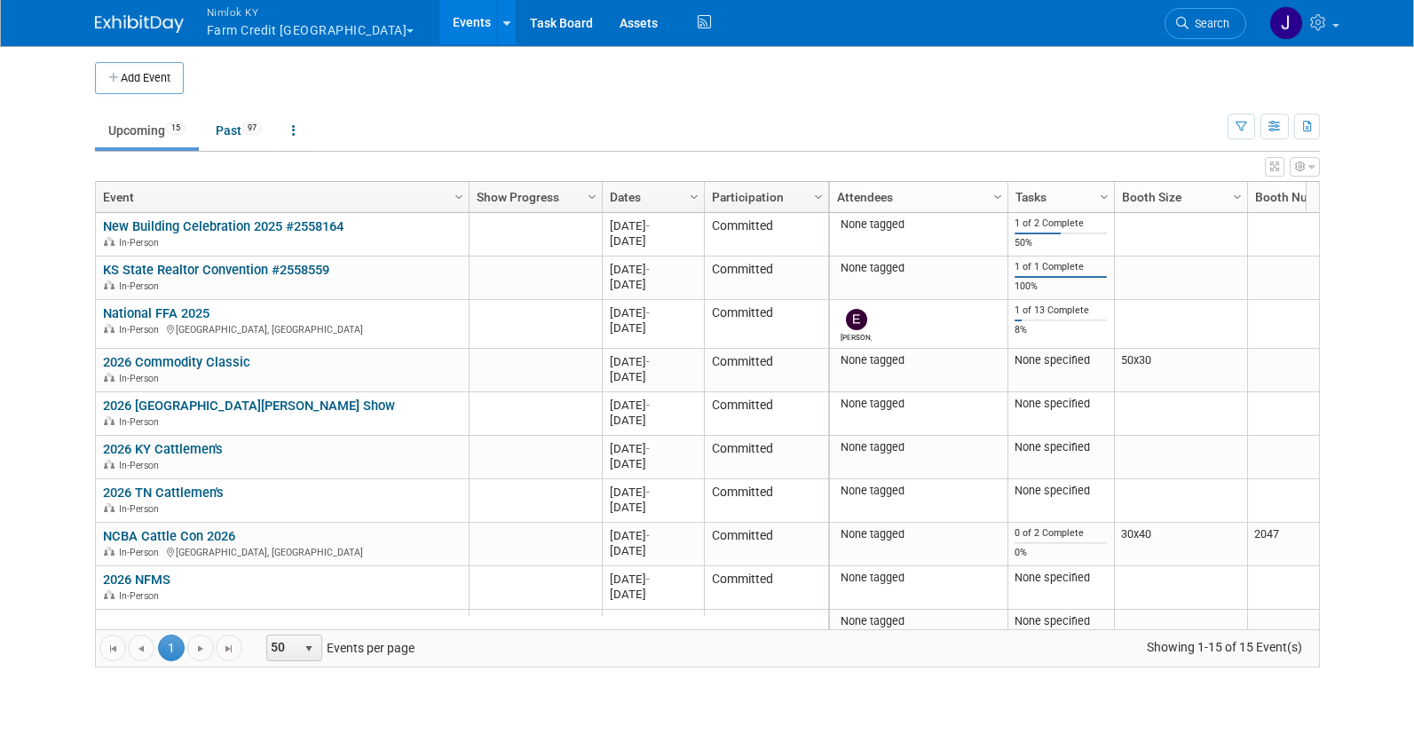
click at [437, 101] on td "Upcoming 15 Past 97 All Events 112 Past and Upcoming Grouped Annually Events gr…" at bounding box center [661, 123] width 1133 height 58
click at [606, 22] on link "Assets" at bounding box center [638, 22] width 65 height 44
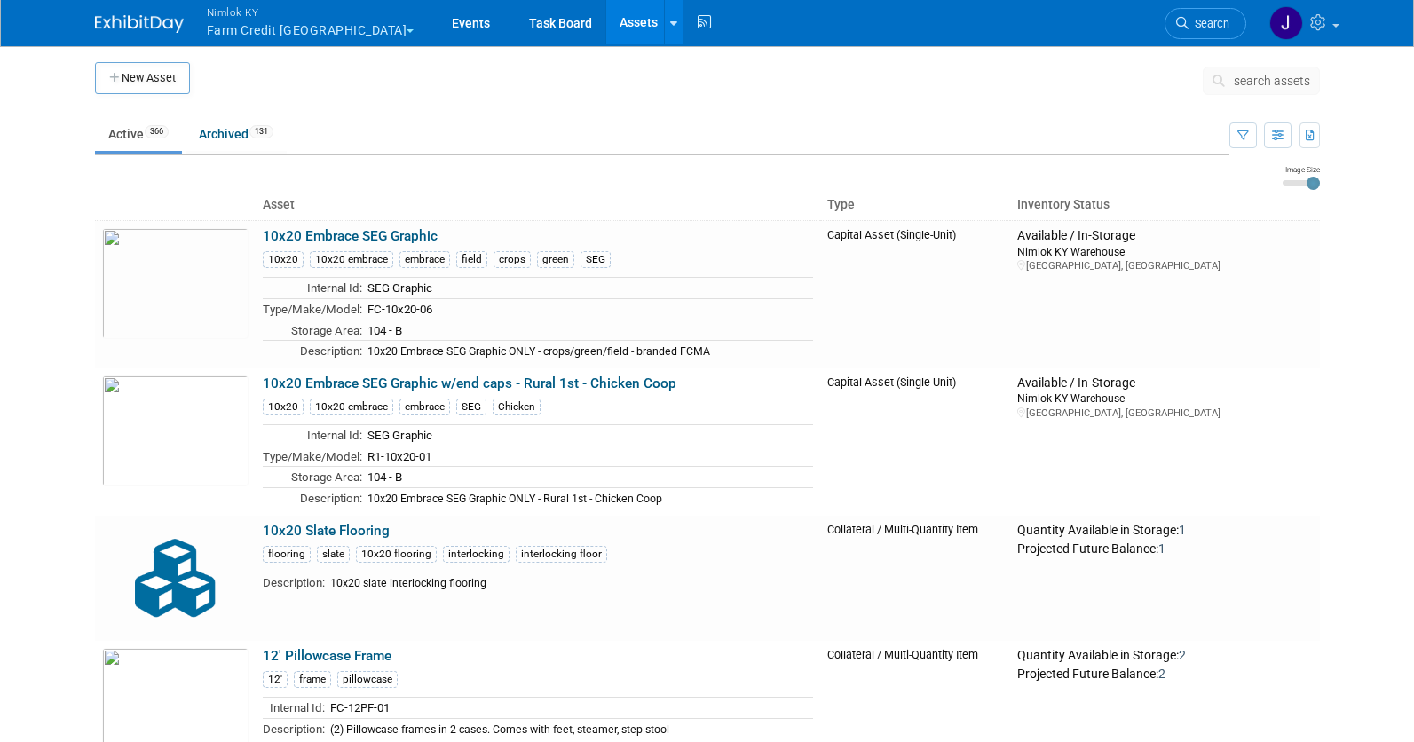
click at [1280, 86] on span "search assets" at bounding box center [1272, 81] width 76 height 14
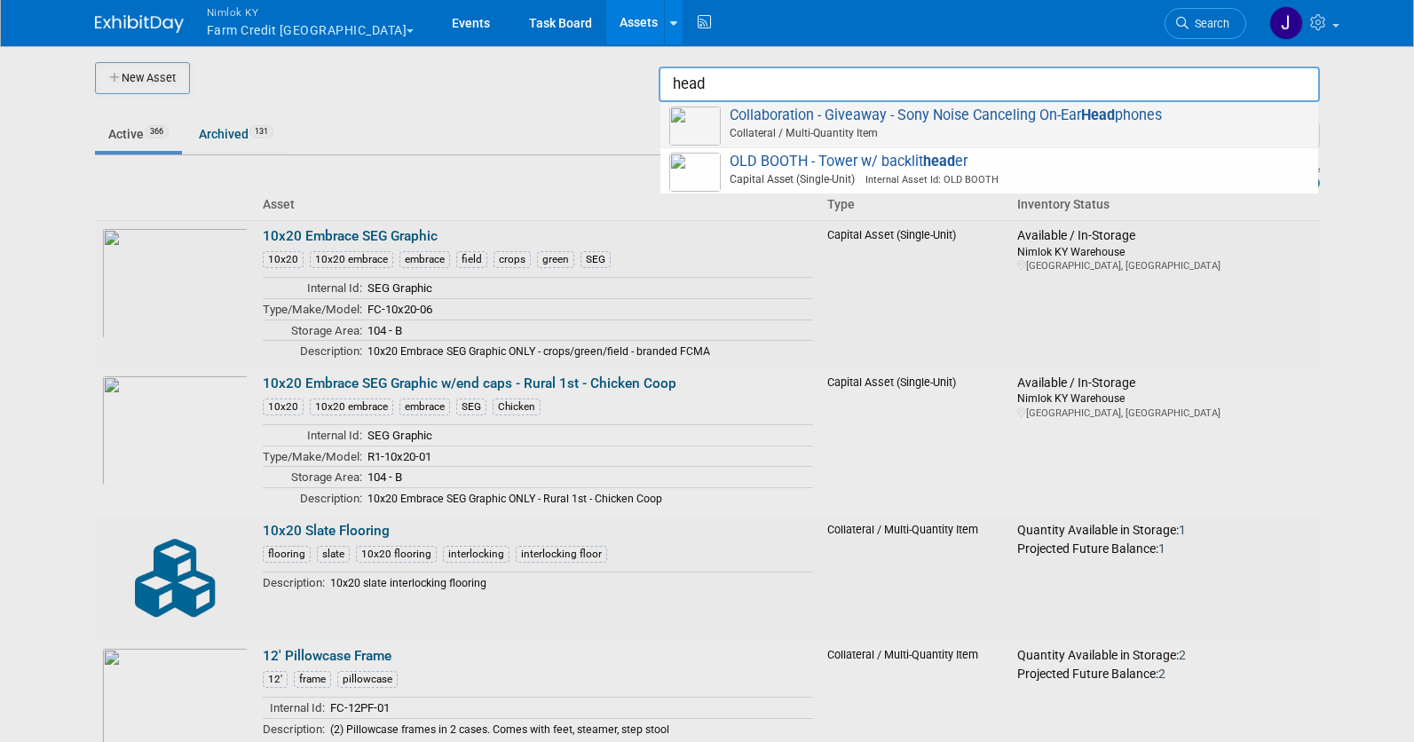
click at [1103, 107] on strong "Head" at bounding box center [1098, 115] width 34 height 17
type input "Collaboration - Giveaway - Sony Noise Canceling On-Ear Headphones"
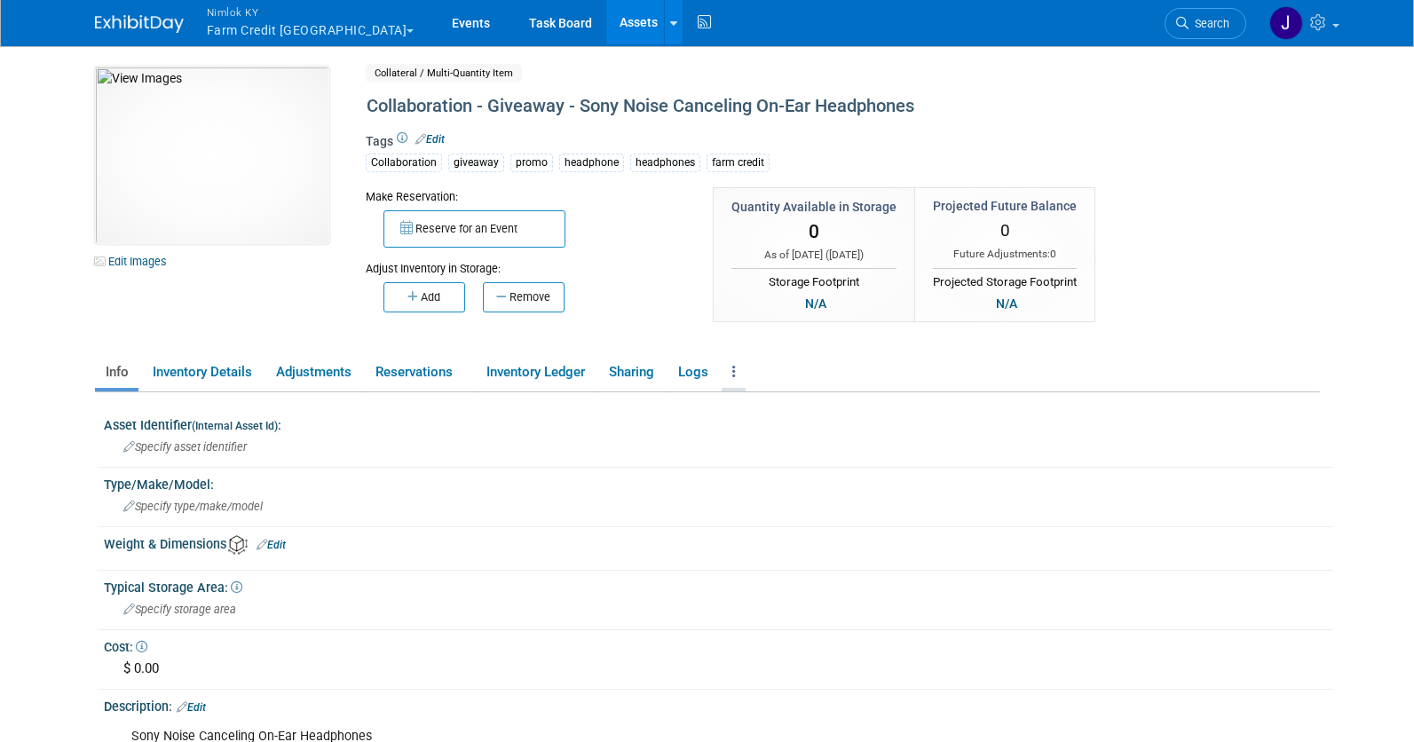
click at [743, 378] on link at bounding box center [734, 372] width 24 height 31
click at [798, 411] on link "Copy/Duplicate Asset" at bounding box center [799, 407] width 154 height 30
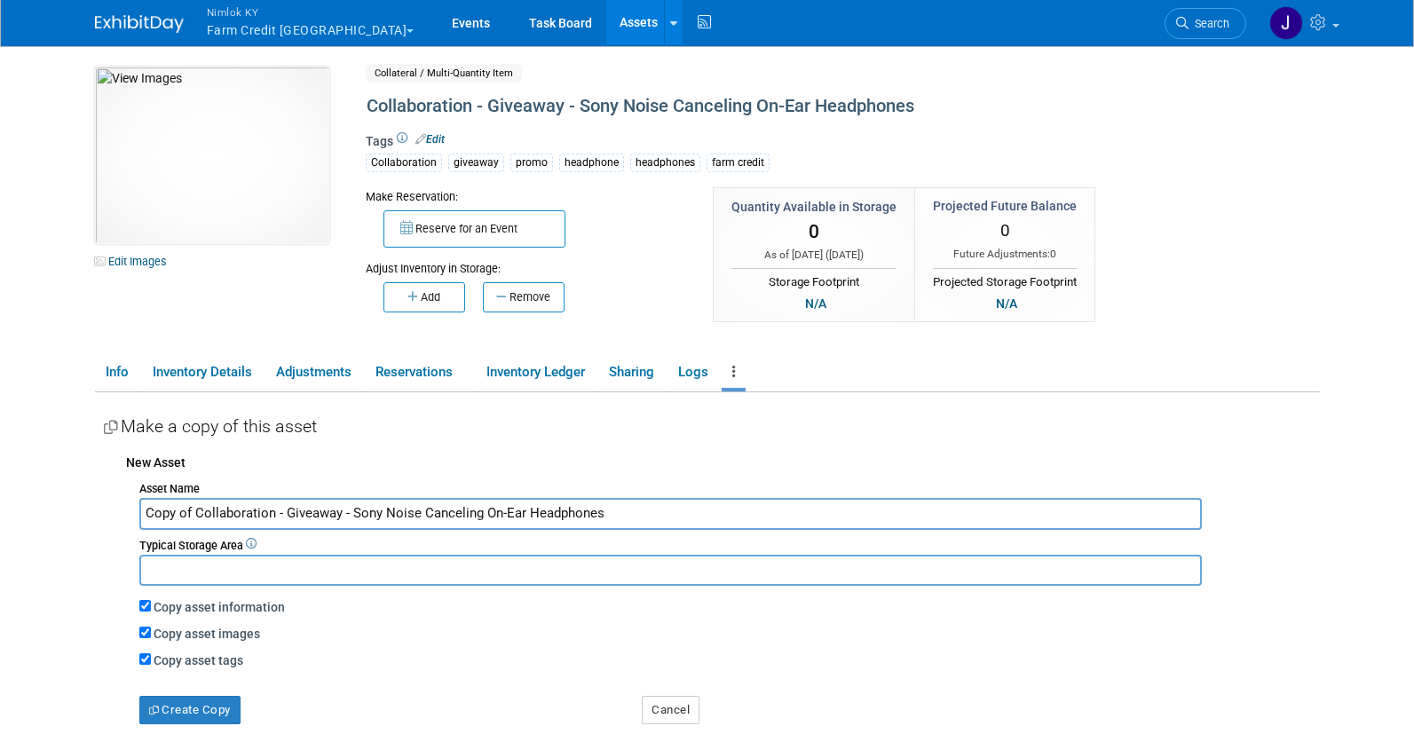
drag, startPoint x: 194, startPoint y: 513, endPoint x: 129, endPoint y: 511, distance: 65.7
click at [129, 511] on div "Asset Name Copy of Collaboration - Giveaway - Sony Noise Canceling On-Ear Headp…" at bounding box center [723, 600] width 1194 height 249
click at [637, 518] on input "Collaboration - Giveaway - Sony Noise Canceling On-Ear Headphones" at bounding box center [670, 513] width 1063 height 31
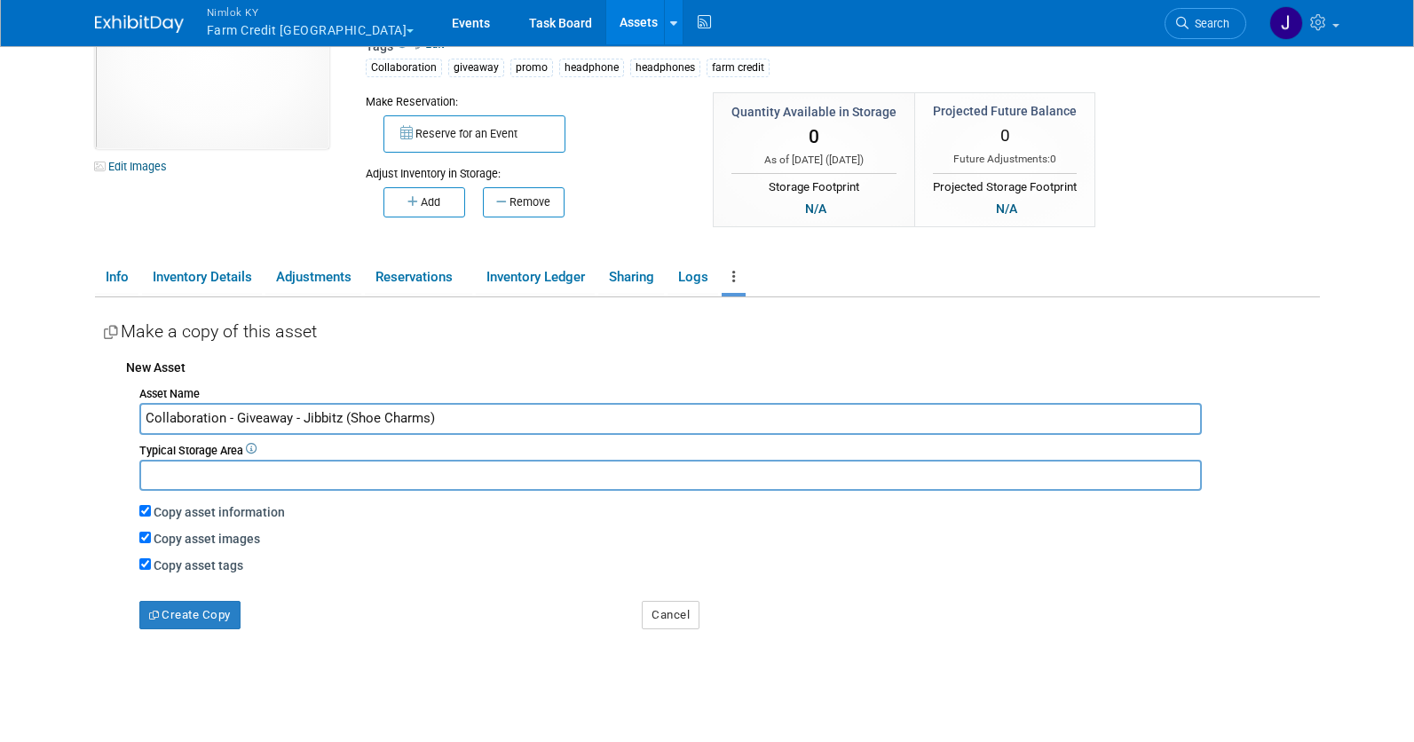
scroll to position [97, 0]
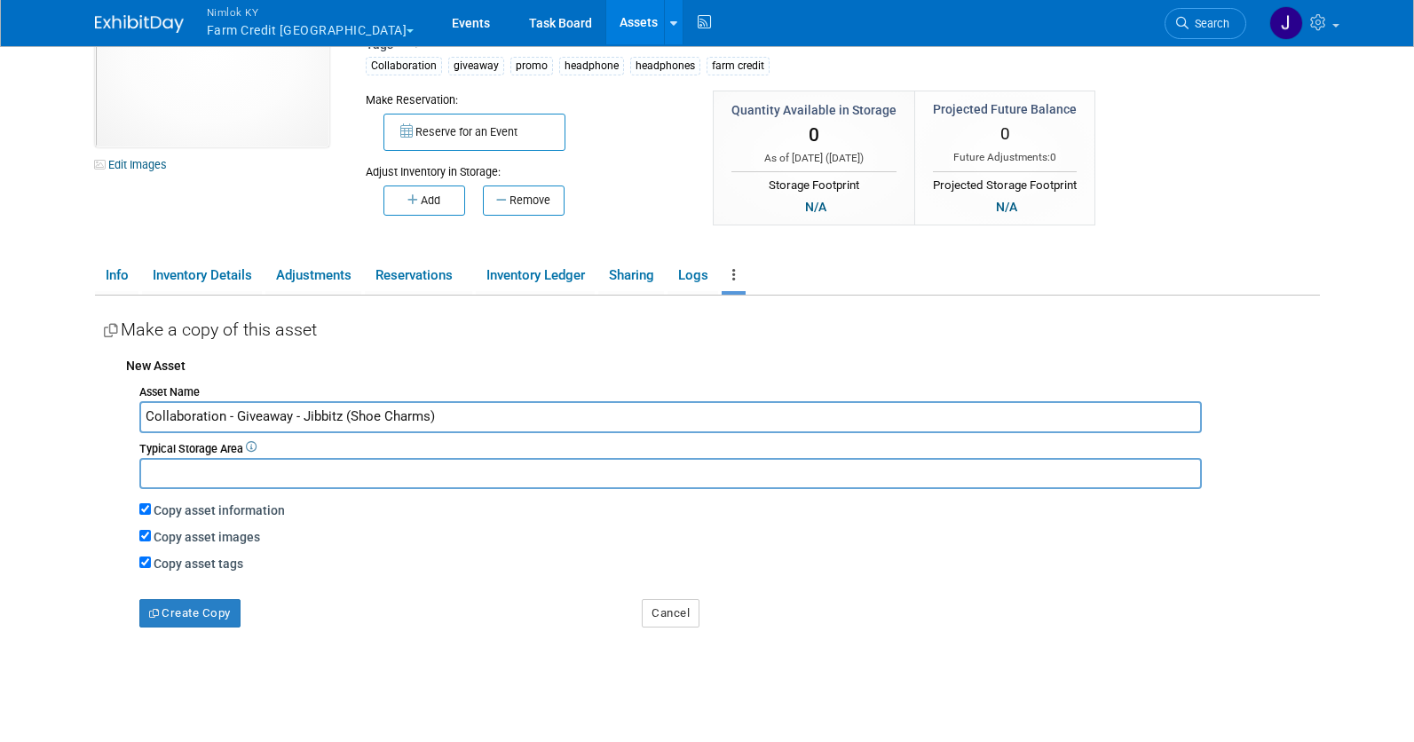
type input "Collaboration - Giveaway - Jibbitz (Shoe Charms)"
click at [146, 535] on input "Copy asset images" at bounding box center [145, 536] width 12 height 12
checkbox input "false"
click at [220, 614] on button "Create Copy" at bounding box center [189, 613] width 101 height 28
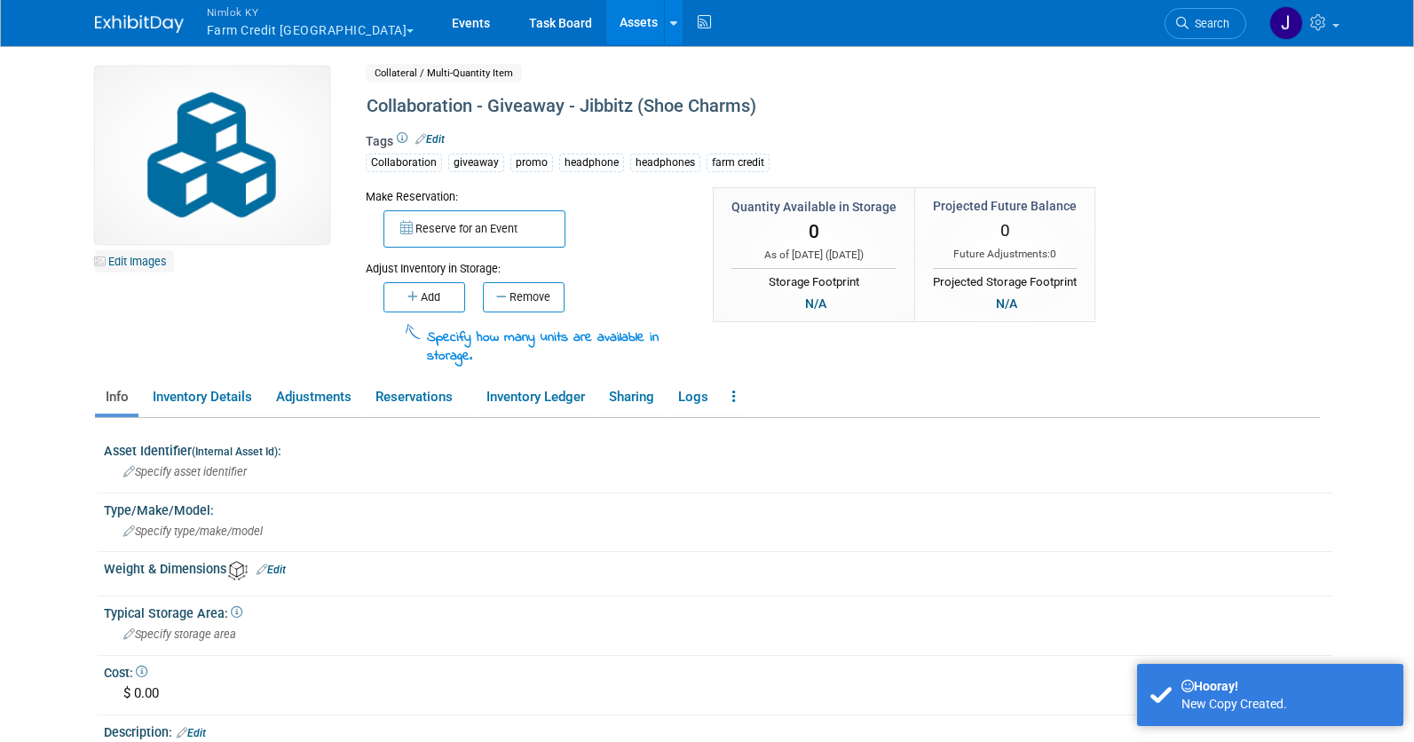
click at [145, 259] on link "Edit Images" at bounding box center [134, 261] width 79 height 22
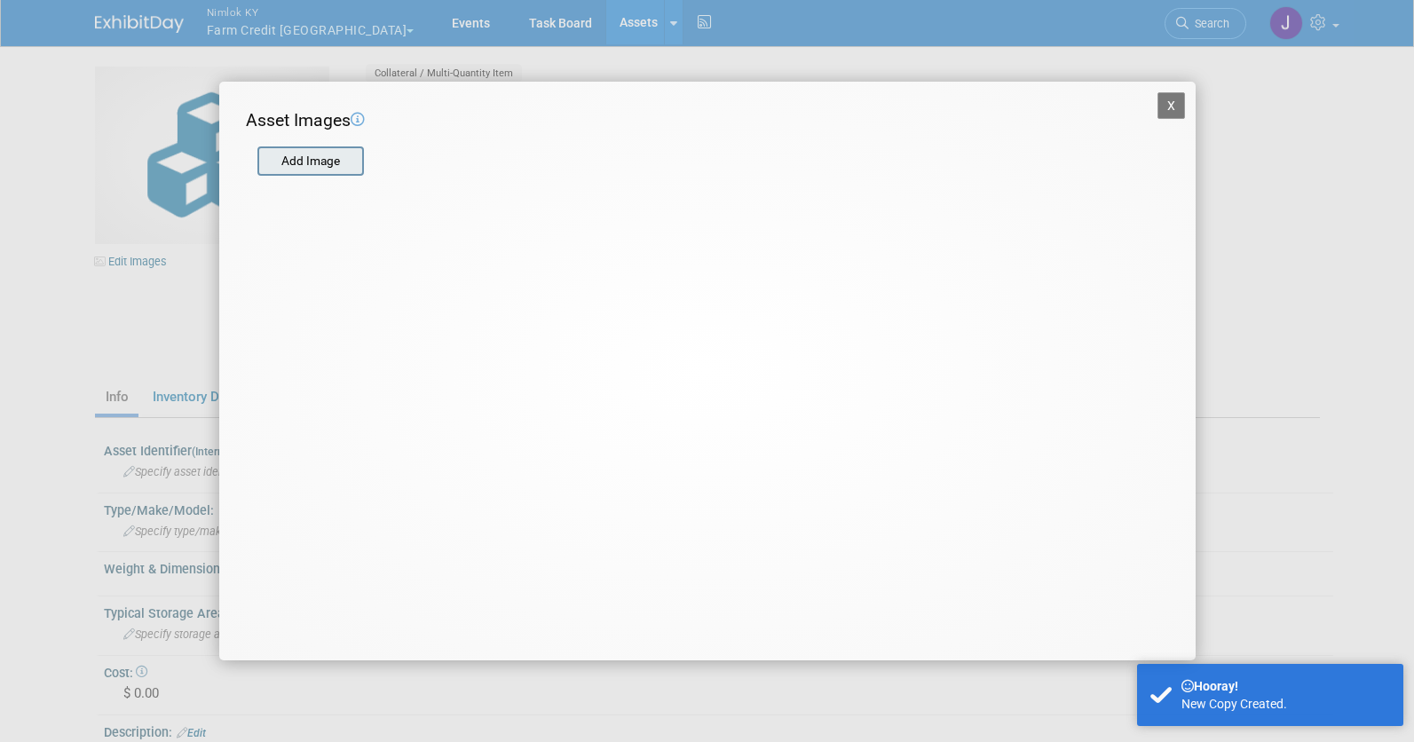
click at [293, 148] on input "file" at bounding box center [256, 161] width 211 height 27
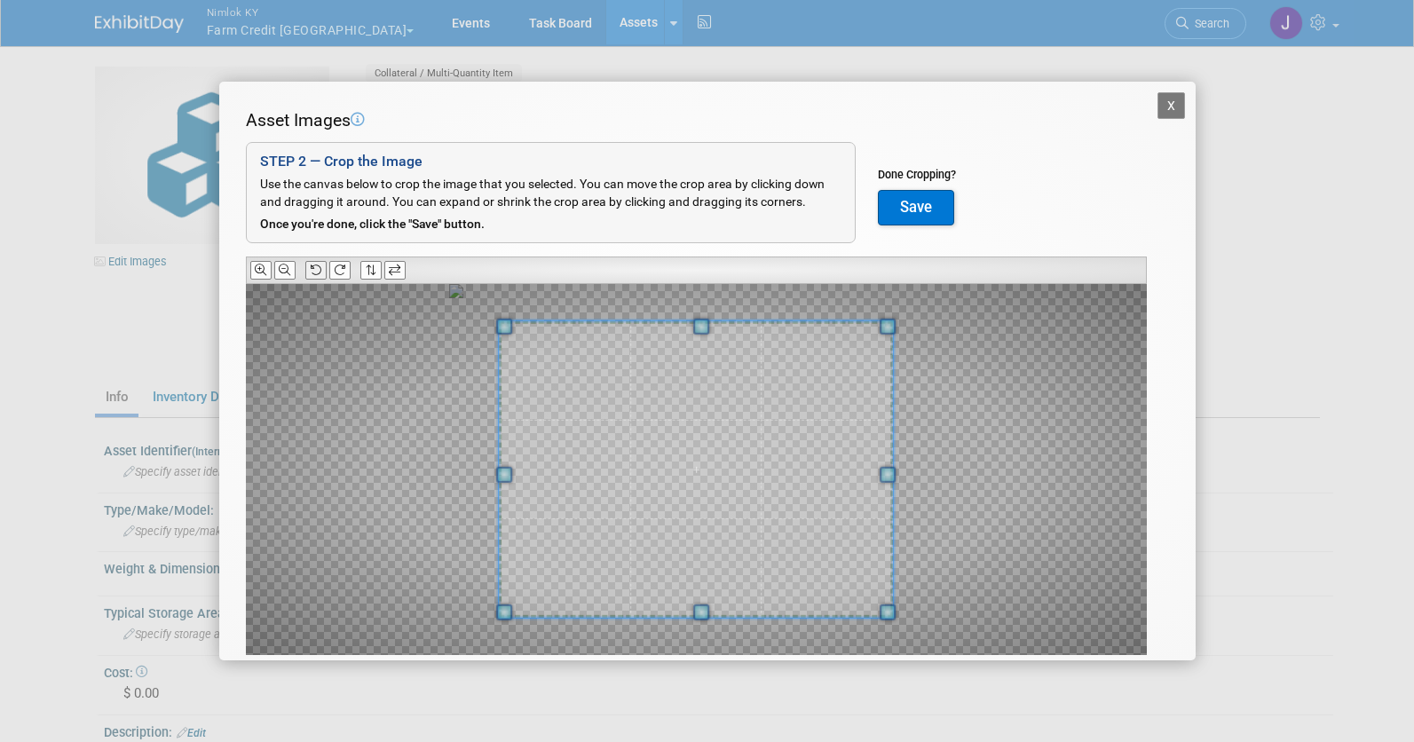
click at [320, 269] on icon at bounding box center [316, 271] width 12 height 12
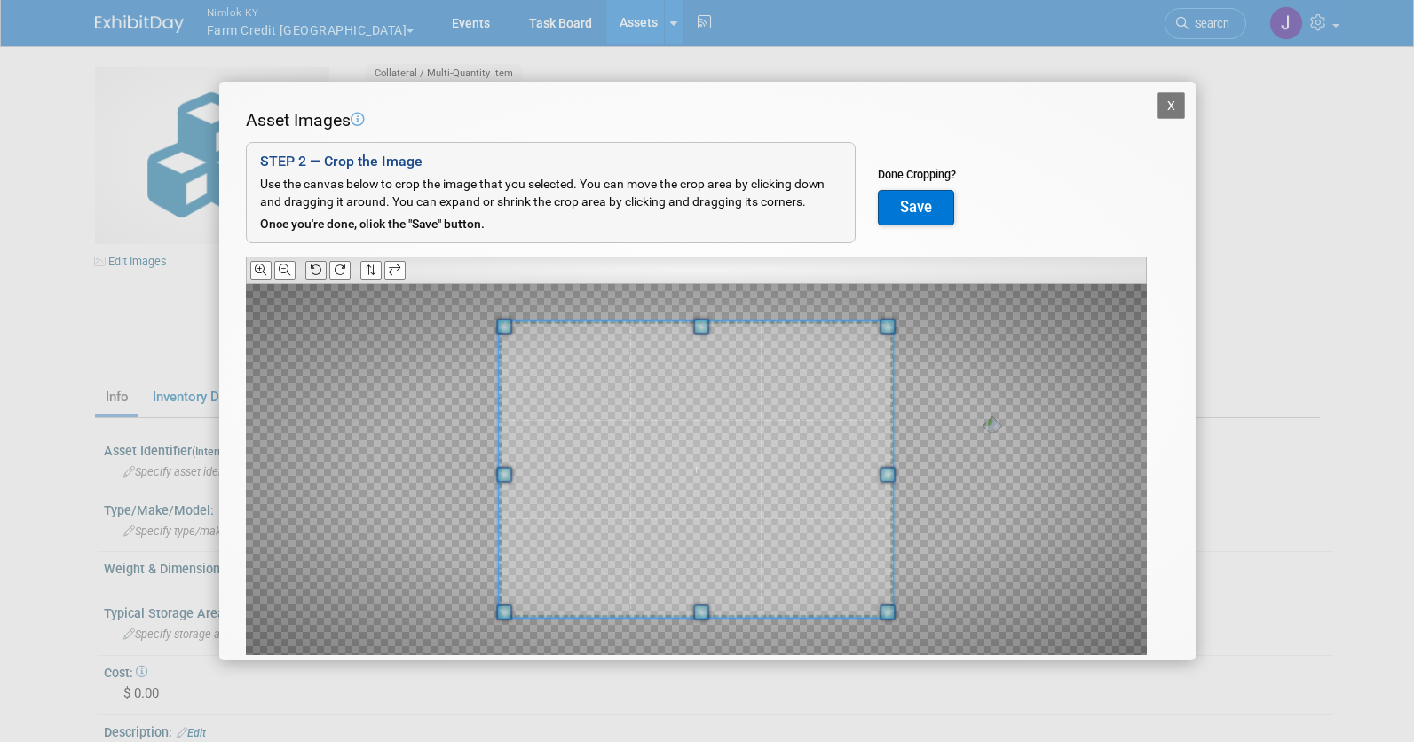
click at [320, 269] on icon at bounding box center [316, 271] width 12 height 12
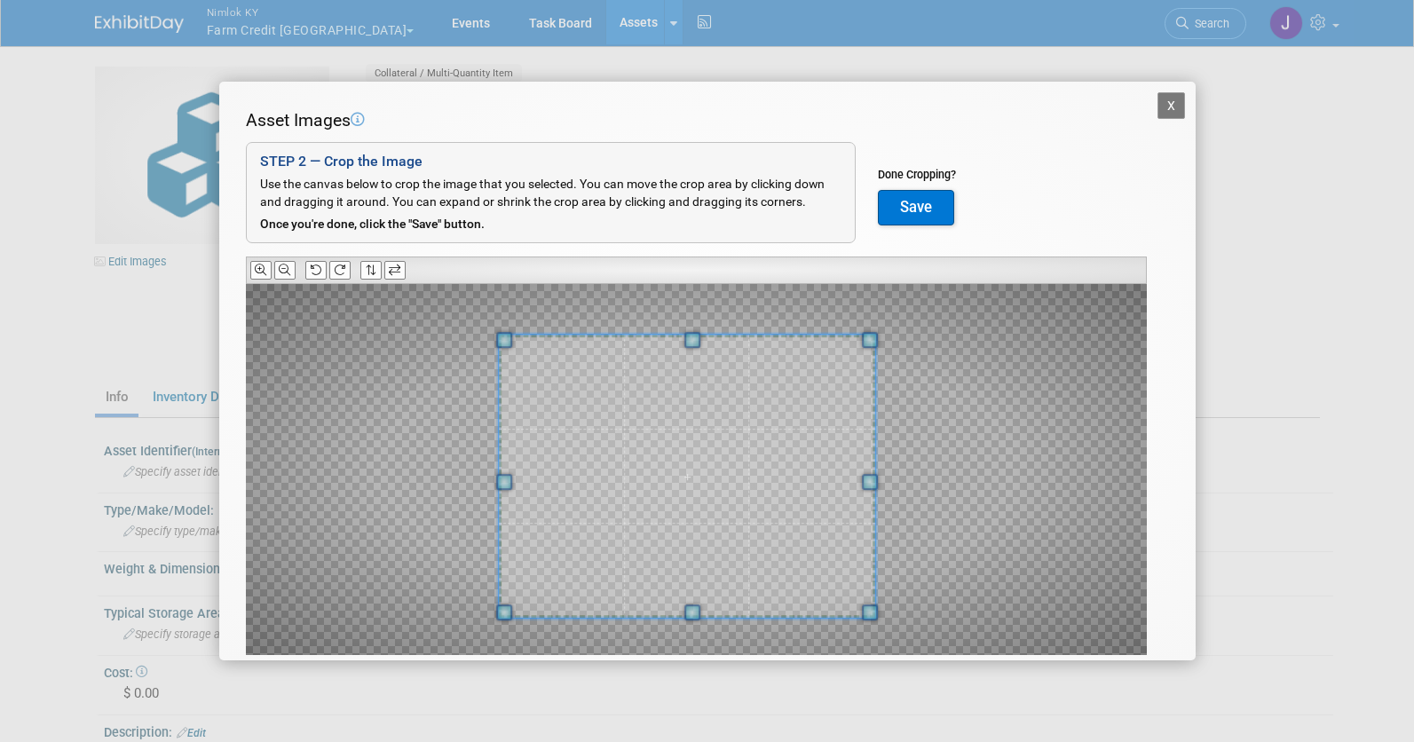
click at [858, 340] on div at bounding box center [687, 476] width 376 height 283
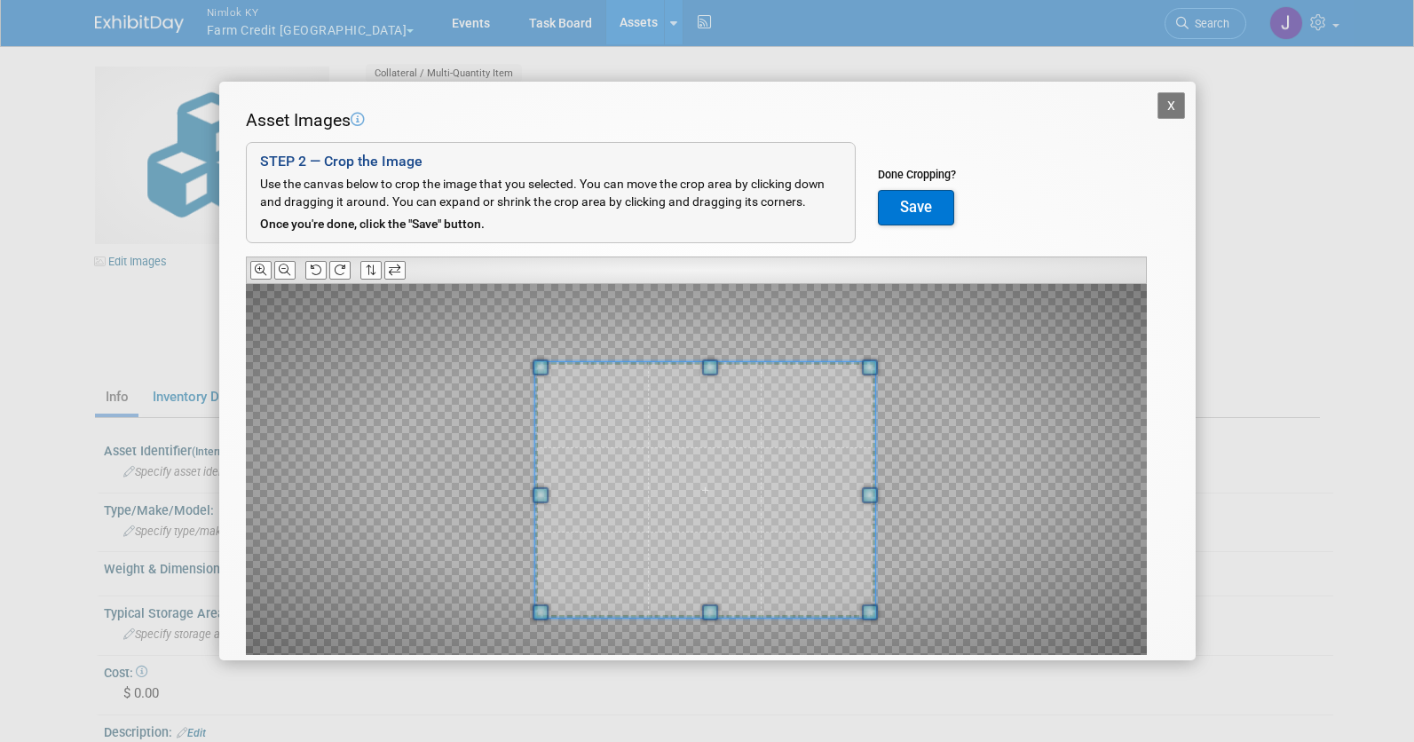
click at [537, 363] on span at bounding box center [541, 368] width 16 height 16
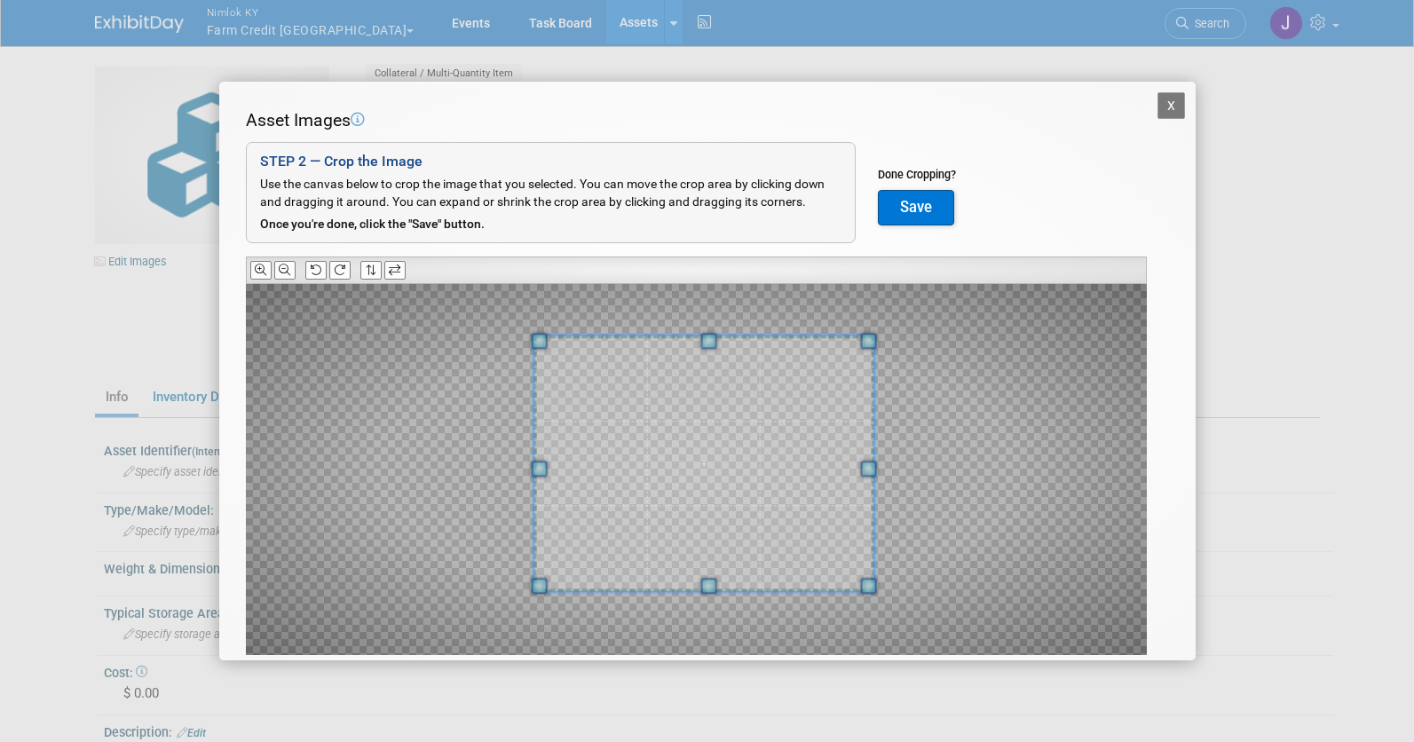
click at [708, 479] on span at bounding box center [704, 464] width 340 height 256
click at [906, 225] on button "Save" at bounding box center [916, 208] width 76 height 36
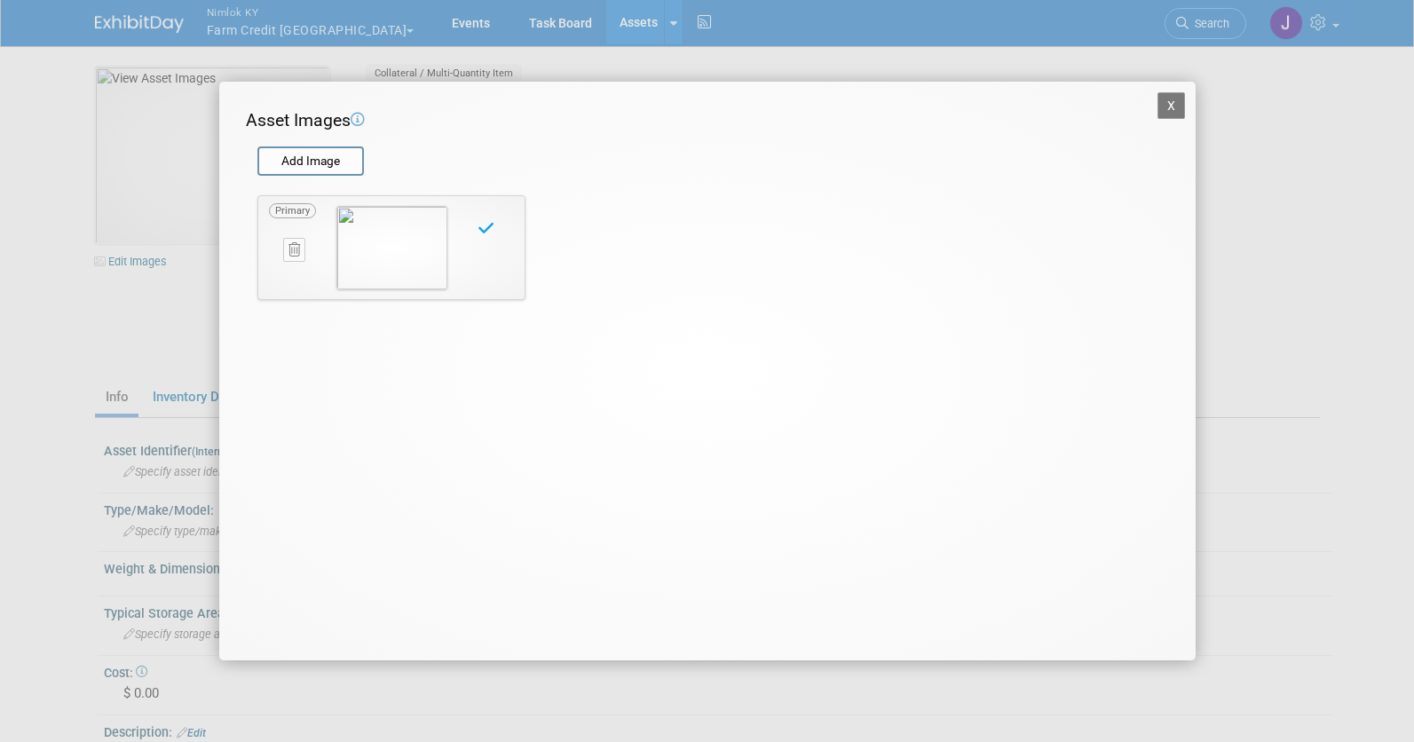
click at [1169, 105] on button "X" at bounding box center [1172, 105] width 28 height 27
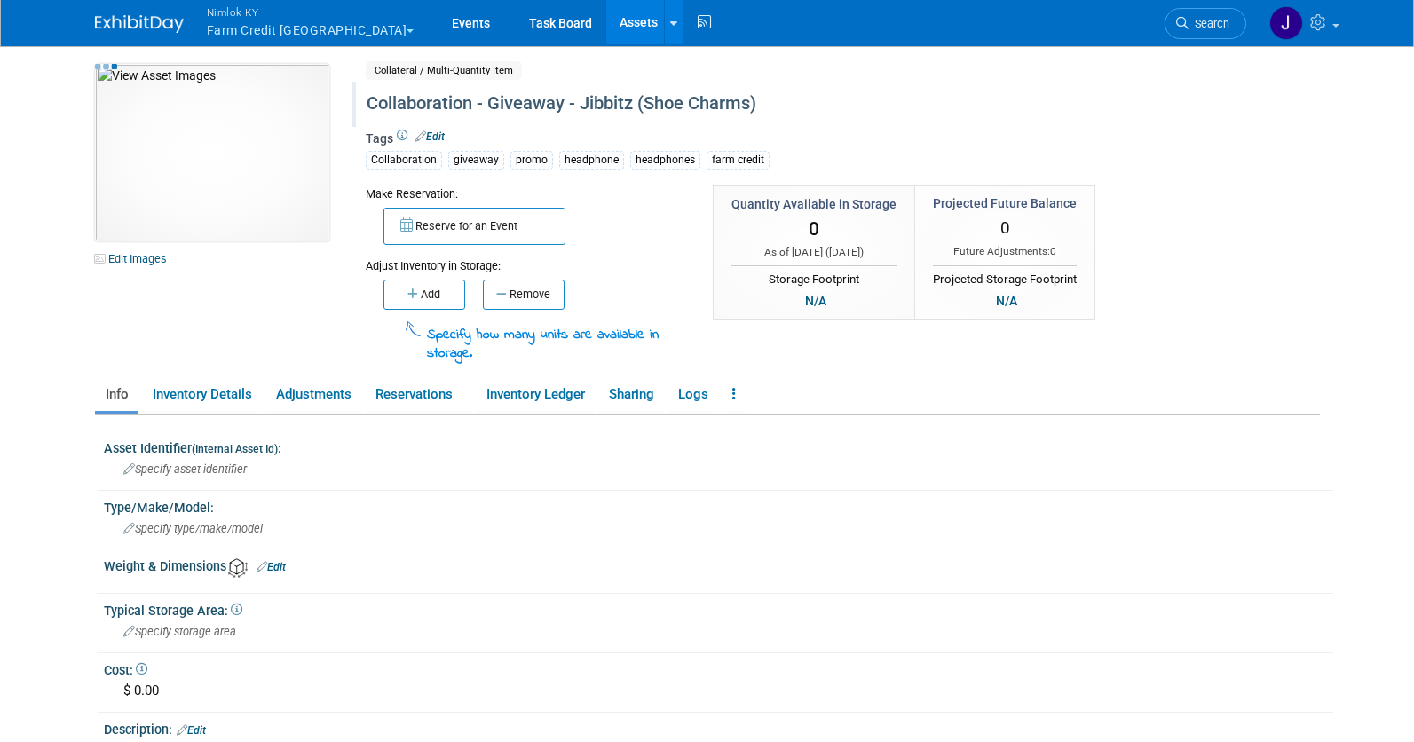
scroll to position [4, 0]
click at [403, 295] on button "Add" at bounding box center [425, 294] width 82 height 30
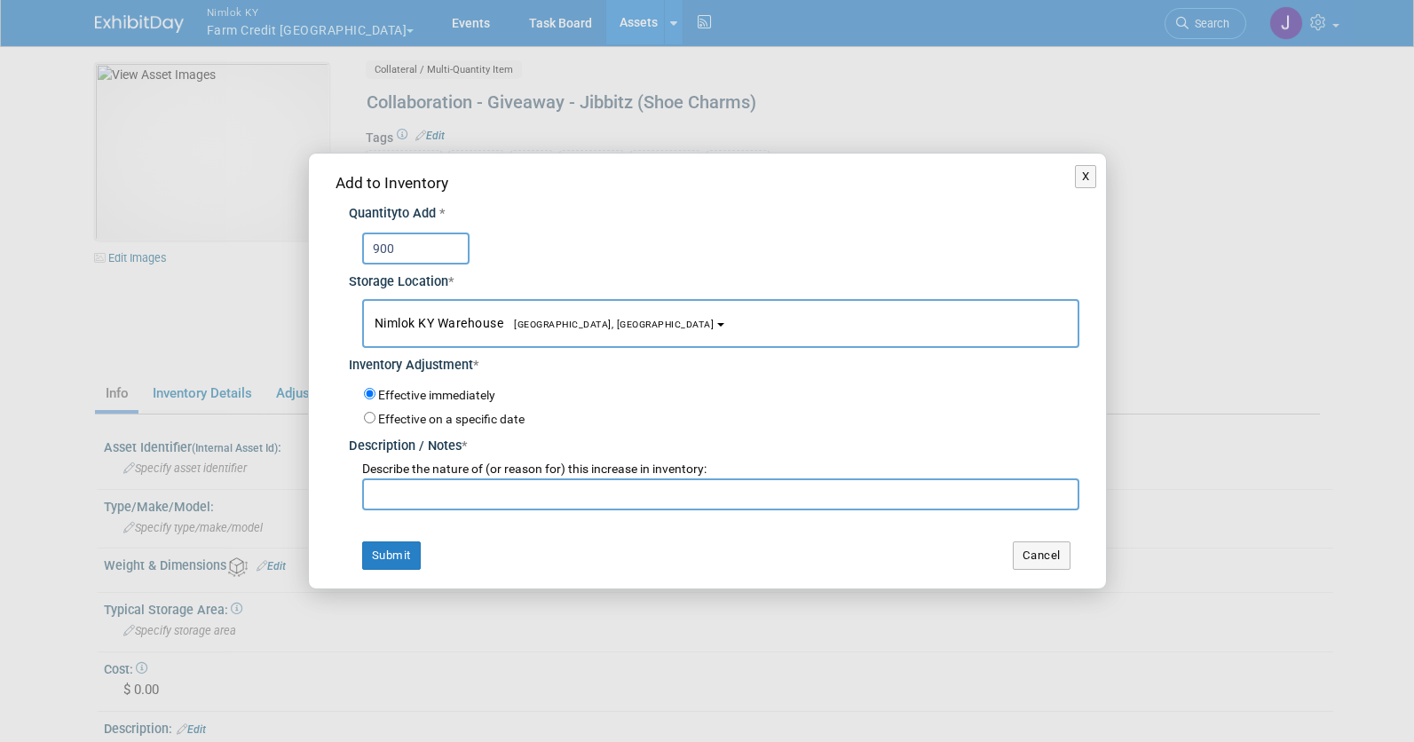
type input "900"
click at [567, 479] on input "text" at bounding box center [720, 495] width 717 height 32
type input "adding to inventory for FFA 2025"
click at [390, 555] on button "Submit" at bounding box center [391, 556] width 59 height 28
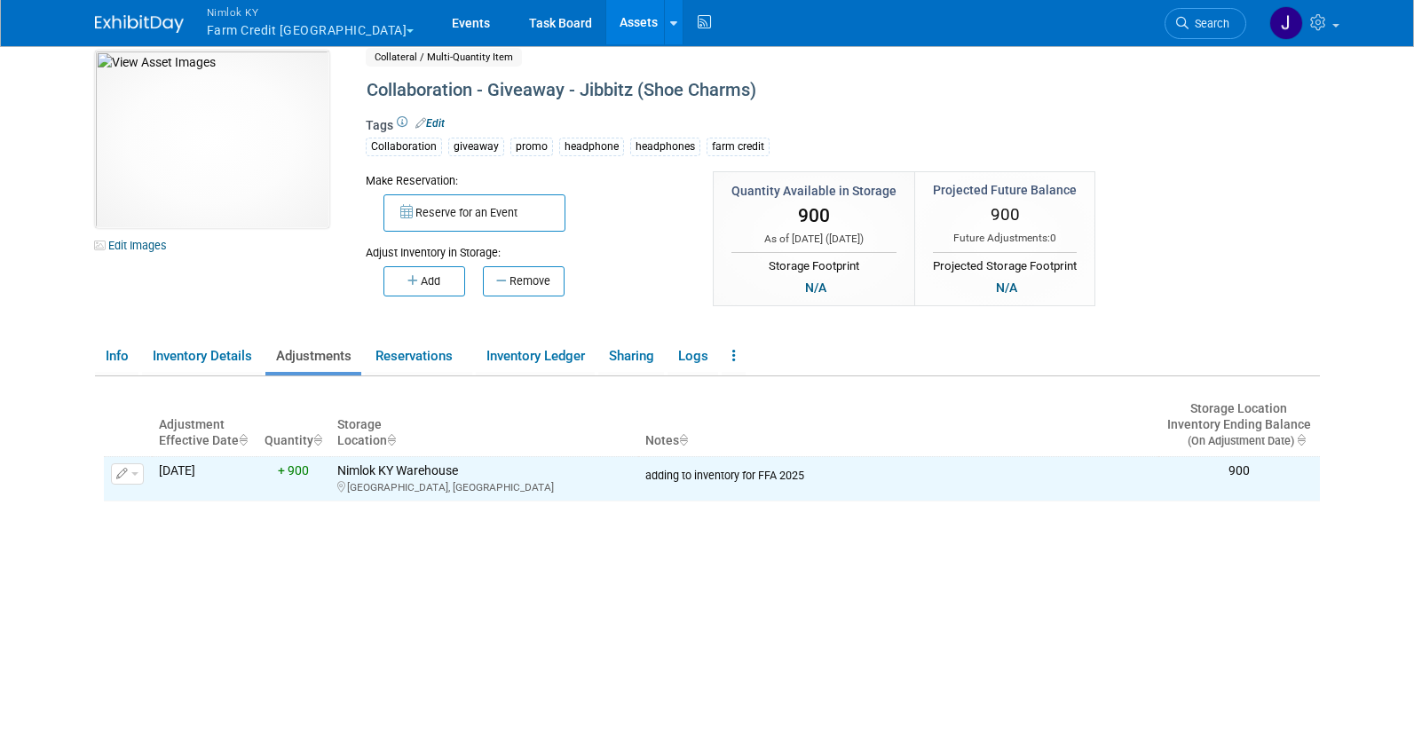
scroll to position [18, 0]
click at [120, 359] on link "Info" at bounding box center [117, 354] width 44 height 31
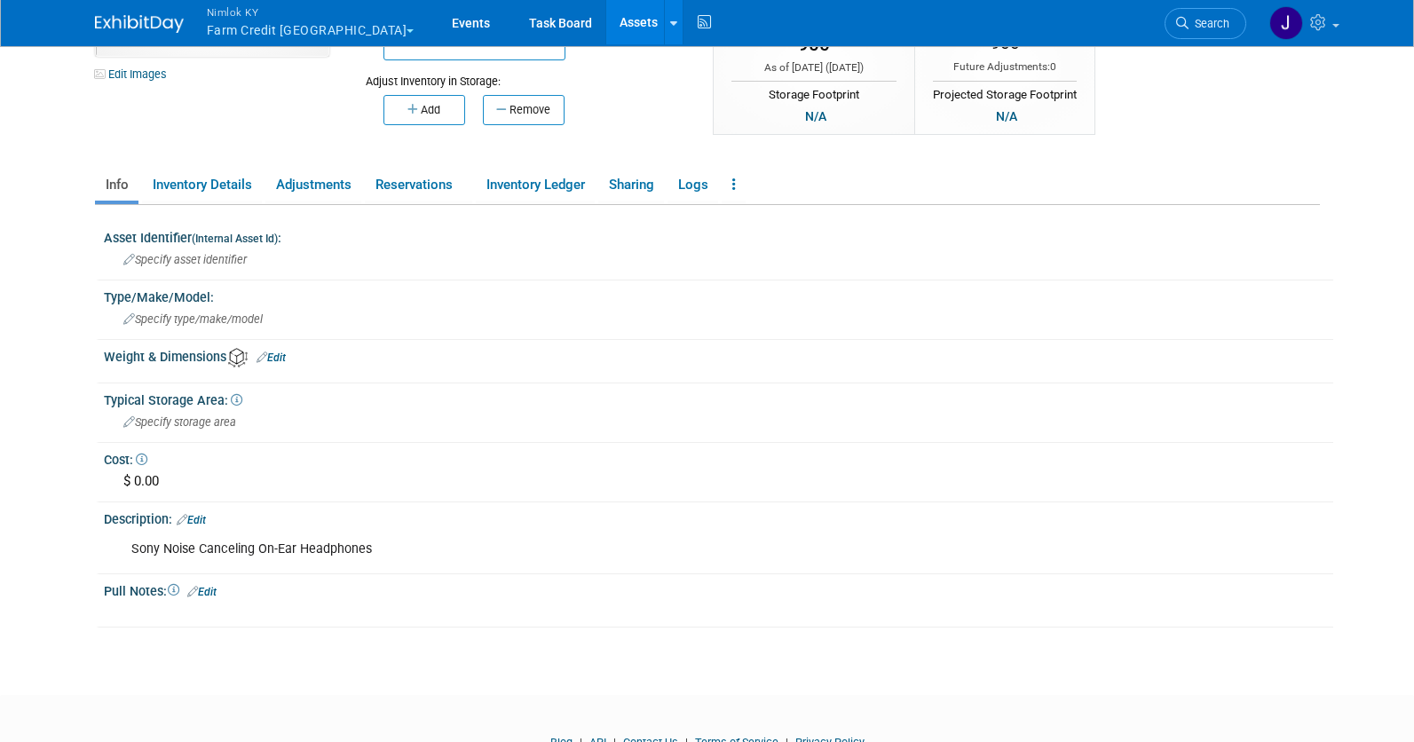
scroll to position [194, 0]
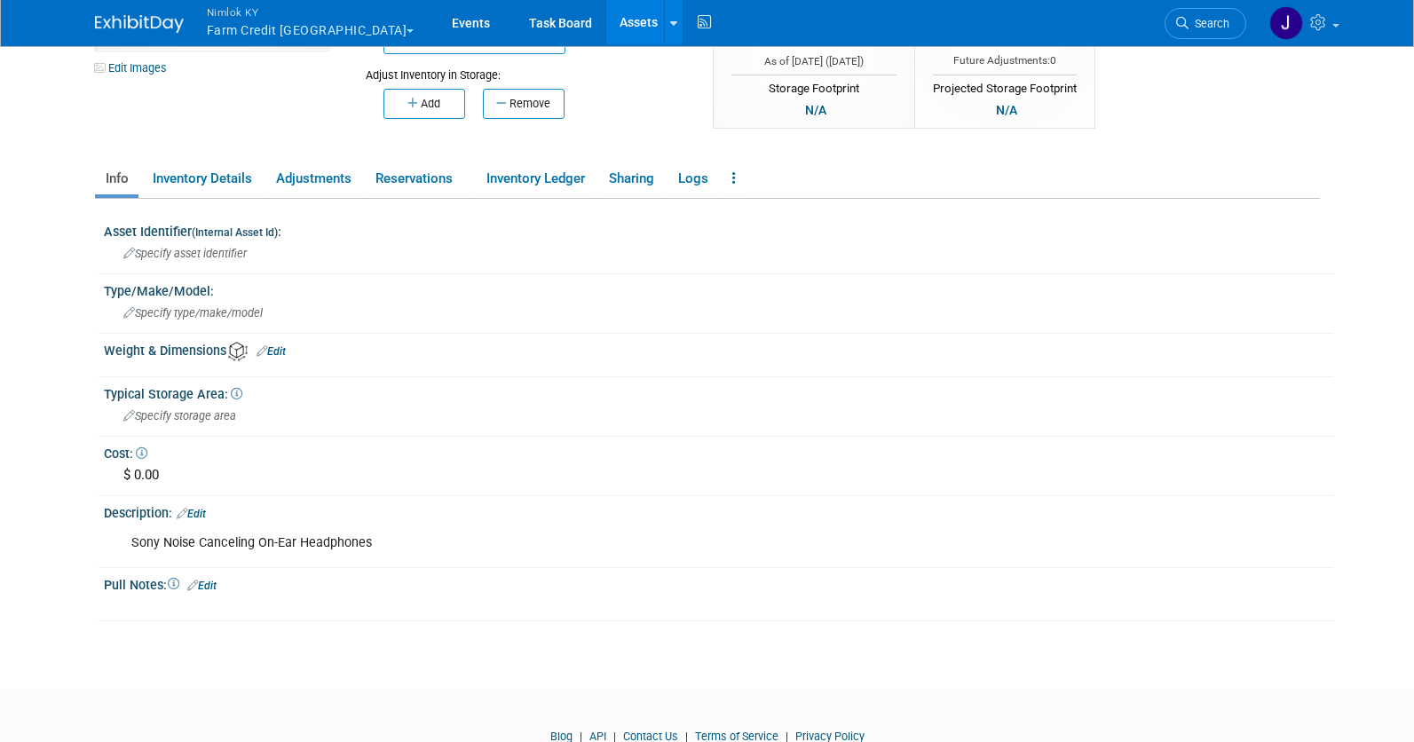
click at [205, 513] on link "Edit" at bounding box center [191, 514] width 29 height 12
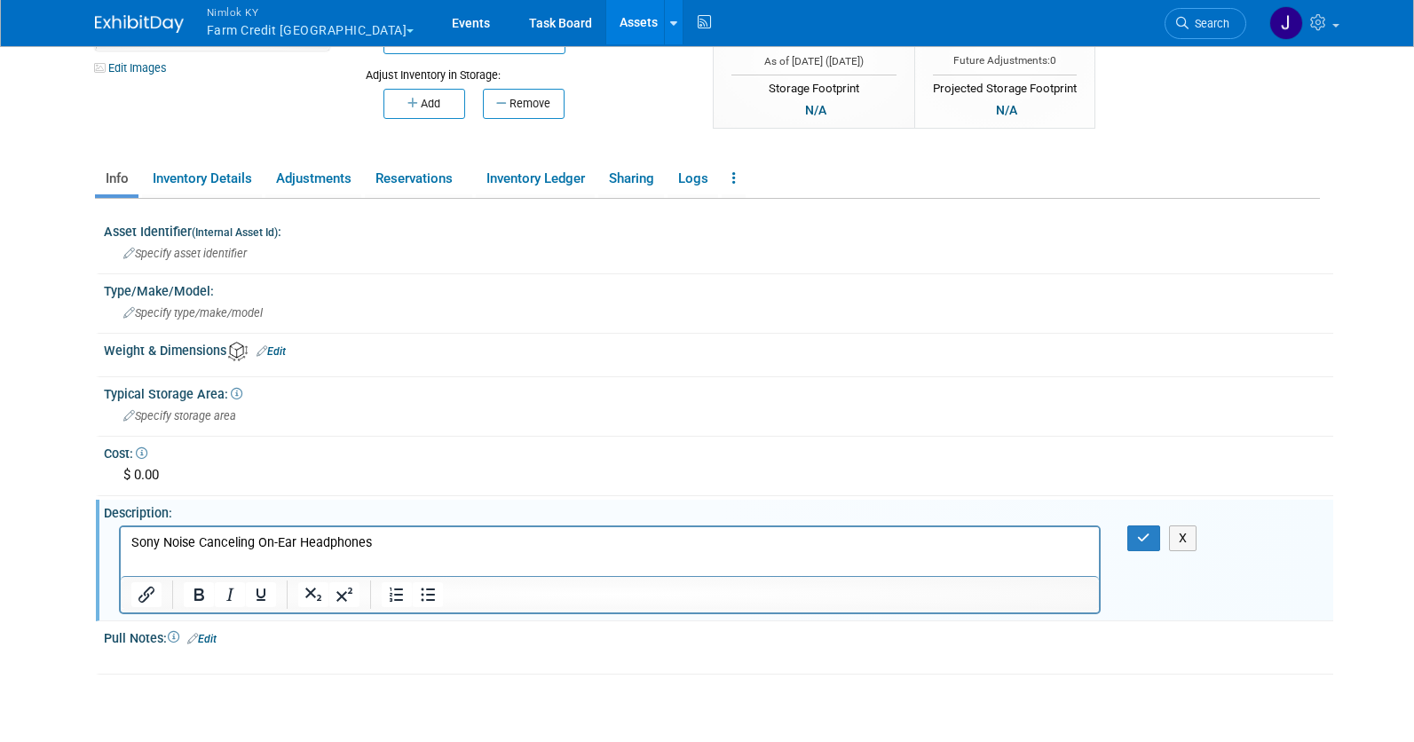
scroll to position [0, 0]
drag, startPoint x: 407, startPoint y: 548, endPoint x: 142, endPoint y: 529, distance: 266.1
click at [142, 529] on html "Sony Noise Canceling On-Ear Headphones" at bounding box center [609, 538] width 979 height 25
drag, startPoint x: 306, startPoint y: 543, endPoint x: 385, endPoint y: 548, distance: 79.1
click at [306, 543] on p "(1) Box of Jibbitz Shoe Charms 3 Brand 300 each" at bounding box center [610, 543] width 959 height 18
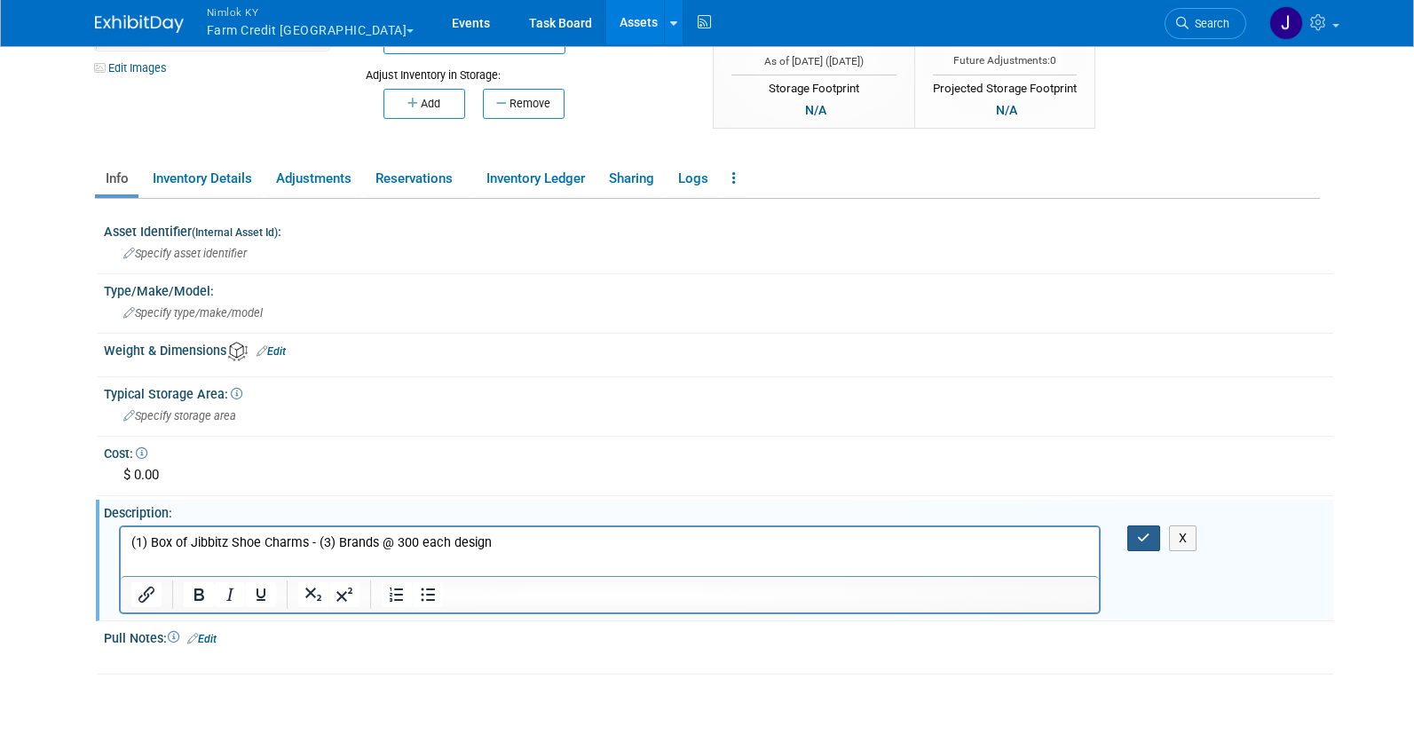
click at [1133, 529] on button "button" at bounding box center [1143, 539] width 33 height 26
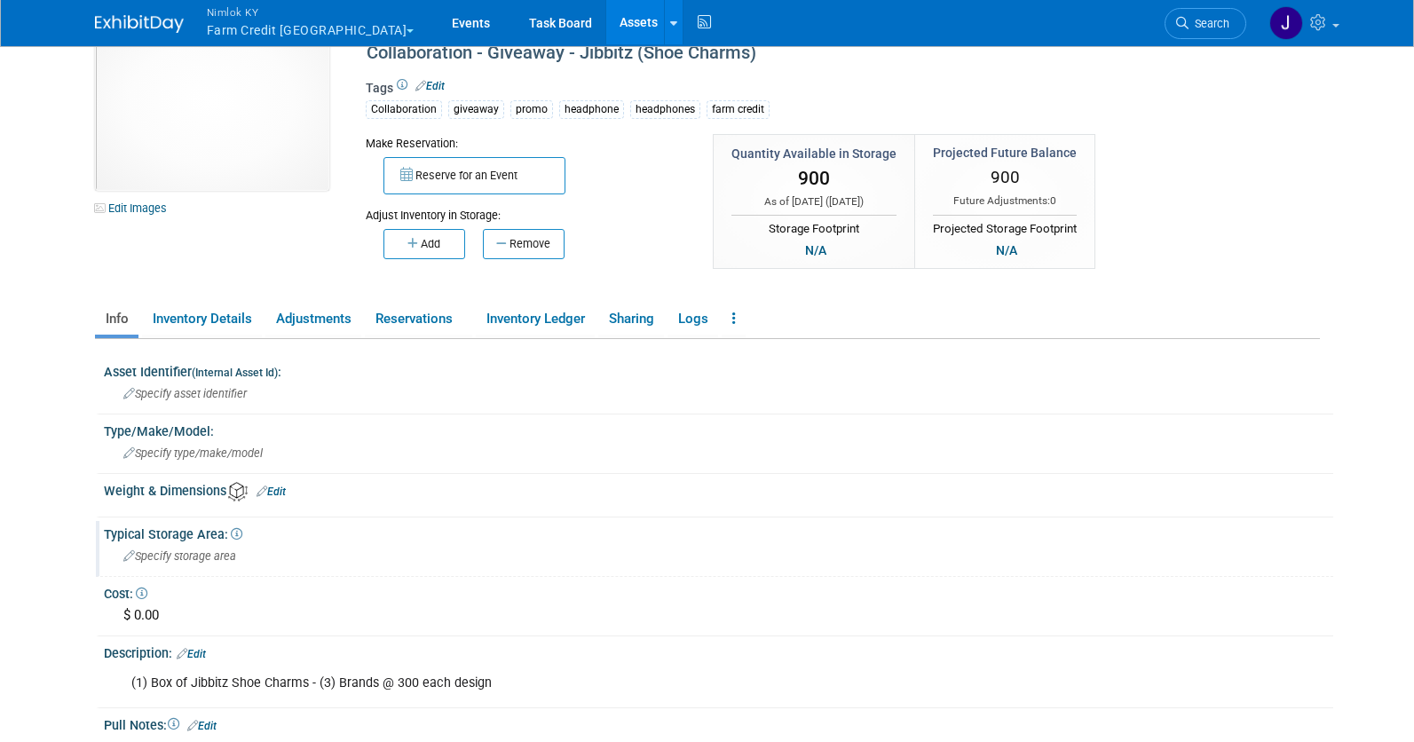
scroll to position [4, 0]
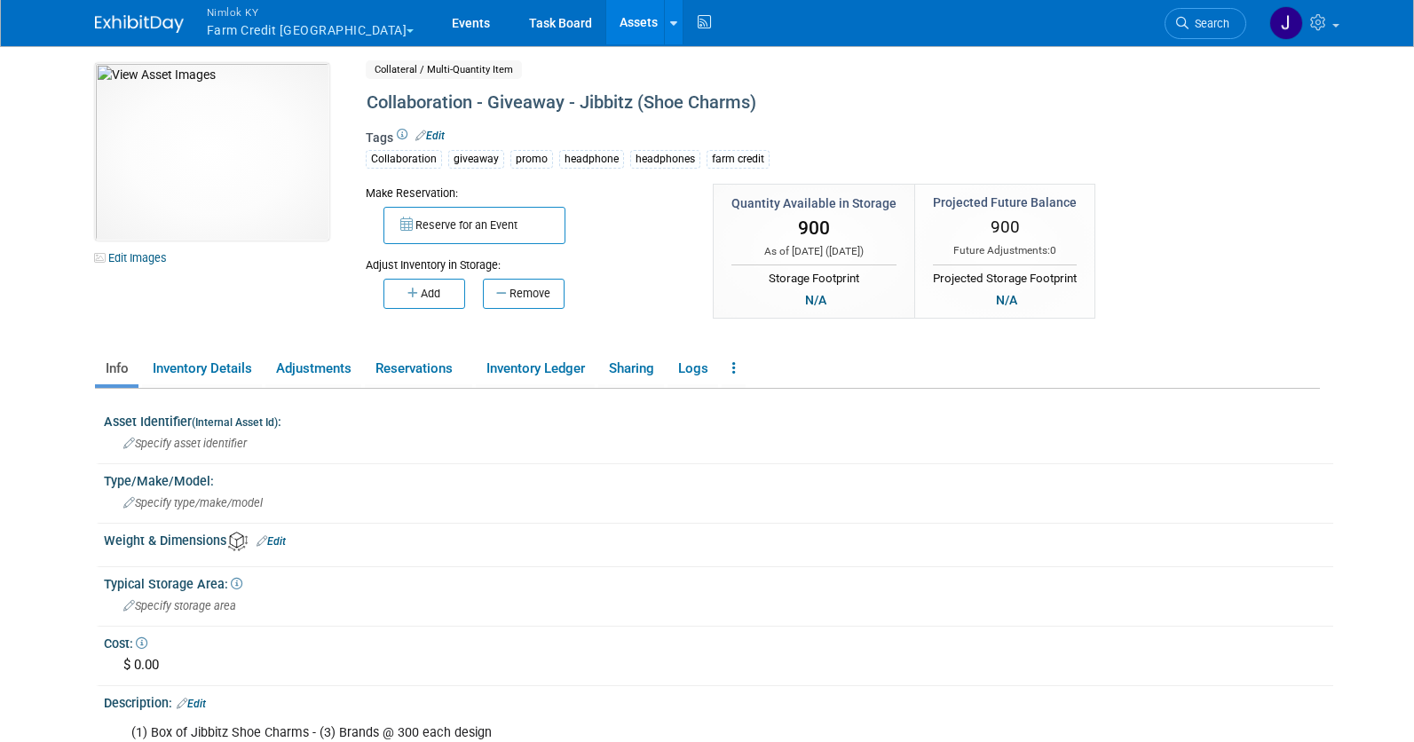
click at [401, 233] on button "Reserve for an Event" at bounding box center [475, 225] width 182 height 37
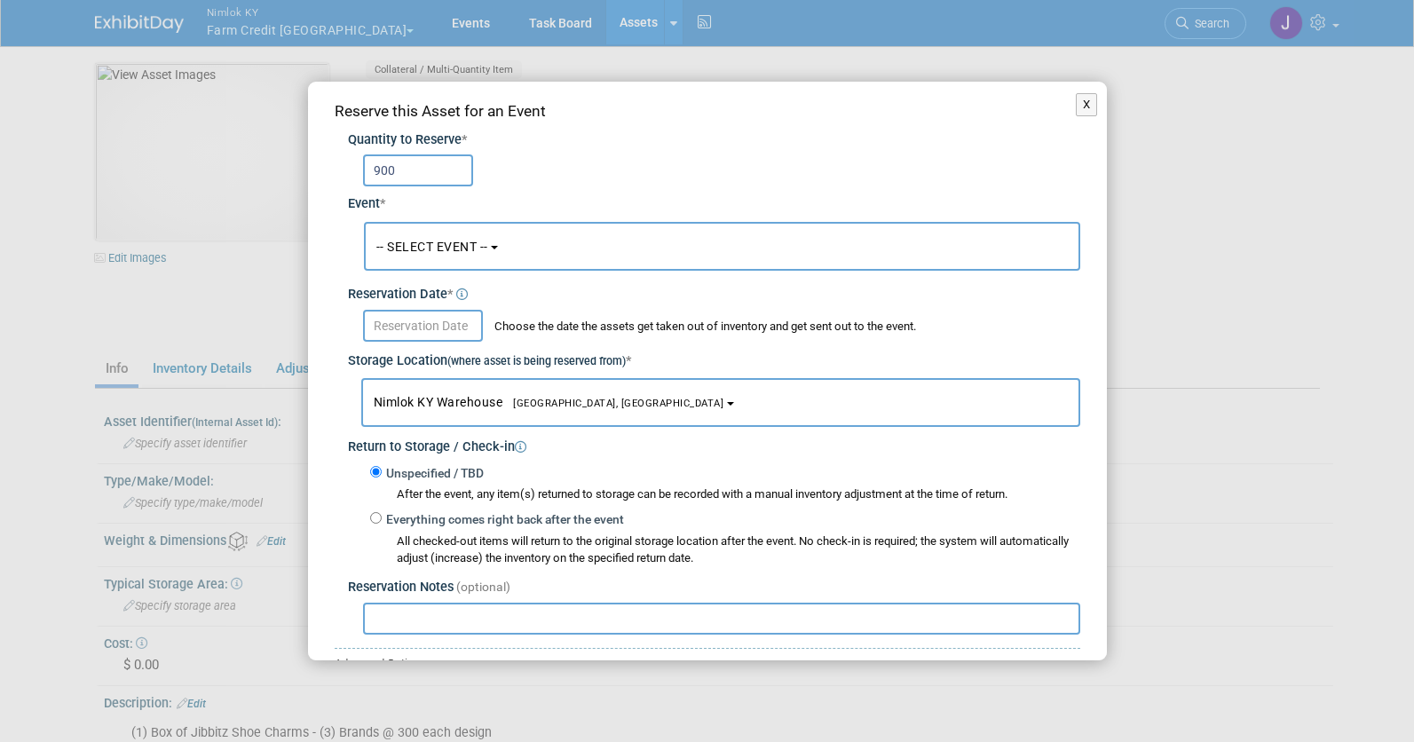
type input "900"
click at [479, 247] on span "-- SELECT EVENT --" at bounding box center [432, 247] width 112 height 14
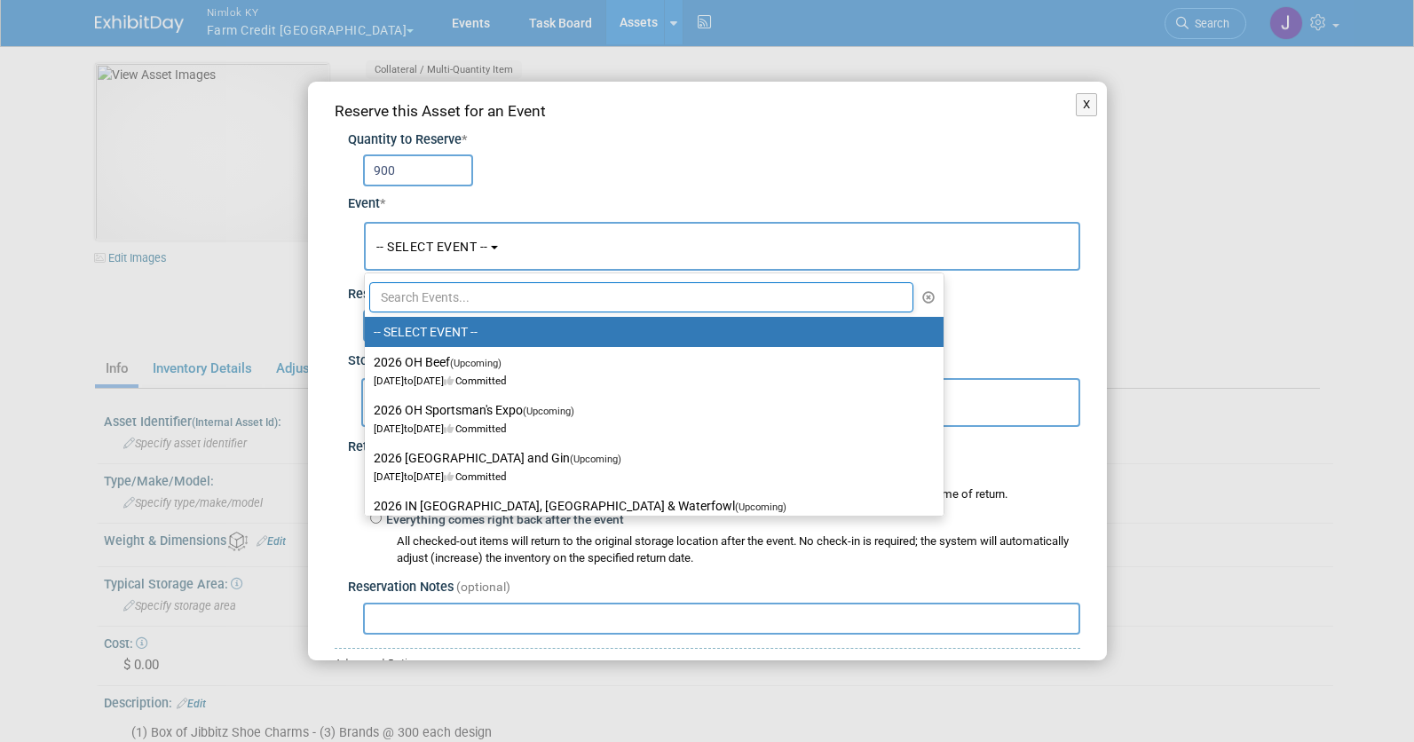
click at [471, 298] on input "text" at bounding box center [641, 297] width 545 height 30
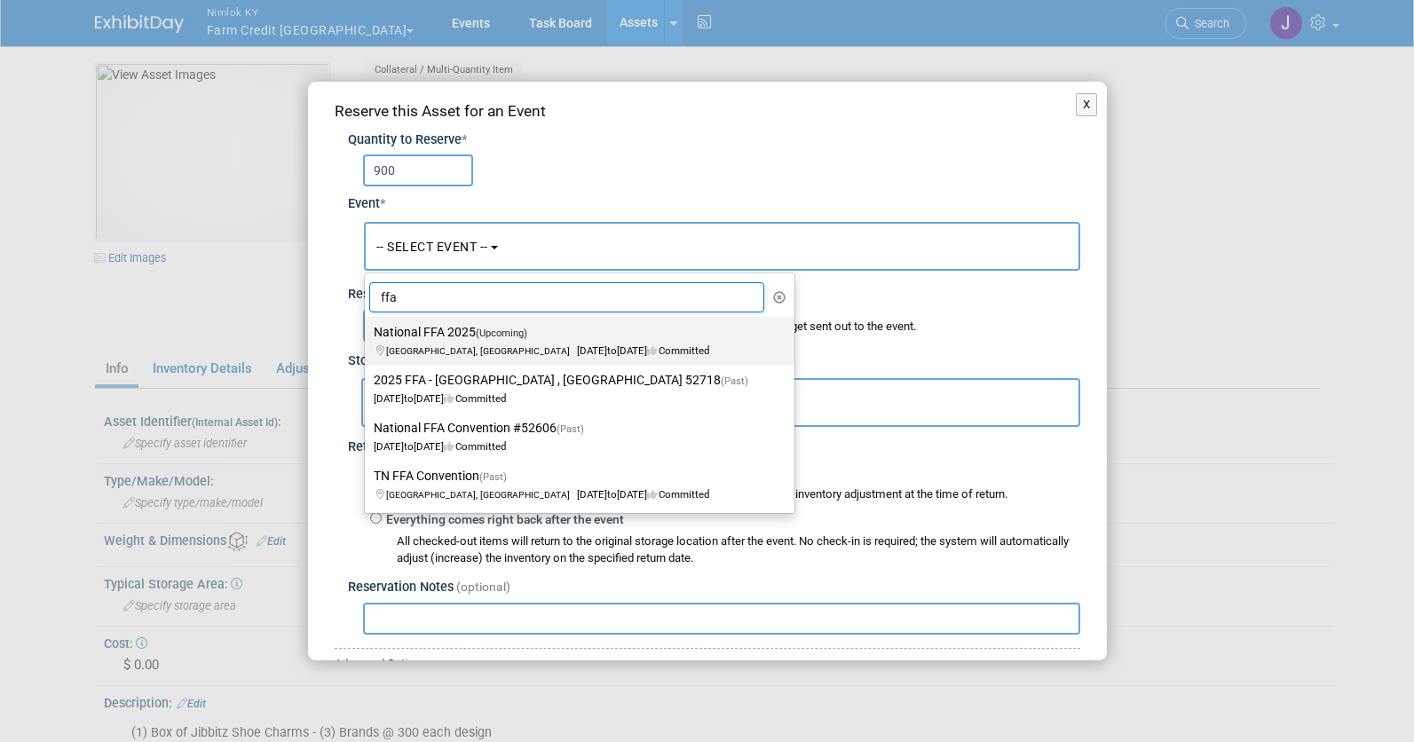
type input "ffa"
click at [473, 334] on label "National FFA 2025 (Upcoming) [GEOGRAPHIC_DATA], IN [DATE] to [DATE] Committed" at bounding box center [575, 340] width 403 height 41
click at [368, 334] on input "National FFA 2025 (Upcoming) [GEOGRAPHIC_DATA], IN [DATE] to [DATE] Committed" at bounding box center [362, 333] width 12 height 12
select select "11142014"
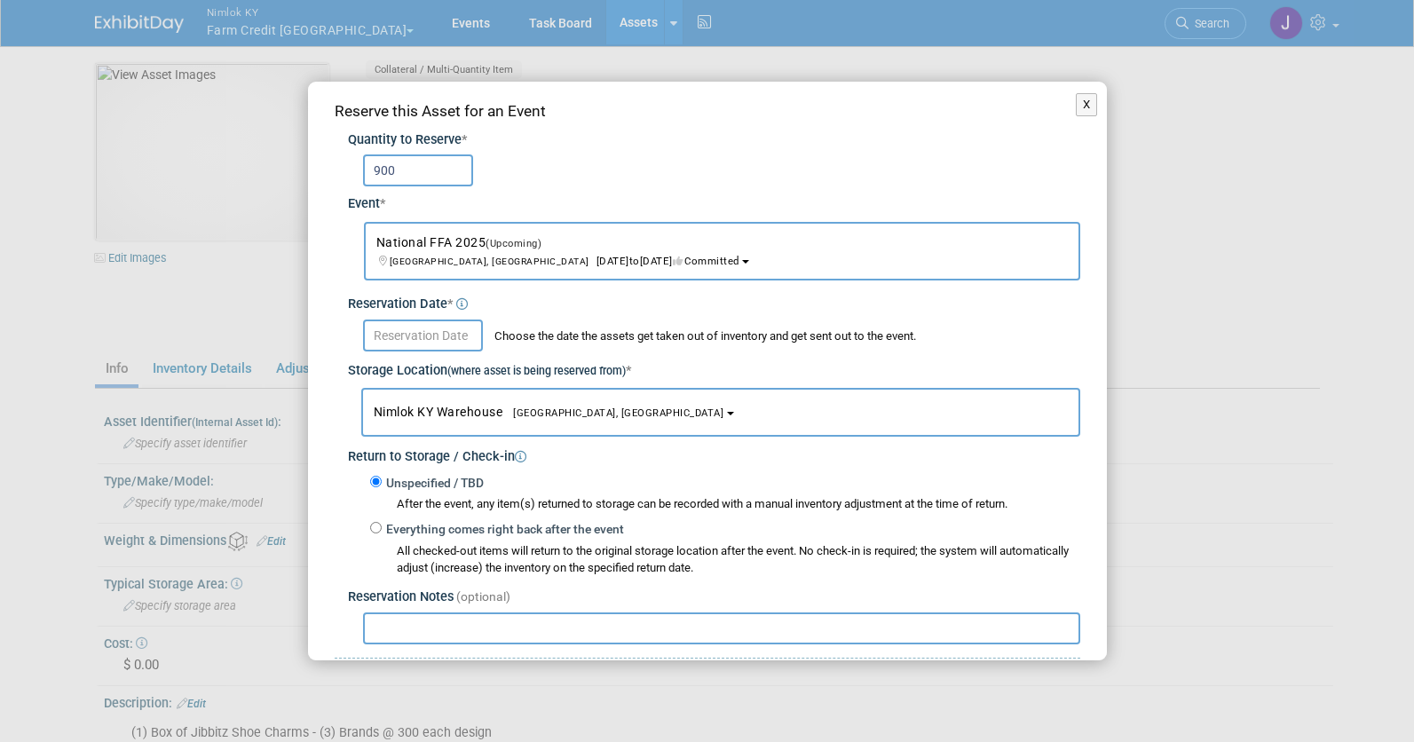
click at [448, 336] on input "text" at bounding box center [423, 336] width 120 height 32
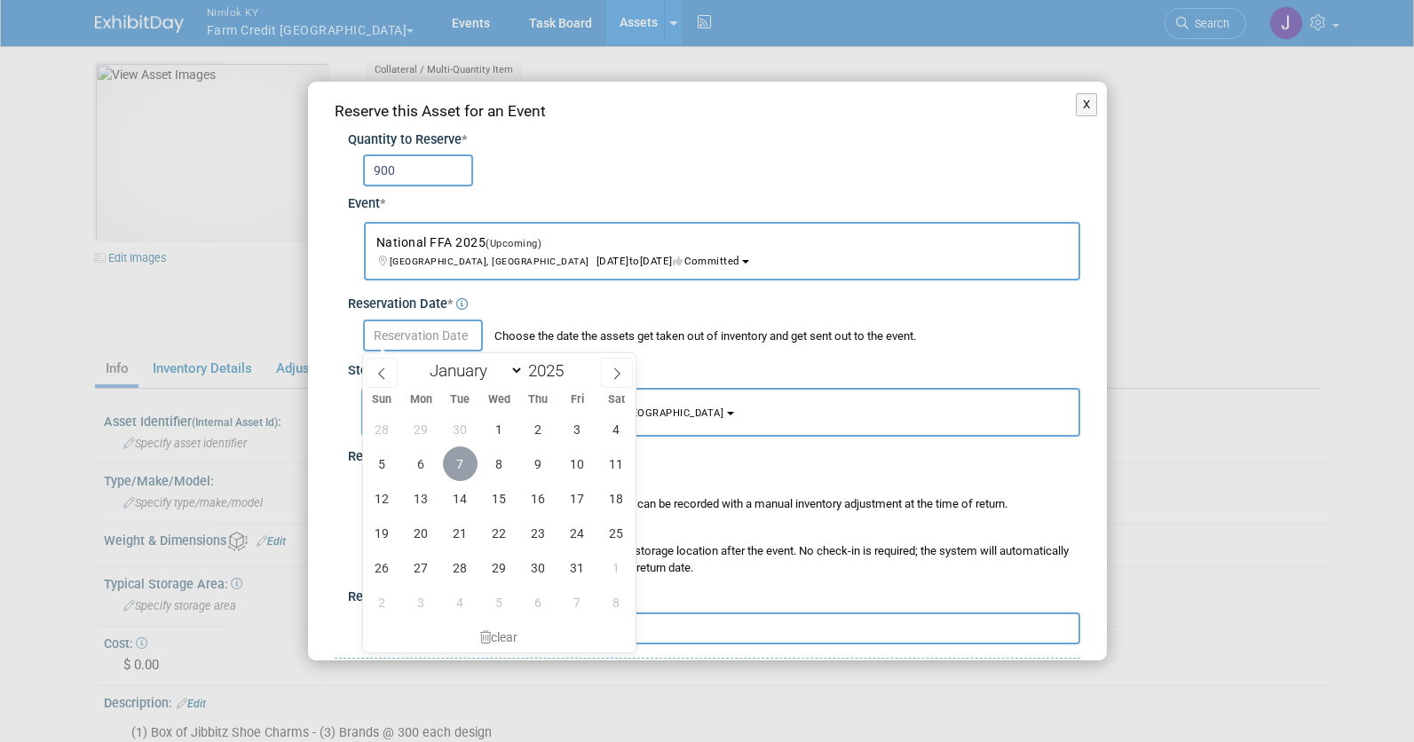
click at [468, 466] on span "7" at bounding box center [460, 464] width 35 height 35
type input "[DATE]"
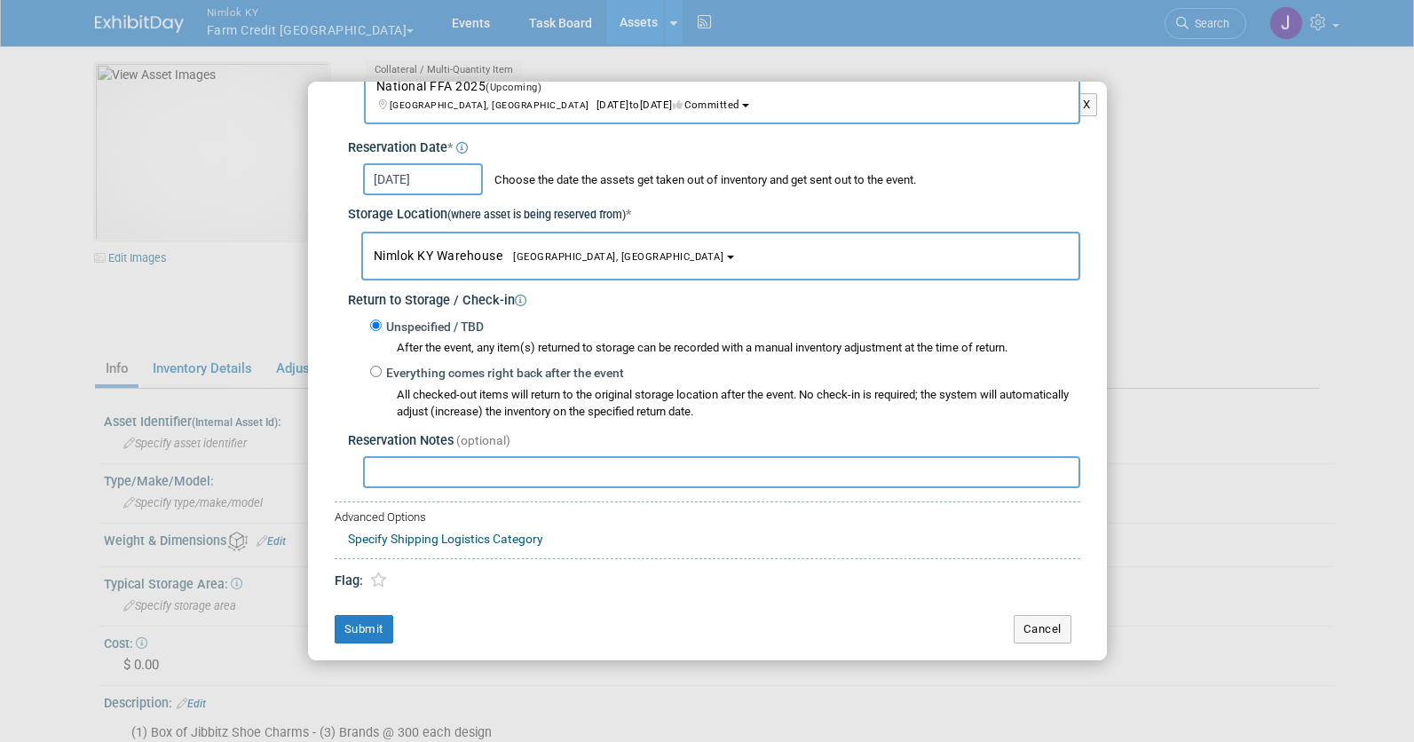
scroll to position [158, 0]
click at [369, 626] on button "Submit" at bounding box center [364, 627] width 59 height 28
